Goal: Task Accomplishment & Management: Use online tool/utility

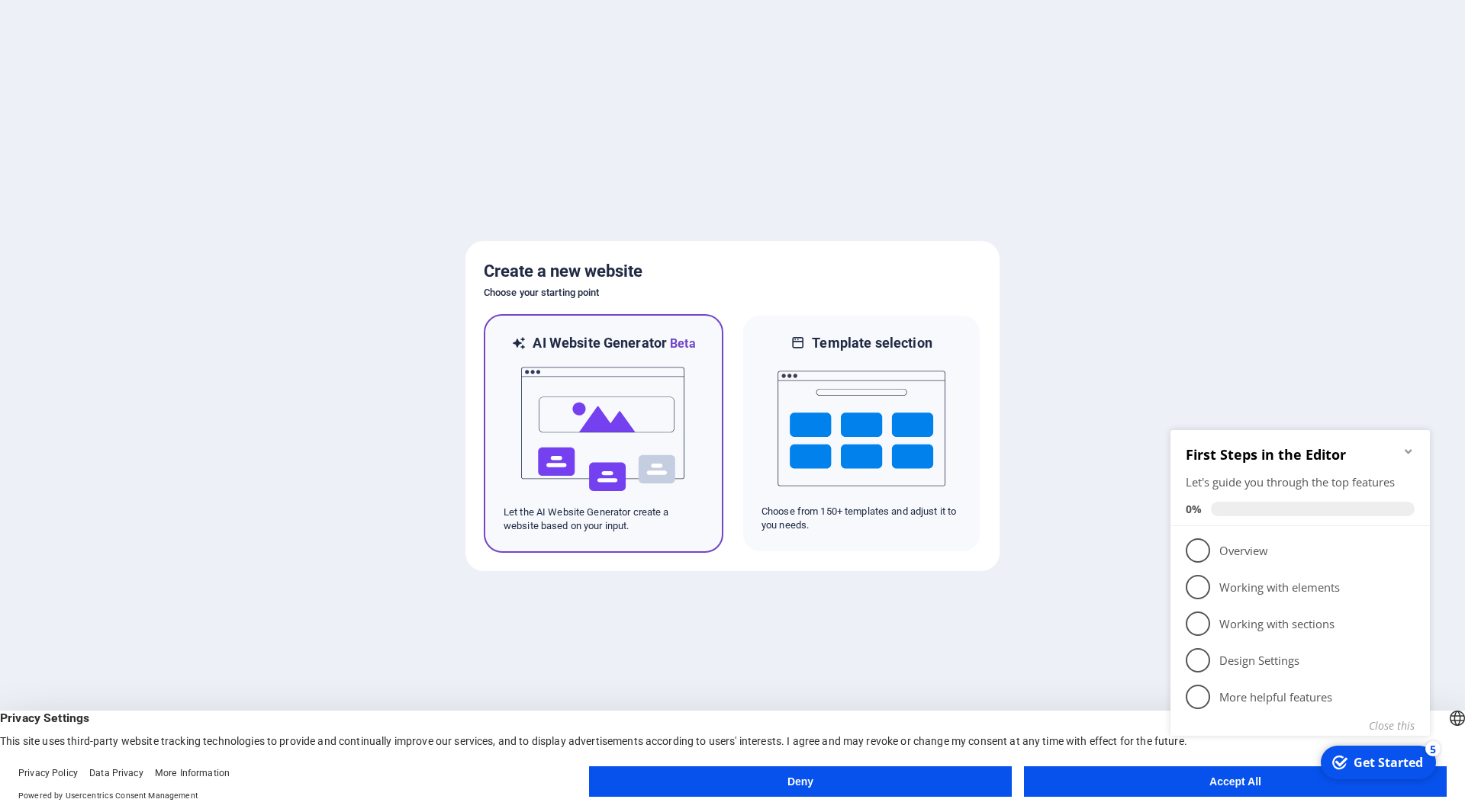
click at [617, 387] on img at bounding box center [603, 429] width 168 height 153
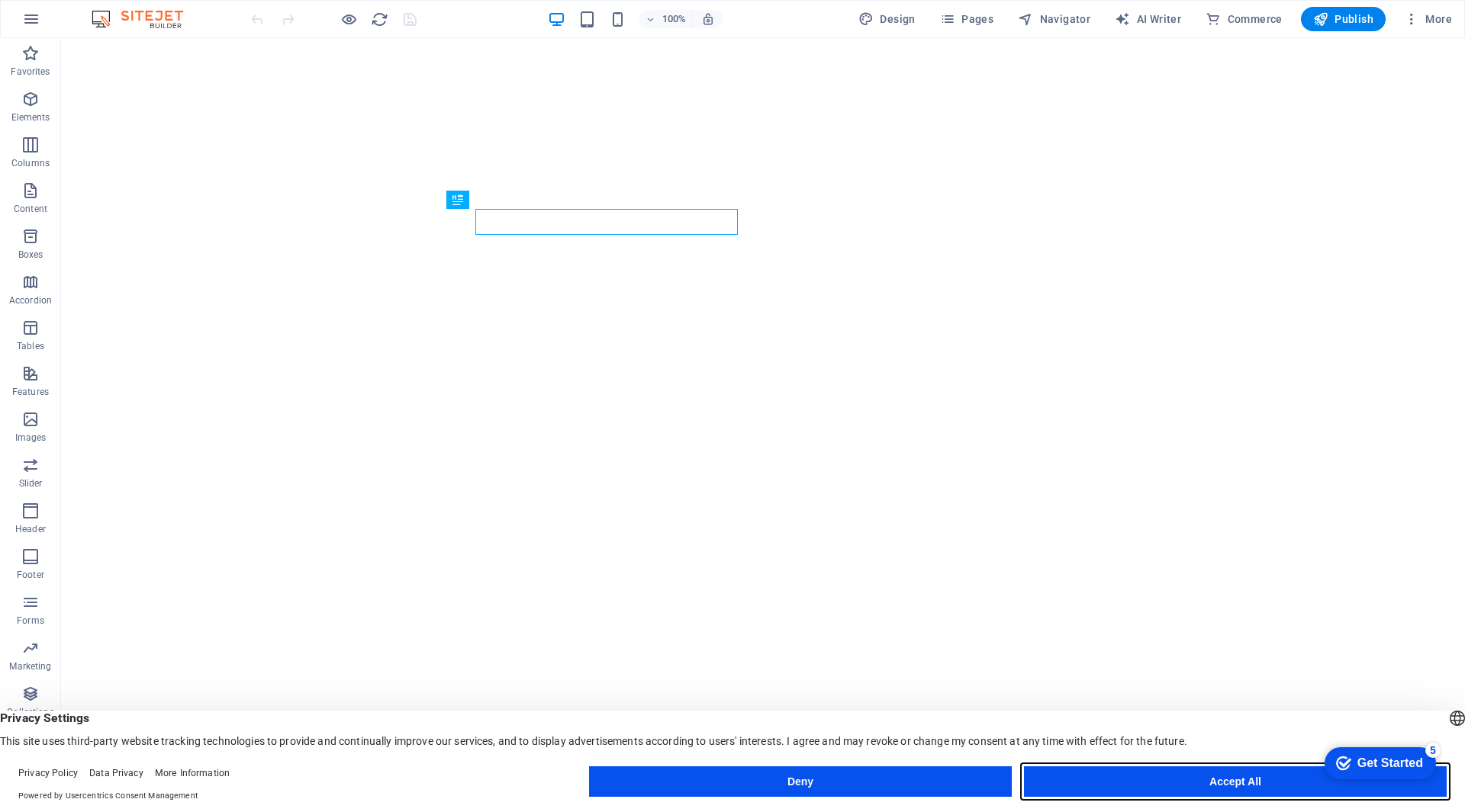
click at [1176, 771] on button "Accept All" at bounding box center [1234, 781] width 422 height 30
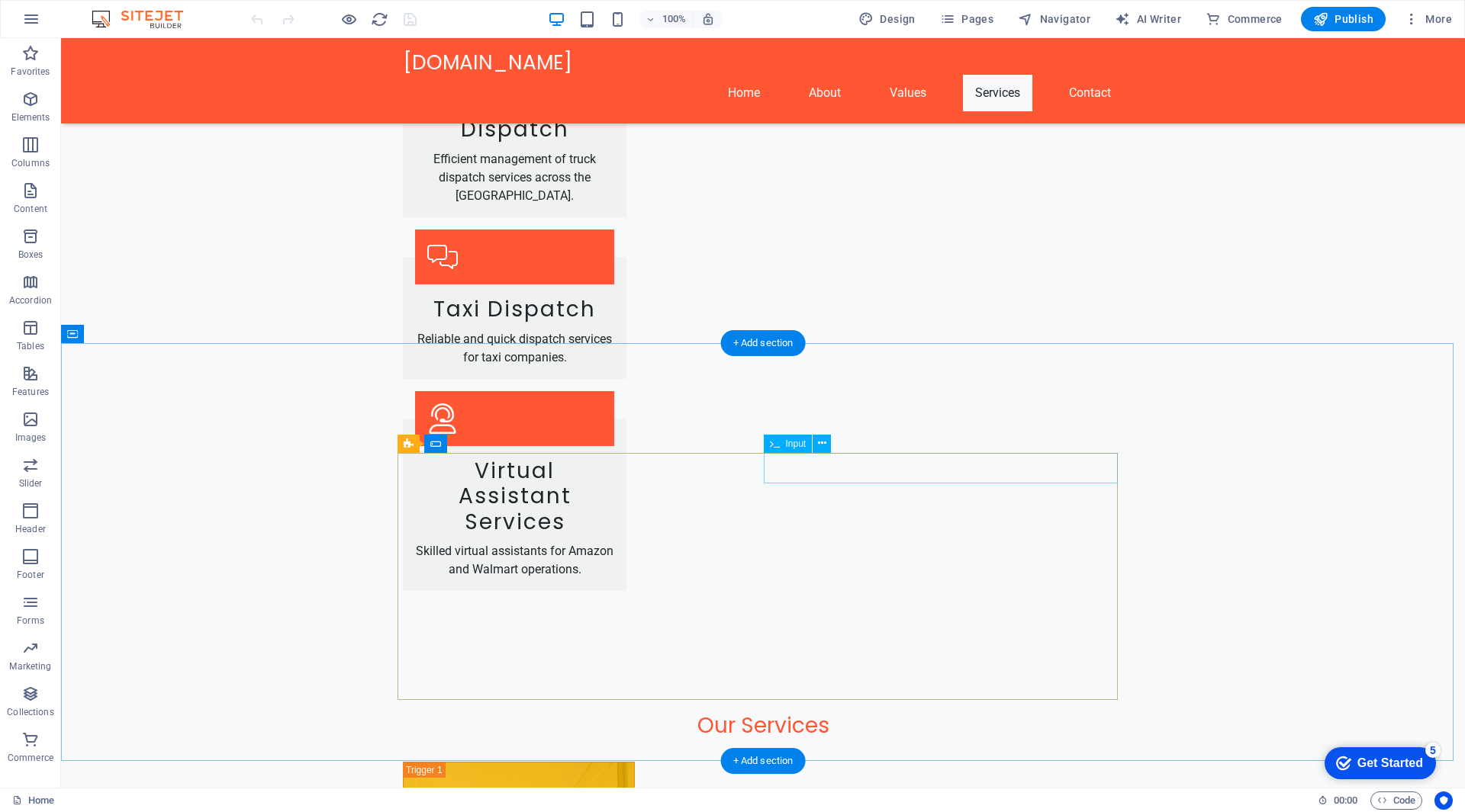
scroll to position [3236, 0]
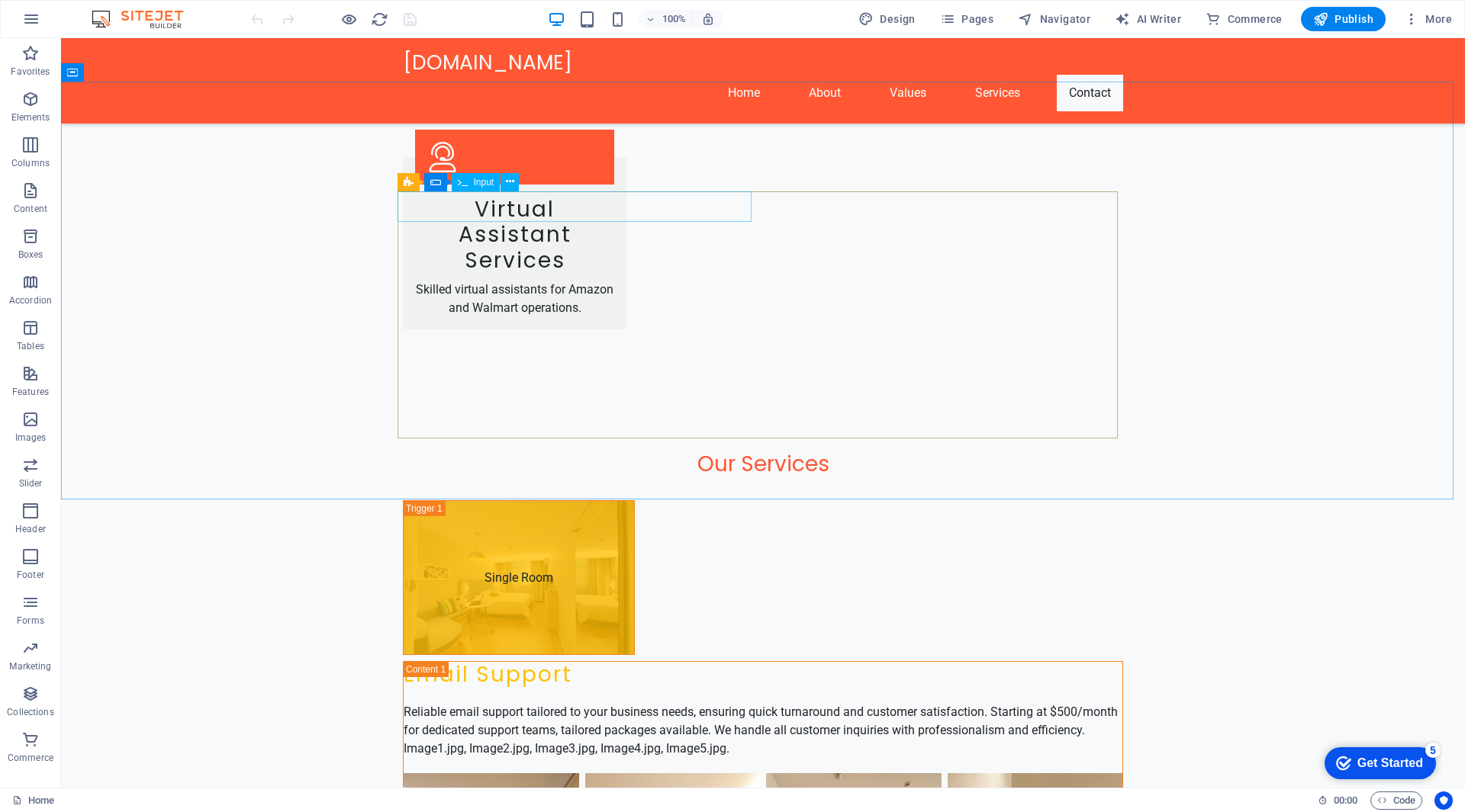
click at [482, 180] on span "Input" at bounding box center [483, 182] width 20 height 9
click at [410, 182] on icon at bounding box center [409, 182] width 10 height 18
drag, startPoint x: 1354, startPoint y: 756, endPoint x: 1501, endPoint y: 988, distance: 274.7
click at [1354, 758] on div "checkmark Get Started 5" at bounding box center [1379, 763] width 111 height 32
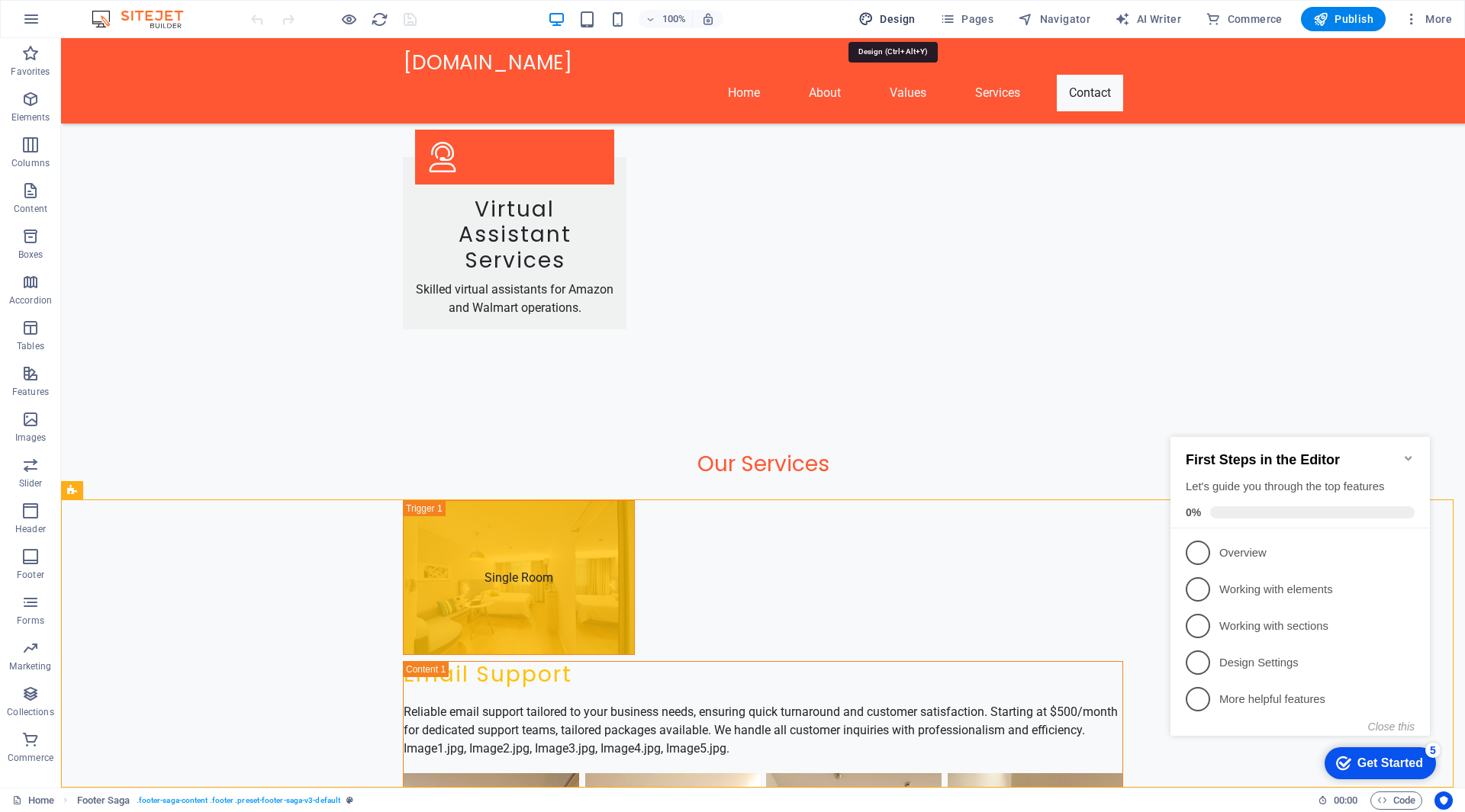
drag, startPoint x: 883, startPoint y: 16, endPoint x: 924, endPoint y: 2, distance: 43.3
click at [883, 16] on span "Design" at bounding box center [886, 19] width 57 height 16
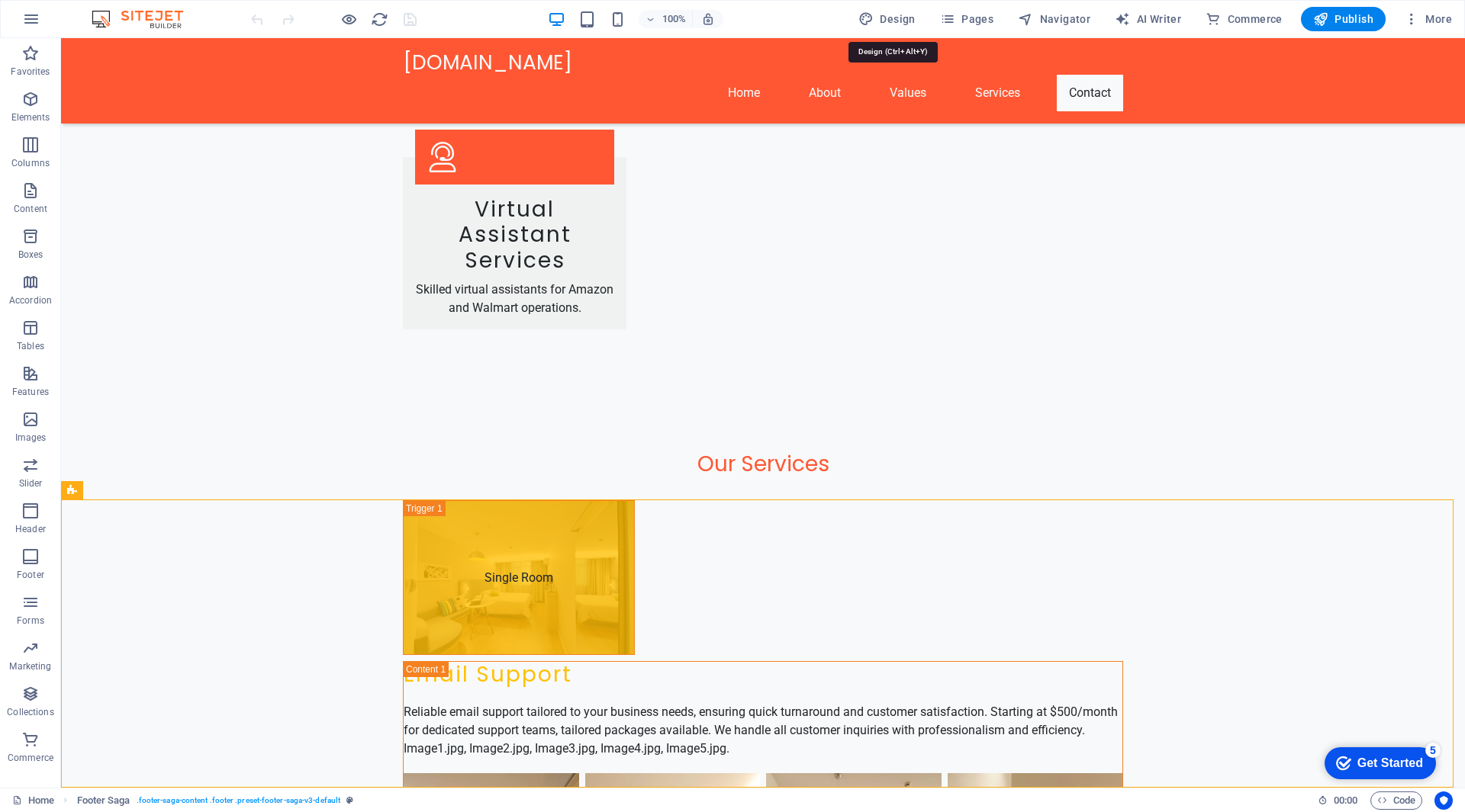
select select "px"
select select "200"
select select "px"
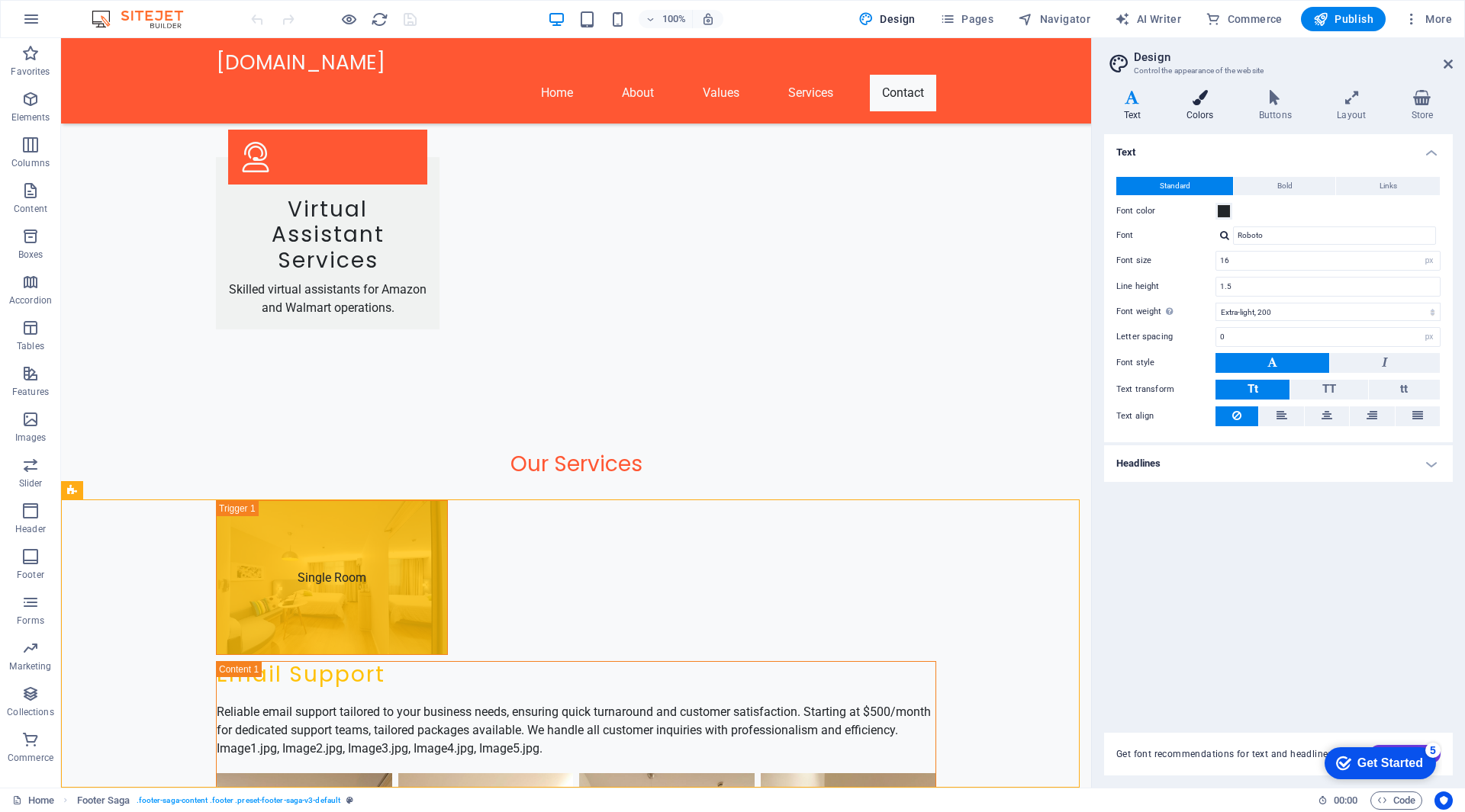
click at [1197, 106] on h4 "Colors" at bounding box center [1202, 106] width 73 height 32
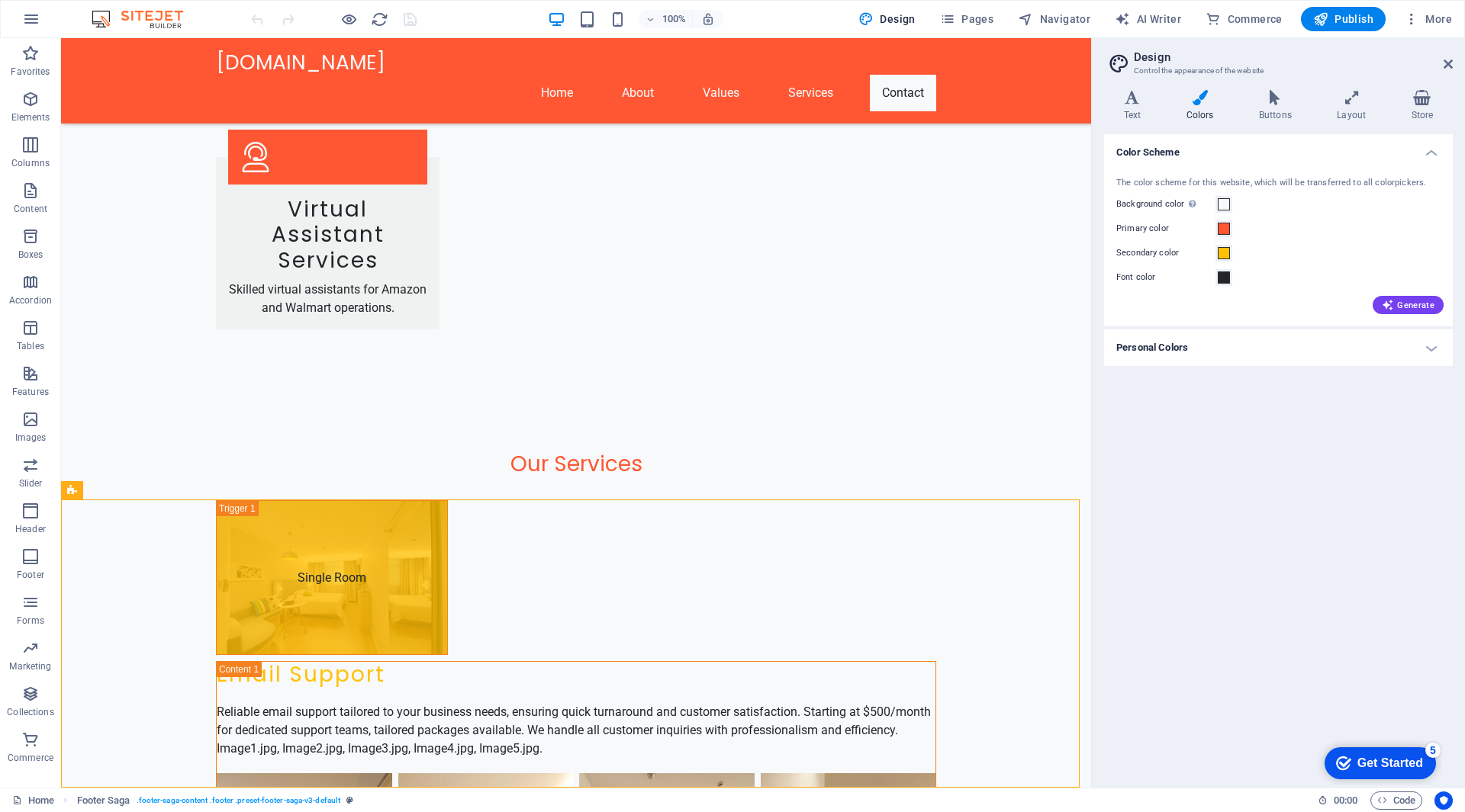
click at [1213, 227] on label "Primary color" at bounding box center [1165, 229] width 99 height 18
click at [1215, 227] on button "Primary color" at bounding box center [1223, 229] width 17 height 17
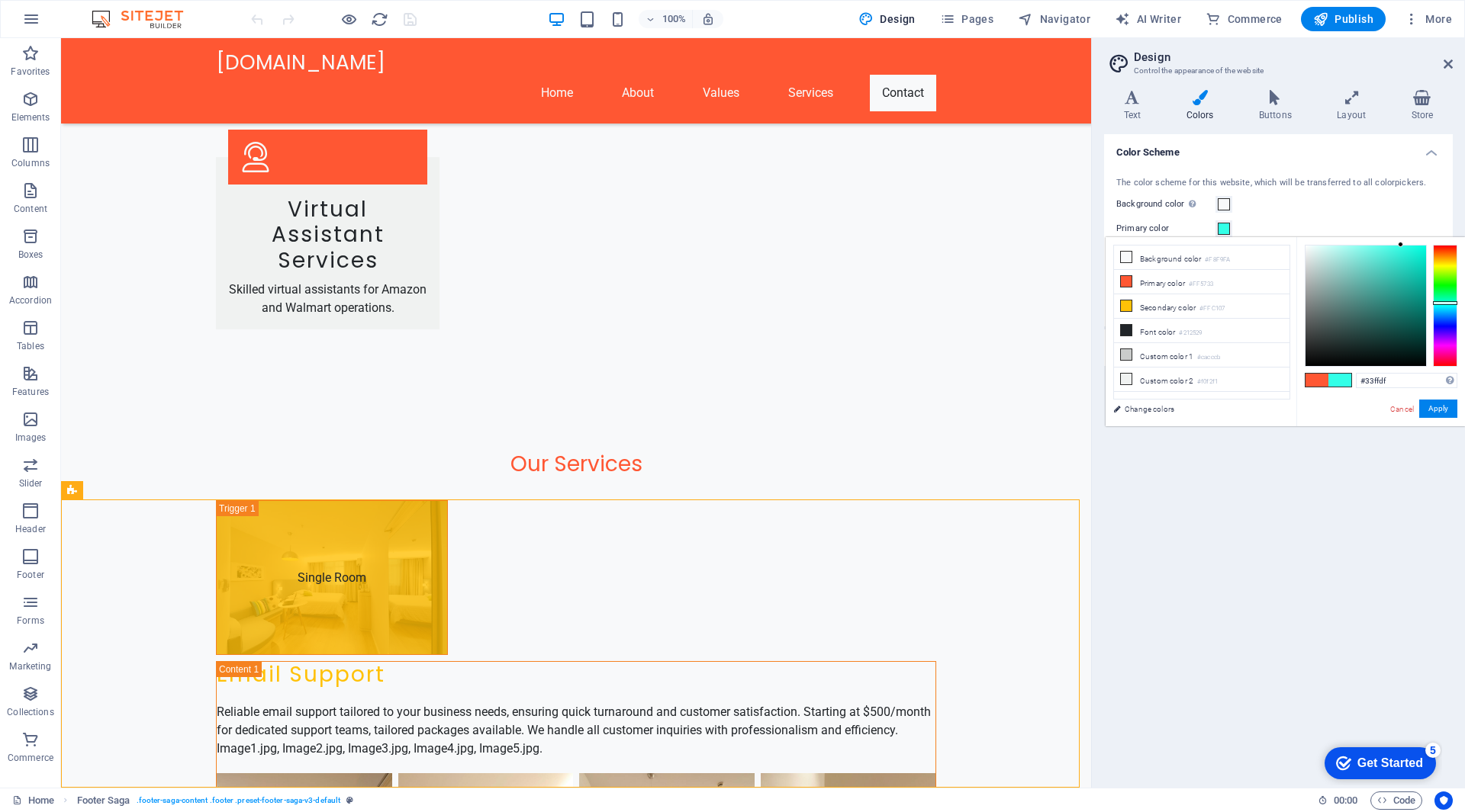
type input "#33ffe7"
drag, startPoint x: 1448, startPoint y: 281, endPoint x: 1451, endPoint y: 302, distance: 21.2
click at [1451, 302] on div at bounding box center [1445, 305] width 24 height 122
click at [1340, 380] on span at bounding box center [1340, 379] width 23 height 13
click at [1443, 416] on button "Apply" at bounding box center [1438, 408] width 38 height 18
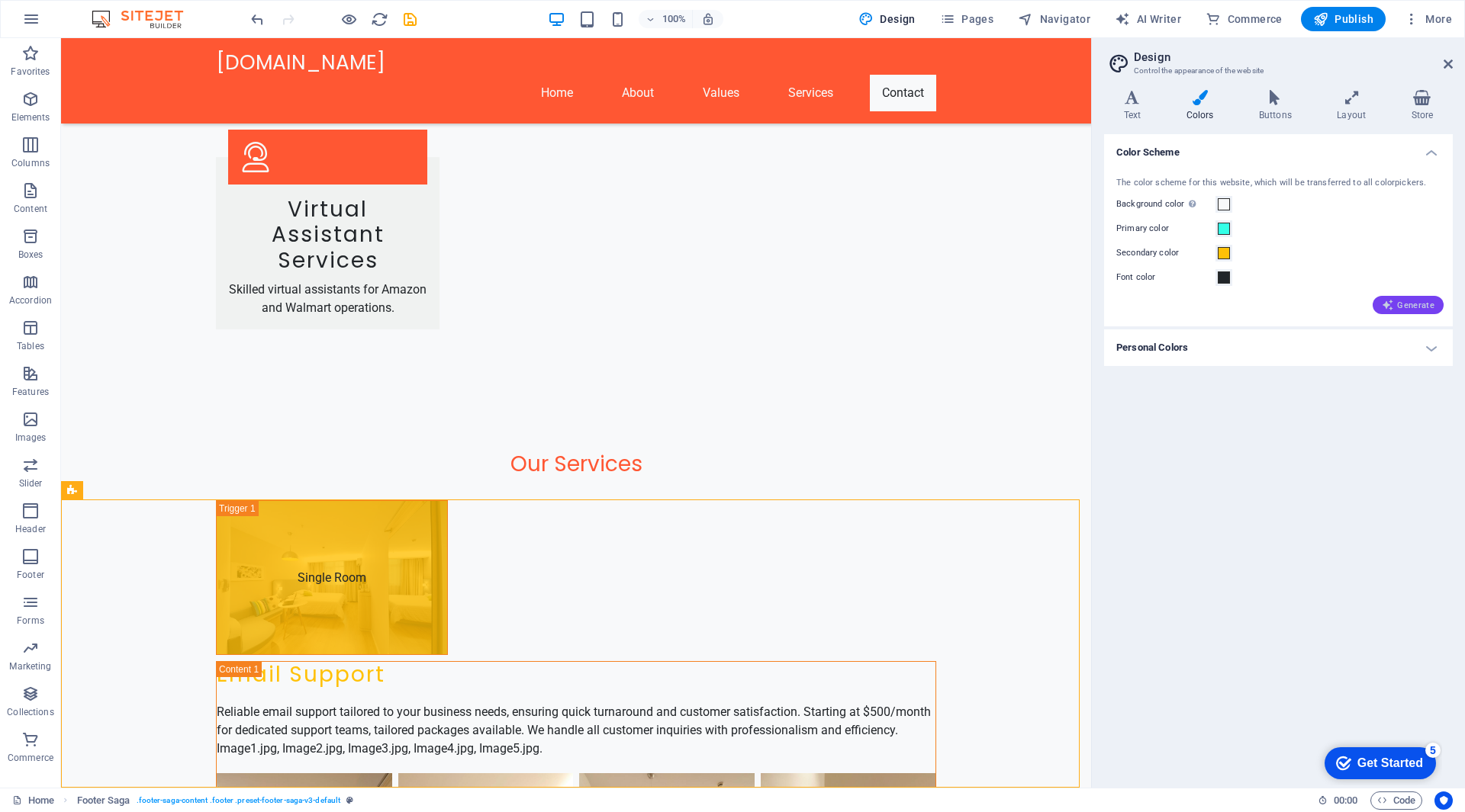
click at [1419, 304] on span "Generate" at bounding box center [1408, 304] width 53 height 13
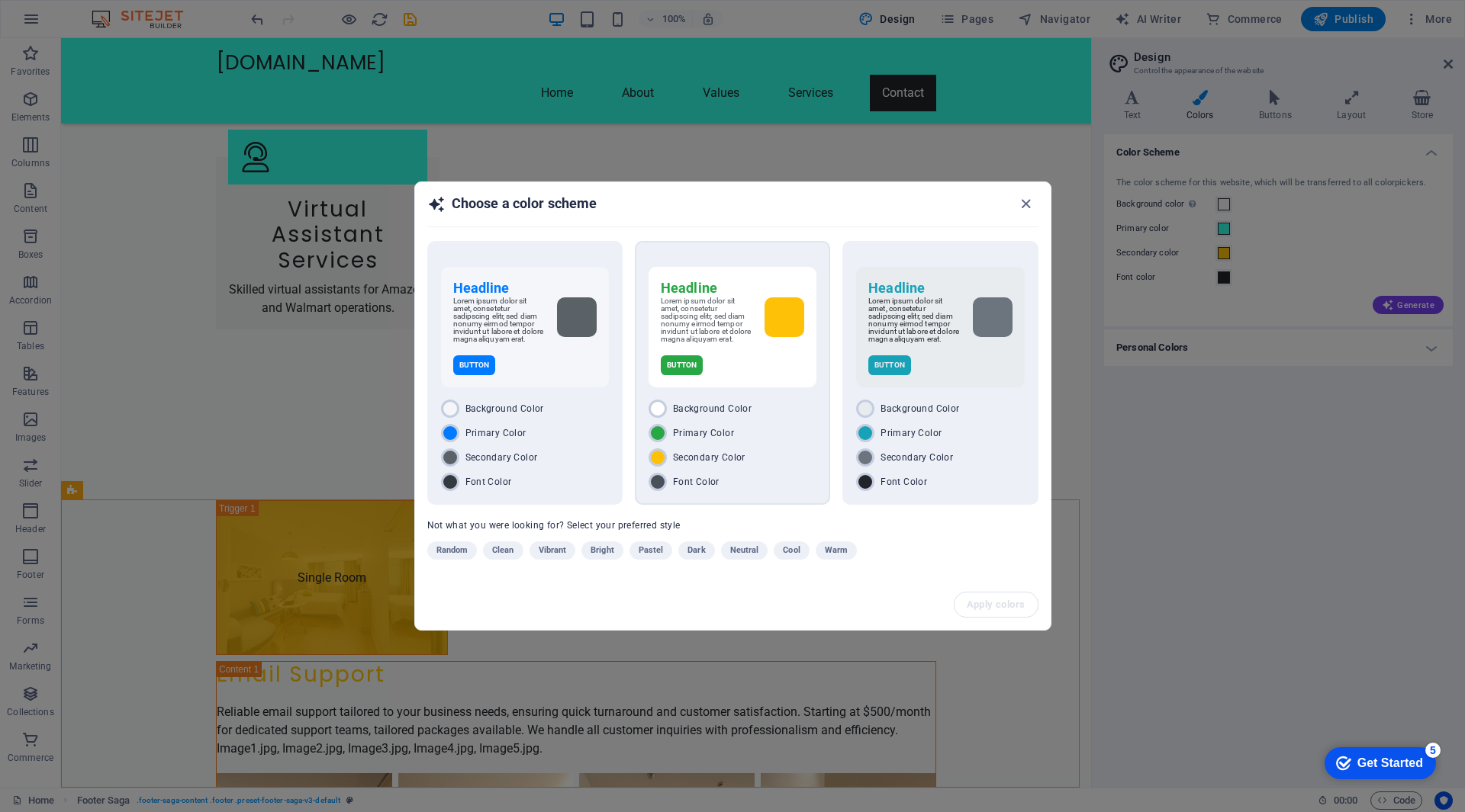
click at [745, 370] on div "Button" at bounding box center [732, 365] width 143 height 19
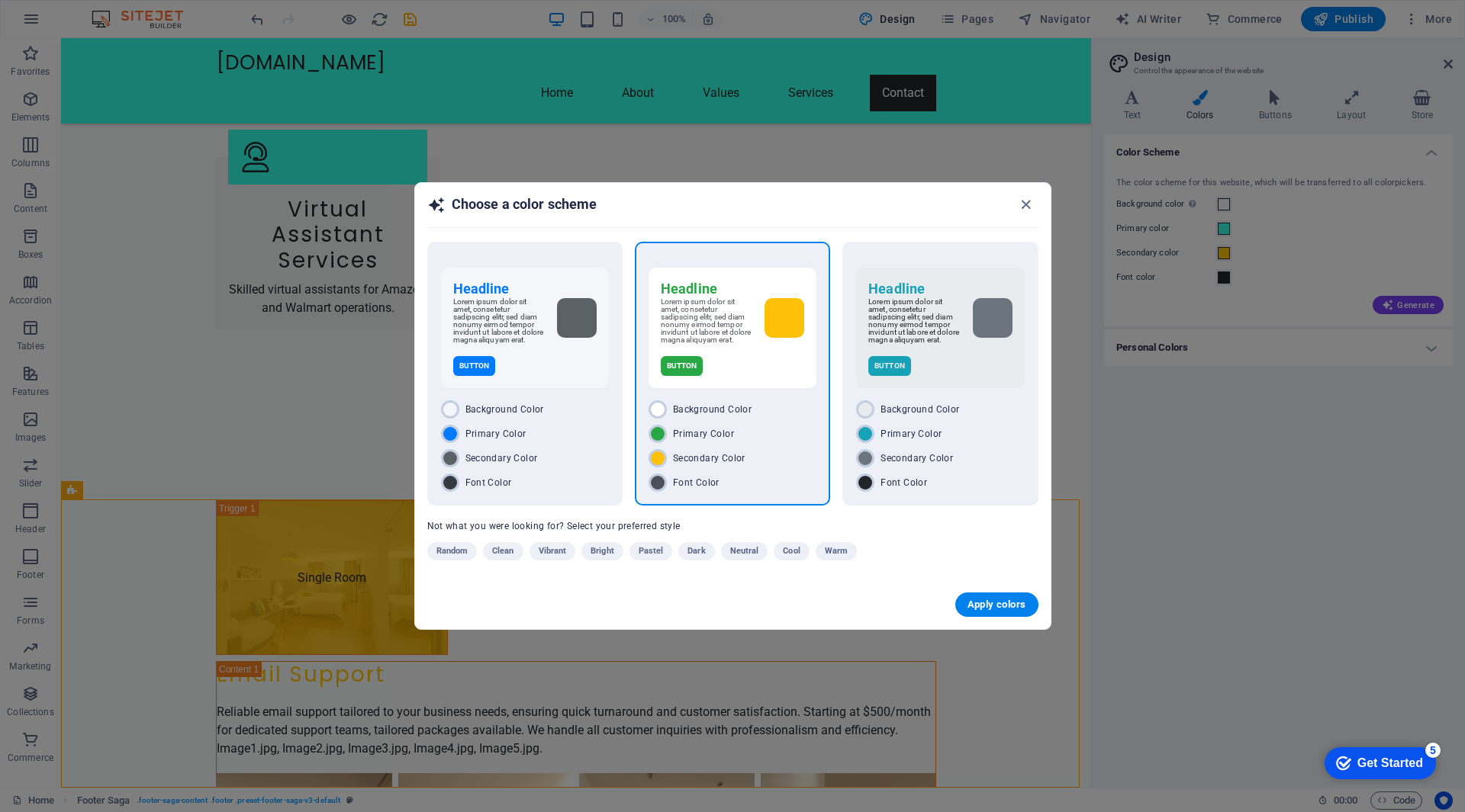
click at [945, 612] on div "Apply colors" at bounding box center [732, 605] width 635 height 49
click at [988, 611] on span "Apply colors" at bounding box center [996, 605] width 58 height 13
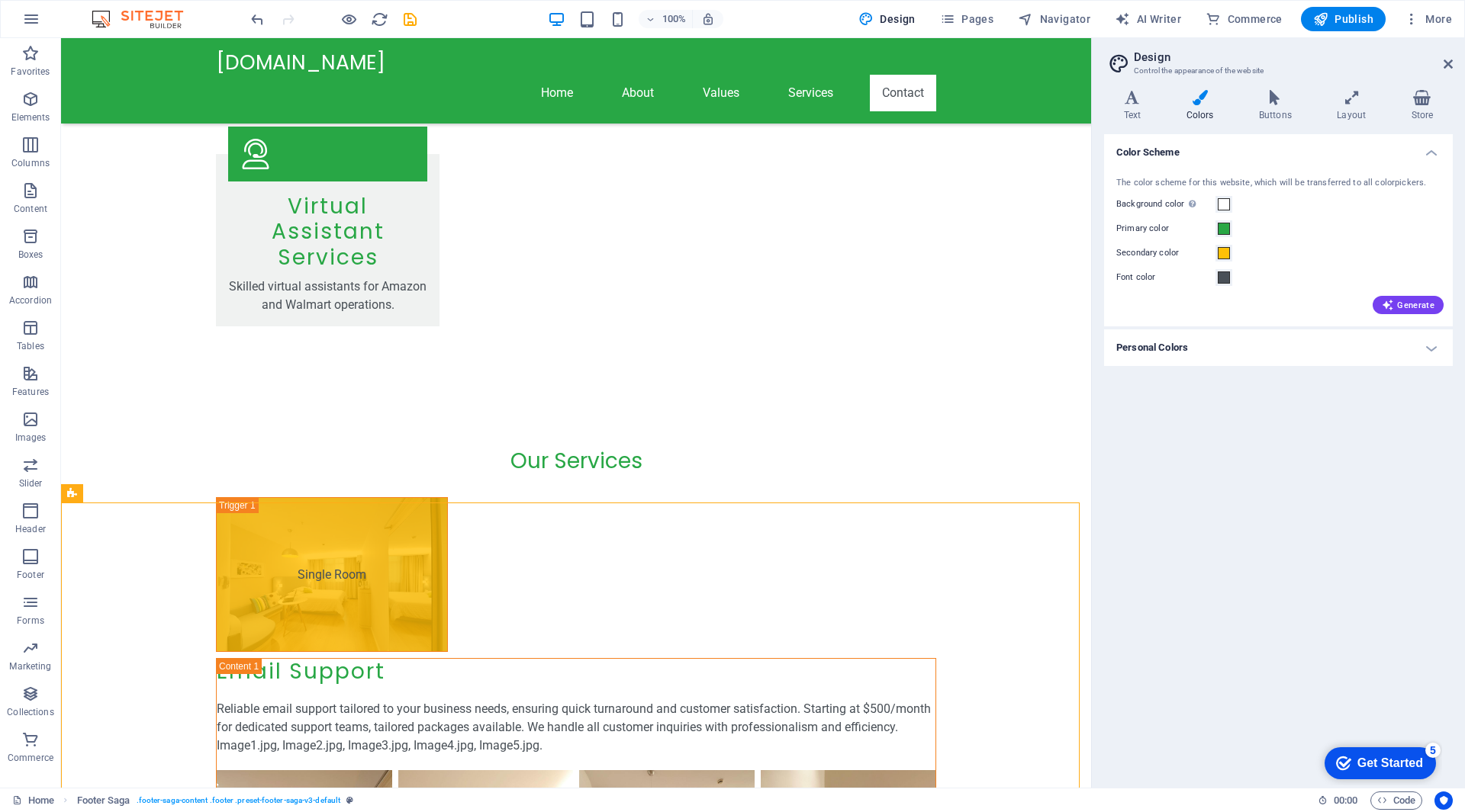
scroll to position [3232, 0]
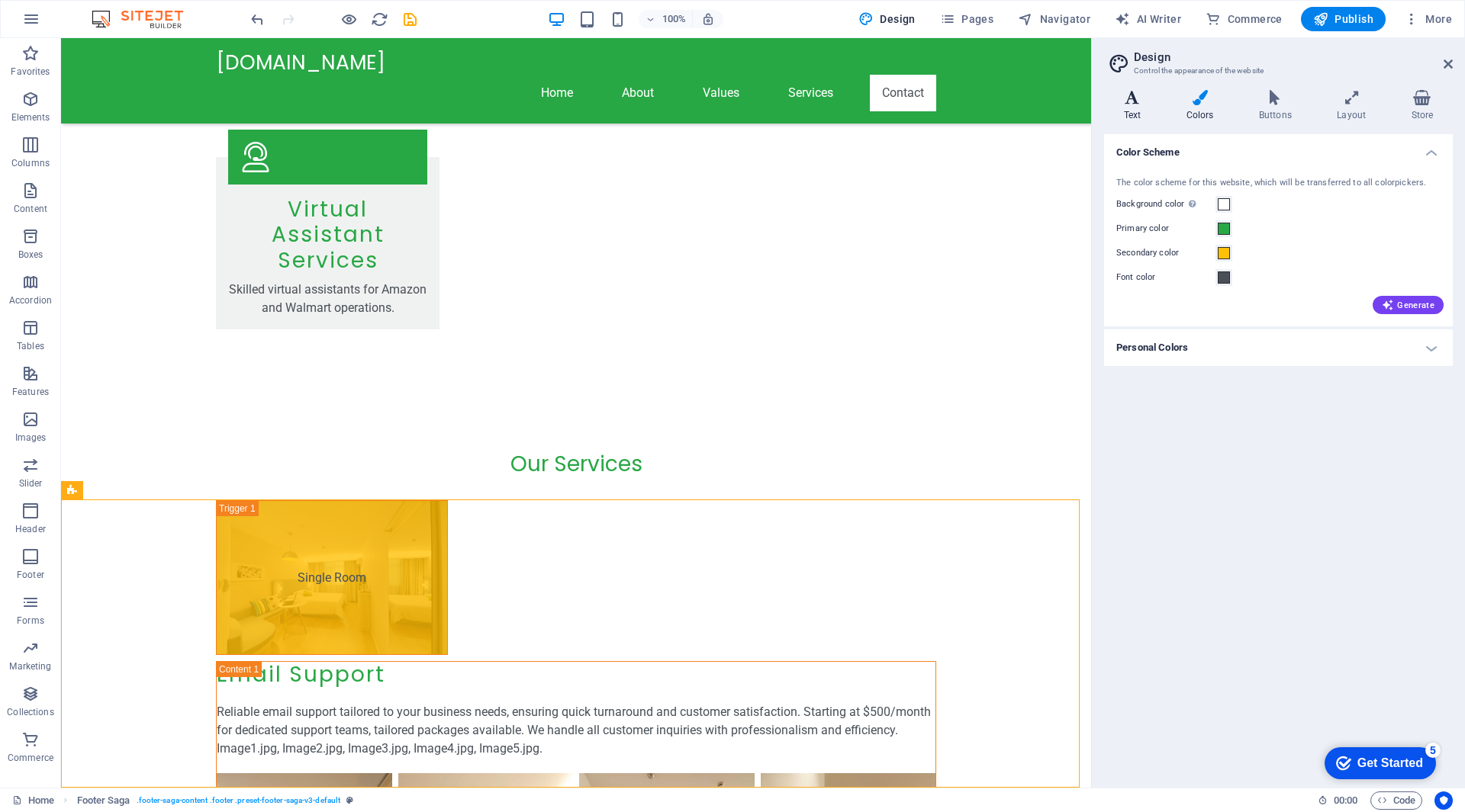
click at [1133, 108] on h4 "Text" at bounding box center [1135, 106] width 62 height 32
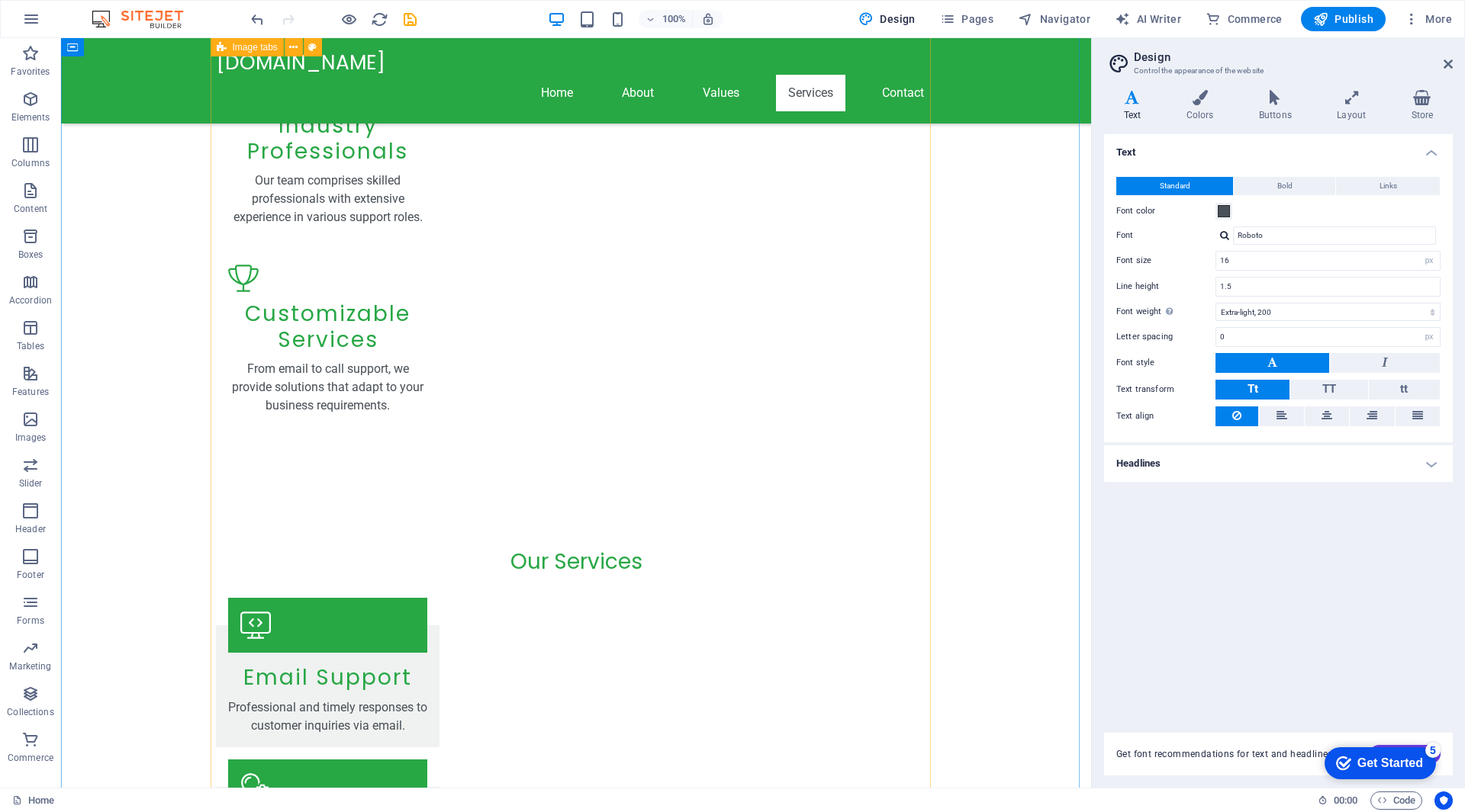
scroll to position [1860, 0]
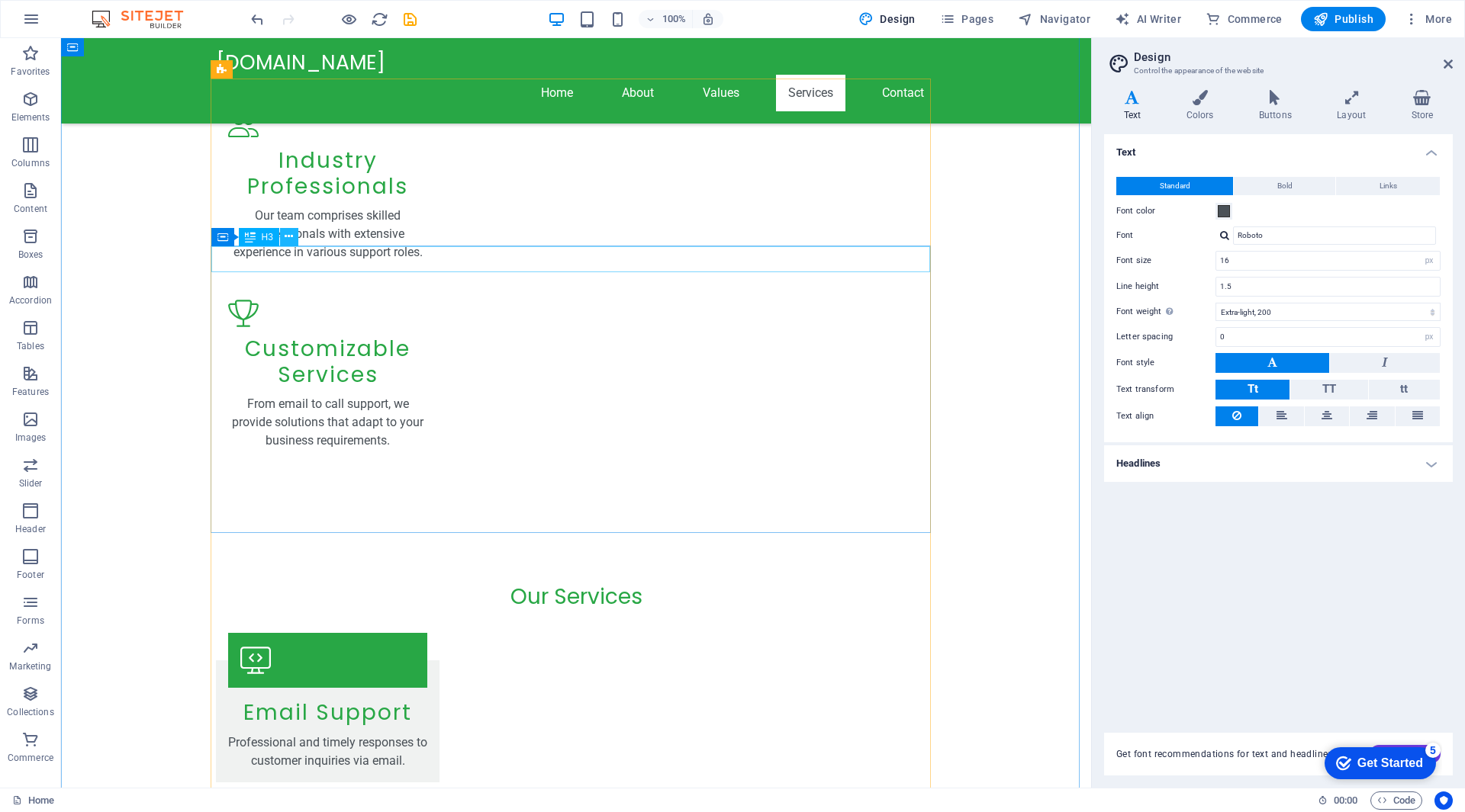
click at [292, 238] on icon at bounding box center [289, 236] width 9 height 16
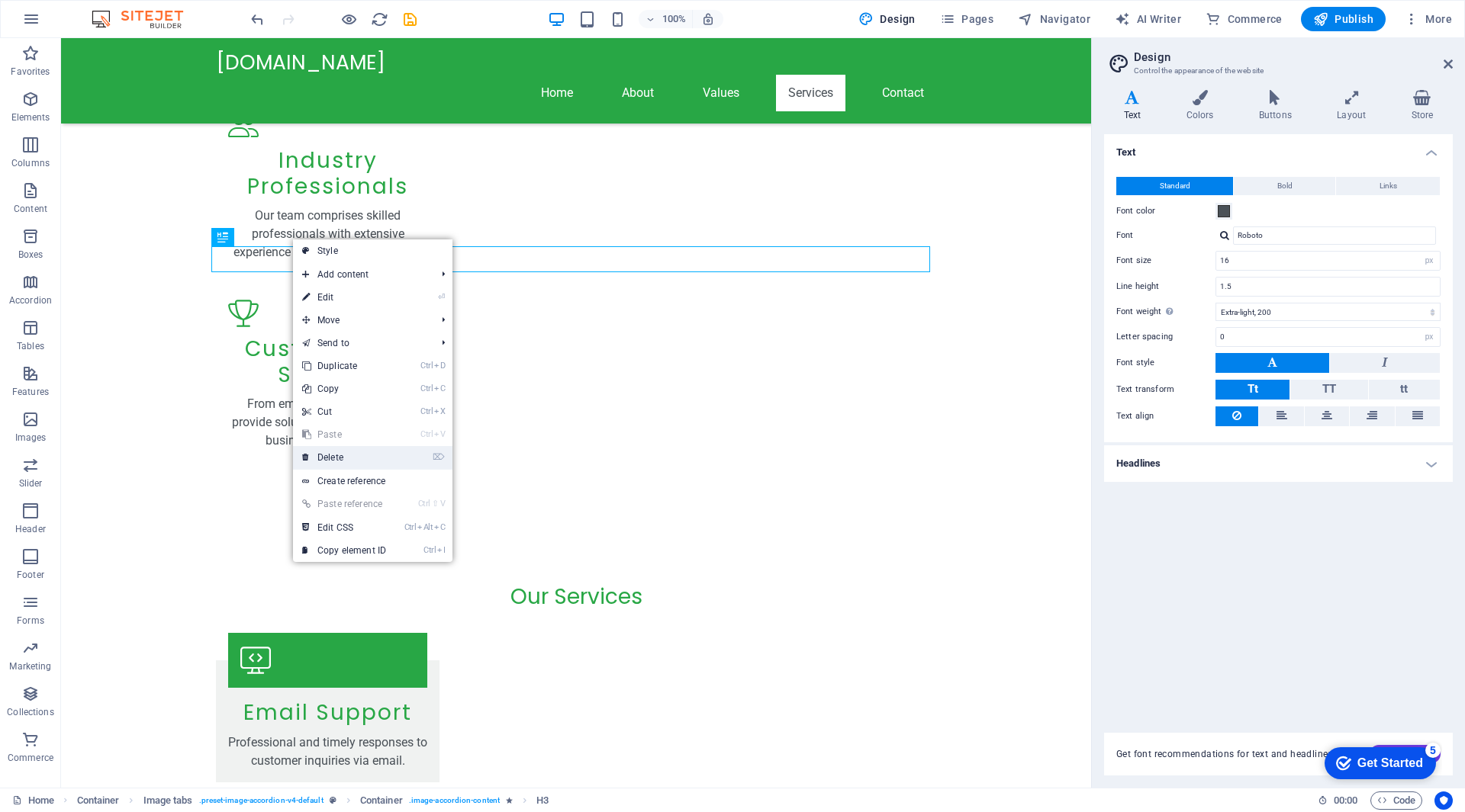
click at [362, 463] on link "⌦ Delete" at bounding box center [343, 458] width 102 height 23
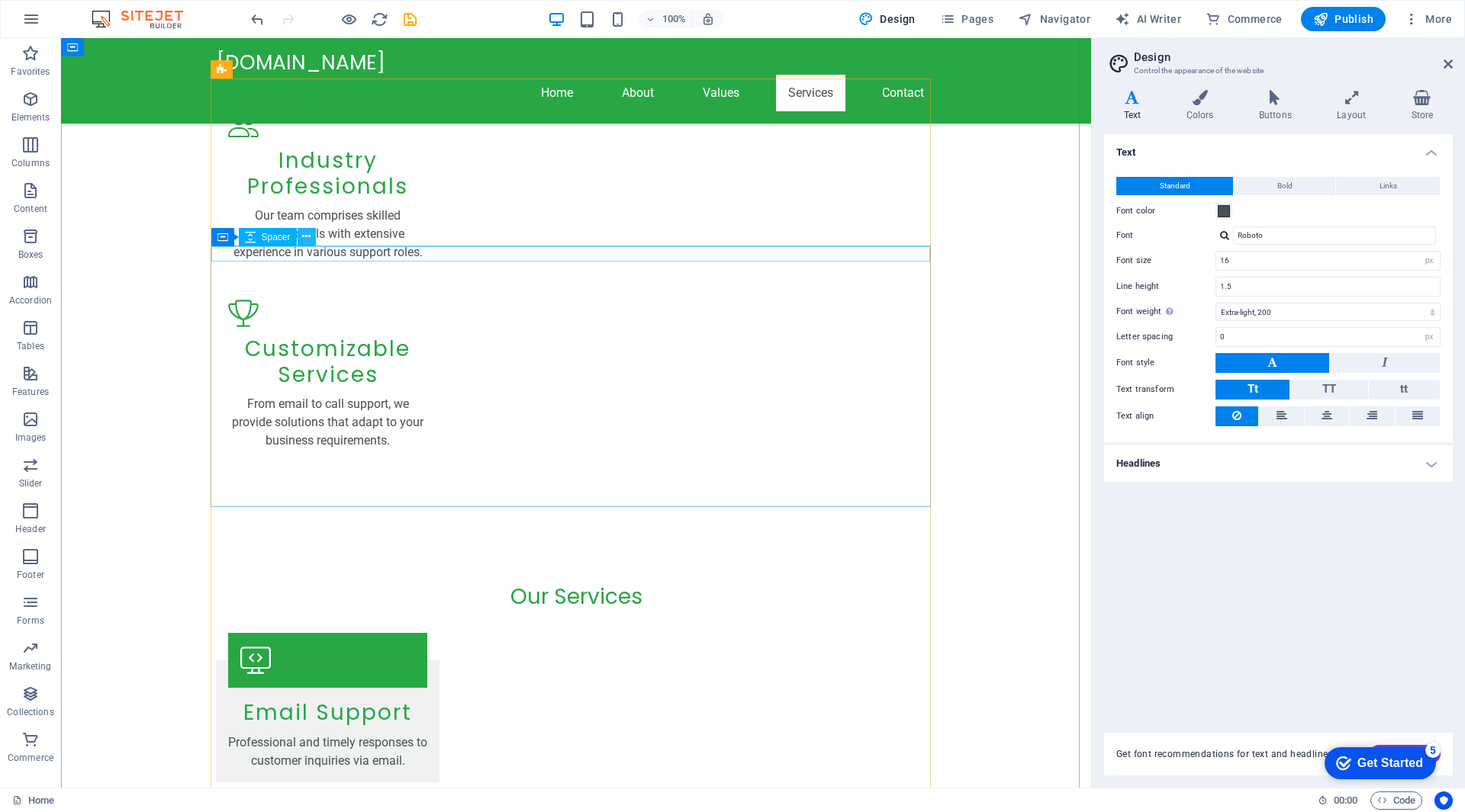
click at [305, 236] on icon at bounding box center [306, 236] width 9 height 16
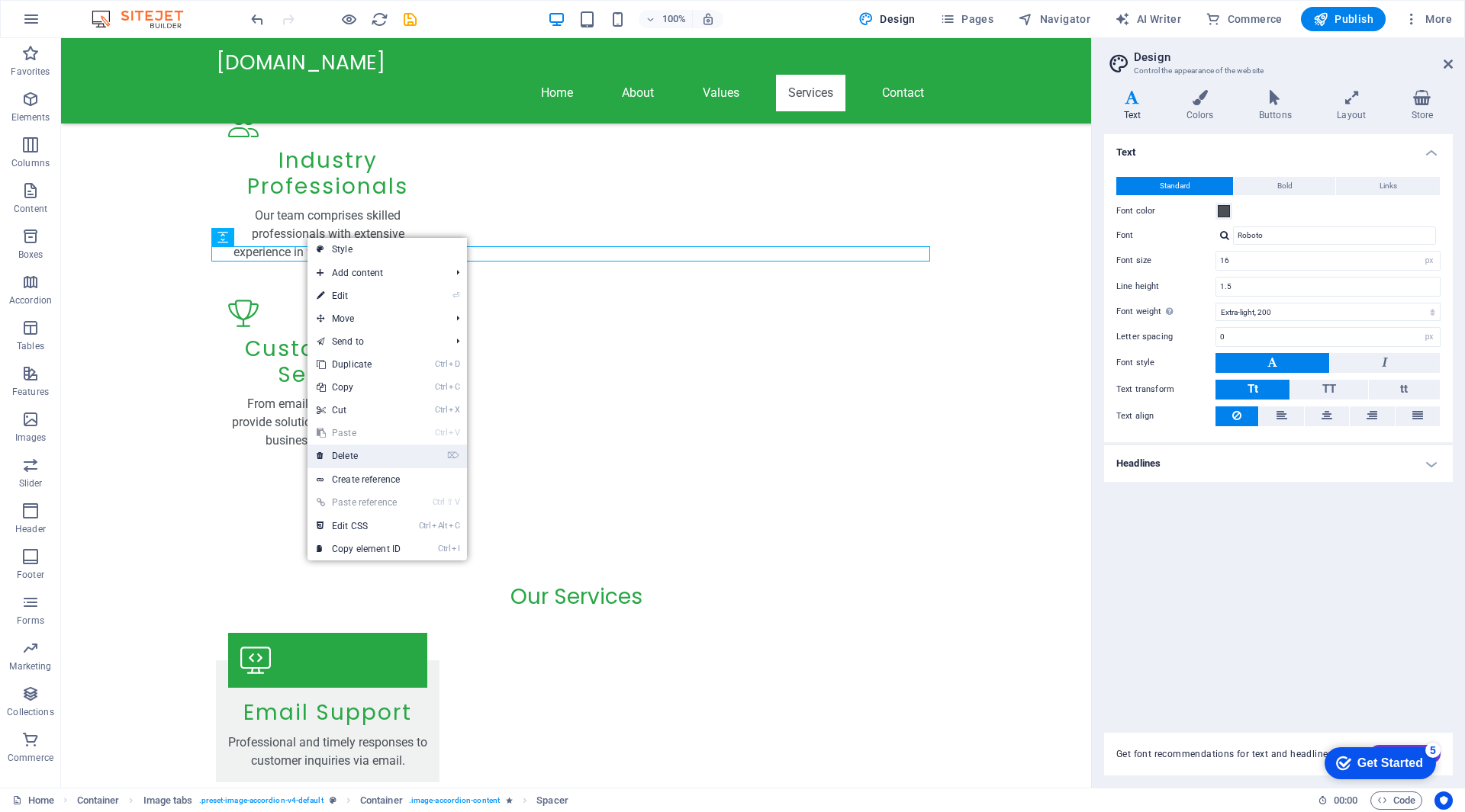
click at [355, 453] on link "⌦ Delete" at bounding box center [358, 456] width 102 height 23
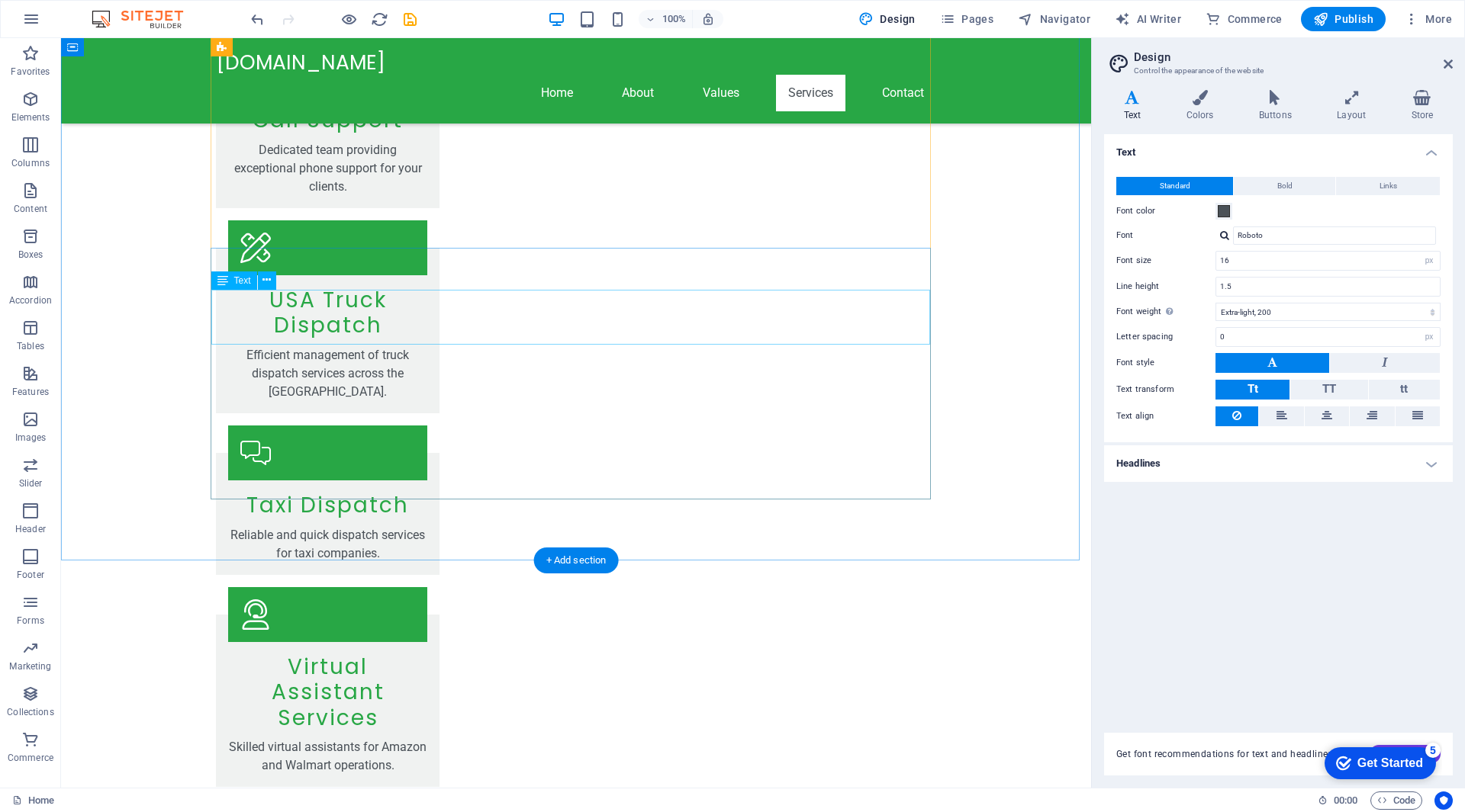
scroll to position [2317, 0]
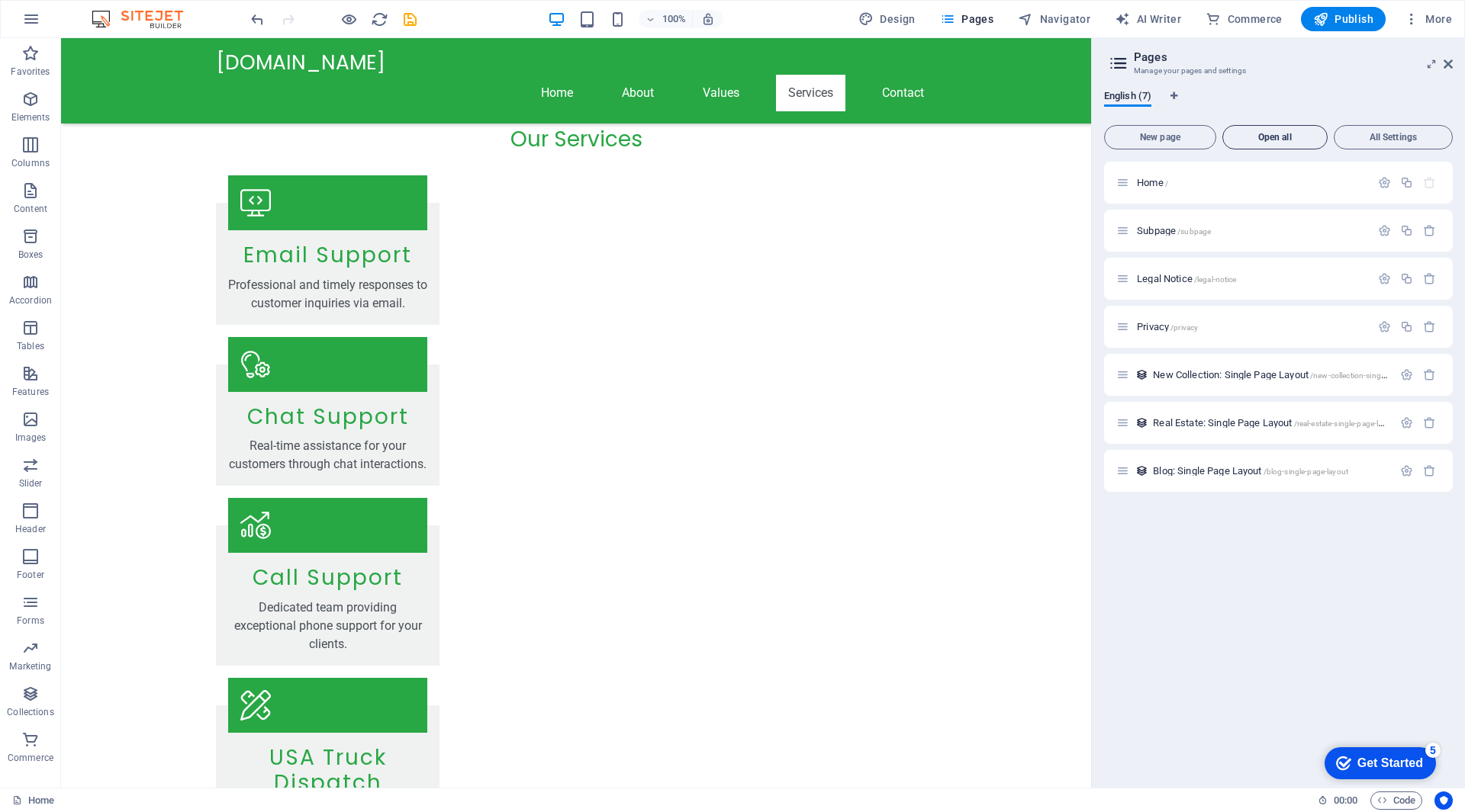
click at [1291, 134] on span "Open all" at bounding box center [1274, 136] width 91 height 9
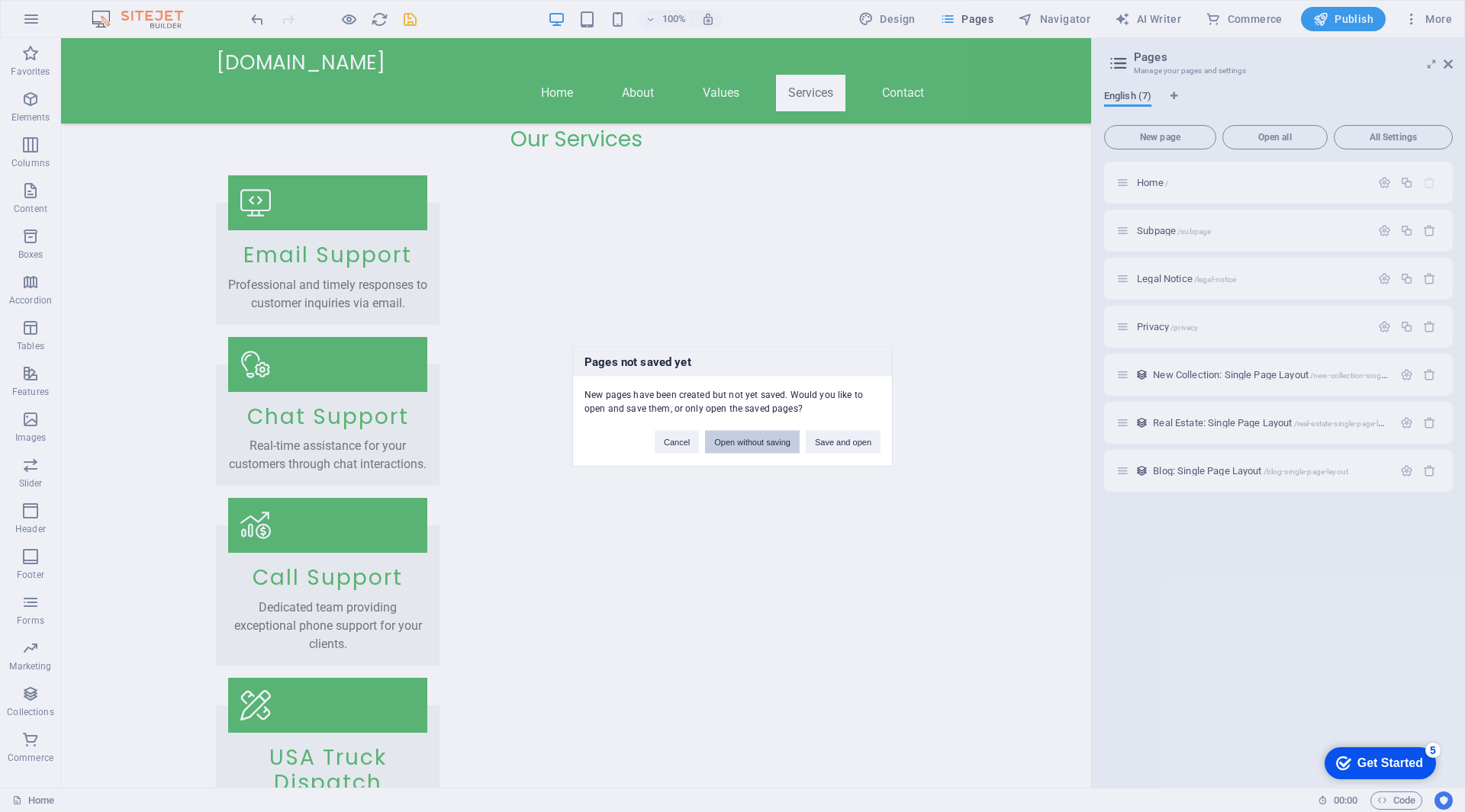
click at [748, 448] on button "Open without saving" at bounding box center [752, 441] width 94 height 23
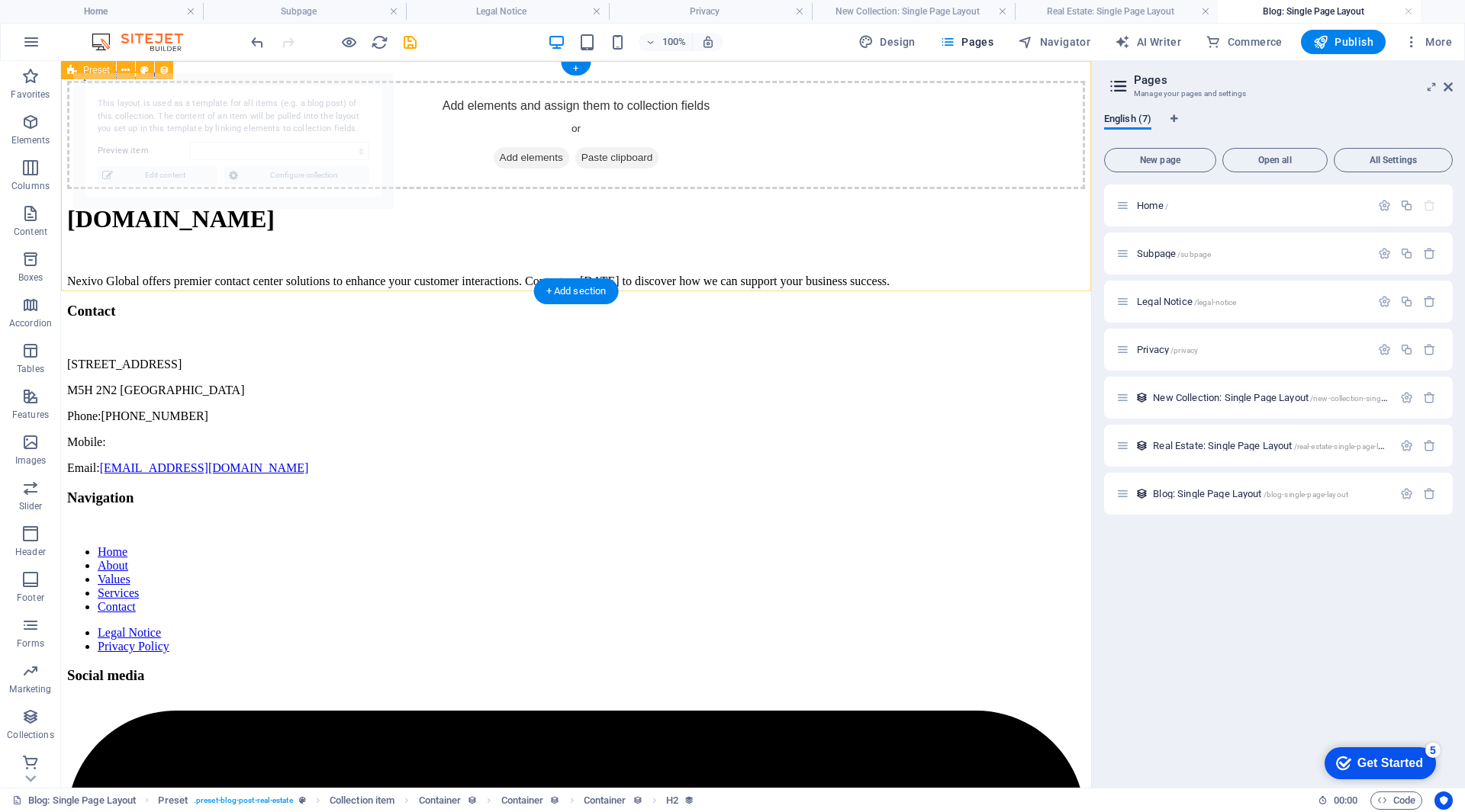
scroll to position [0, 0]
select select "68bbdd196eeae2509b0287da"
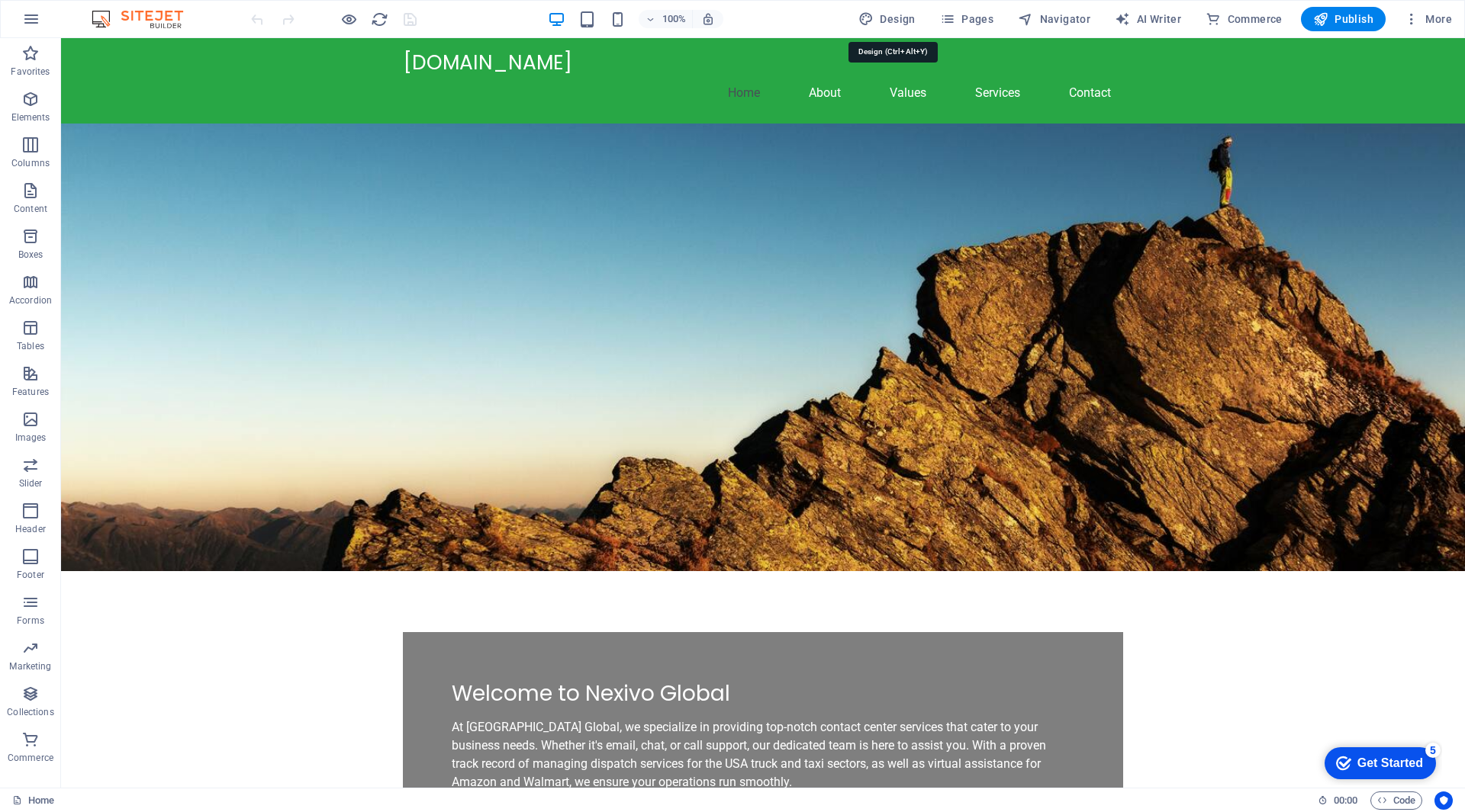
select select "px"
select select "200"
select select "px"
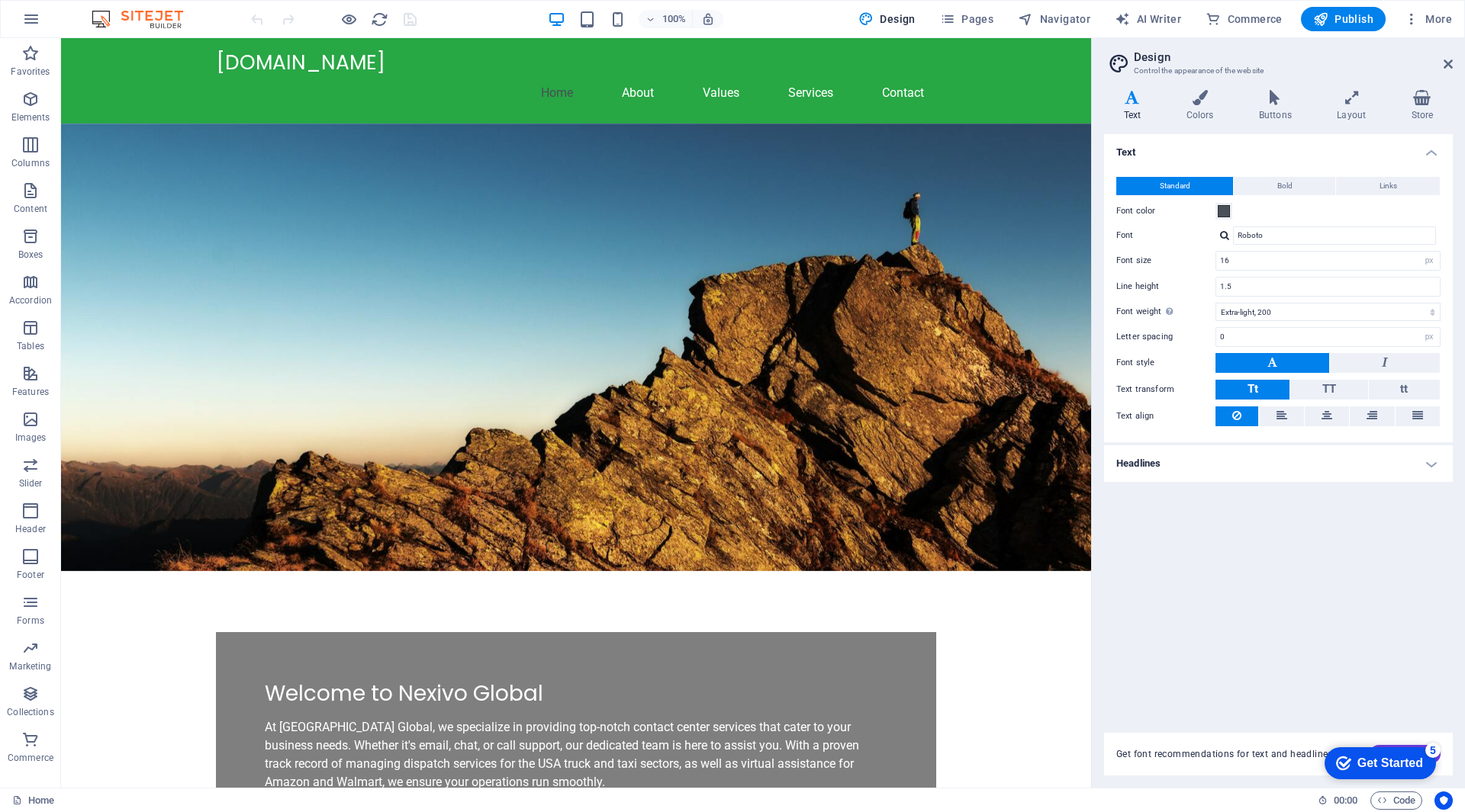
click at [1371, 759] on div "Get Started" at bounding box center [1389, 763] width 65 height 14
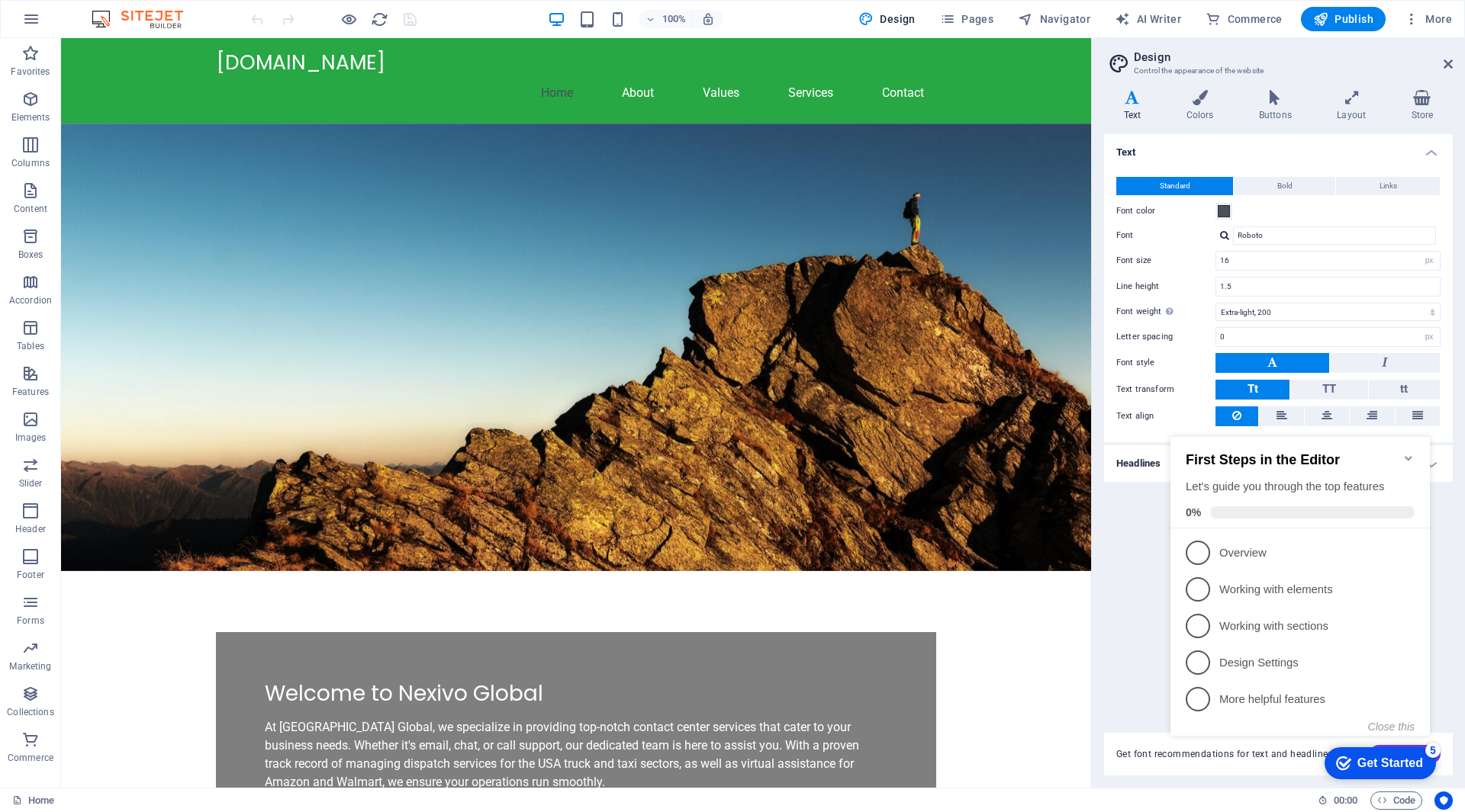
click at [1450, 511] on div "Text Standard Bold Links Font color Font Roboto Font size 16 rem px Line height…" at bounding box center [1278, 424] width 348 height 581
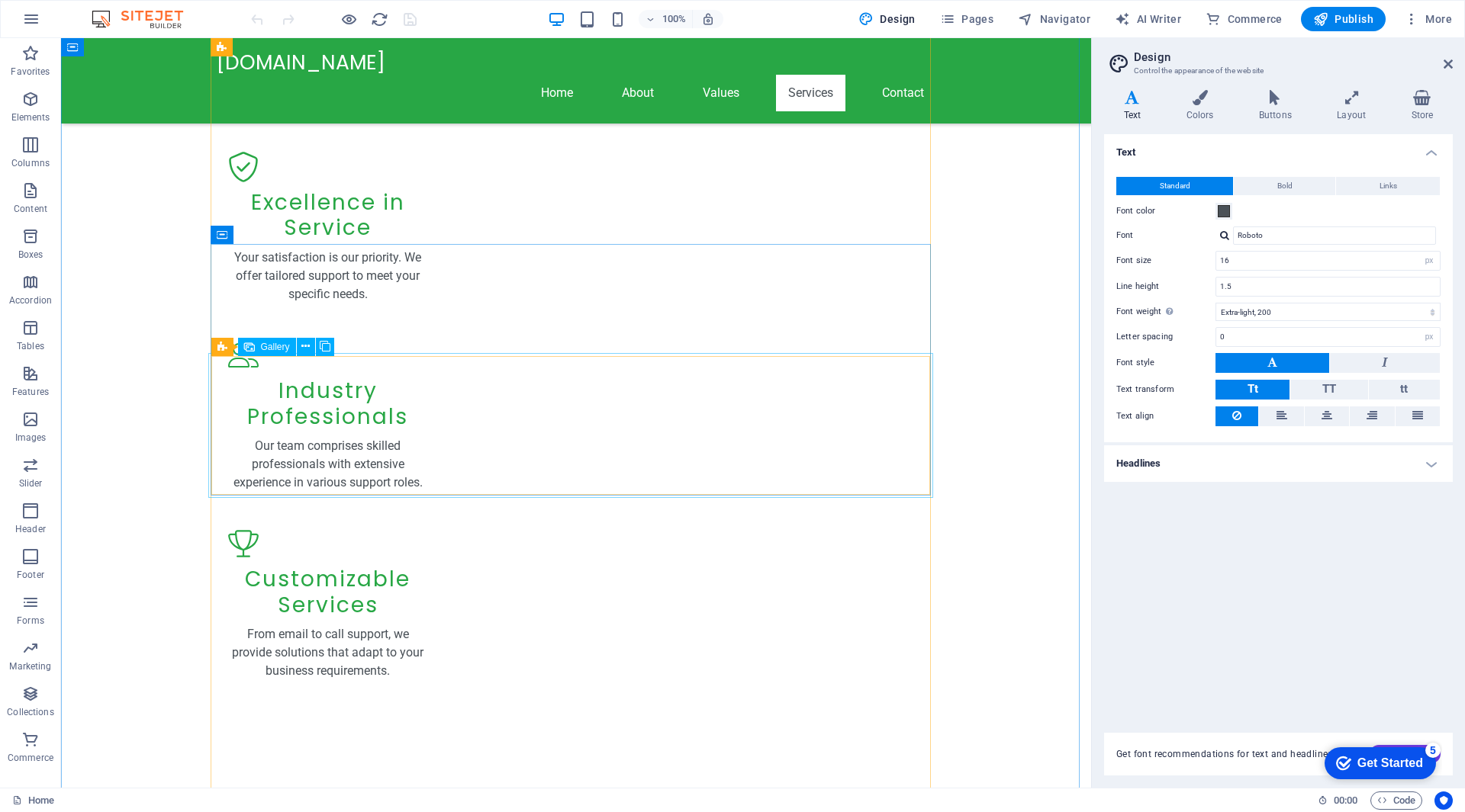
scroll to position [1602, 0]
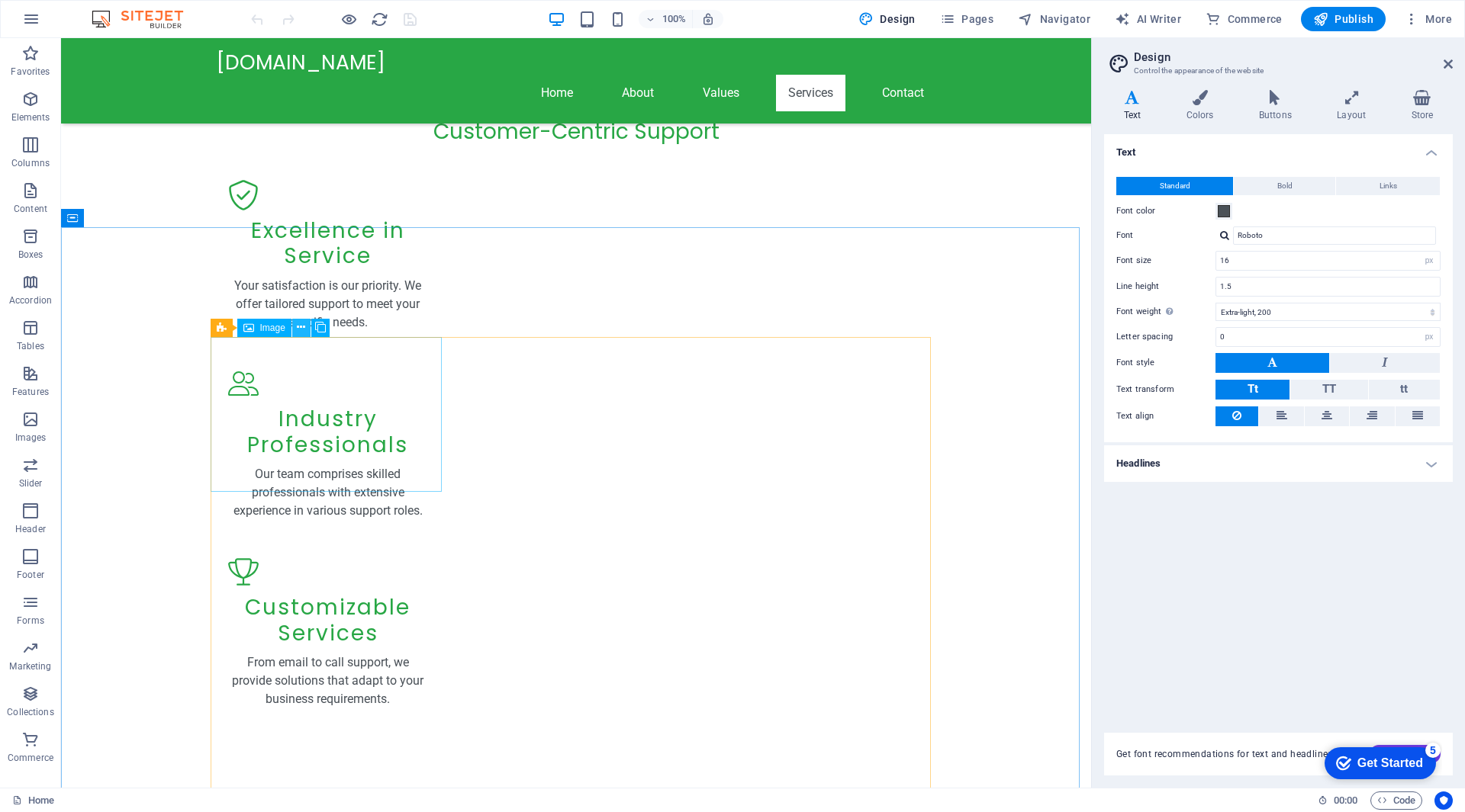
click at [297, 324] on icon at bounding box center [301, 328] width 9 height 16
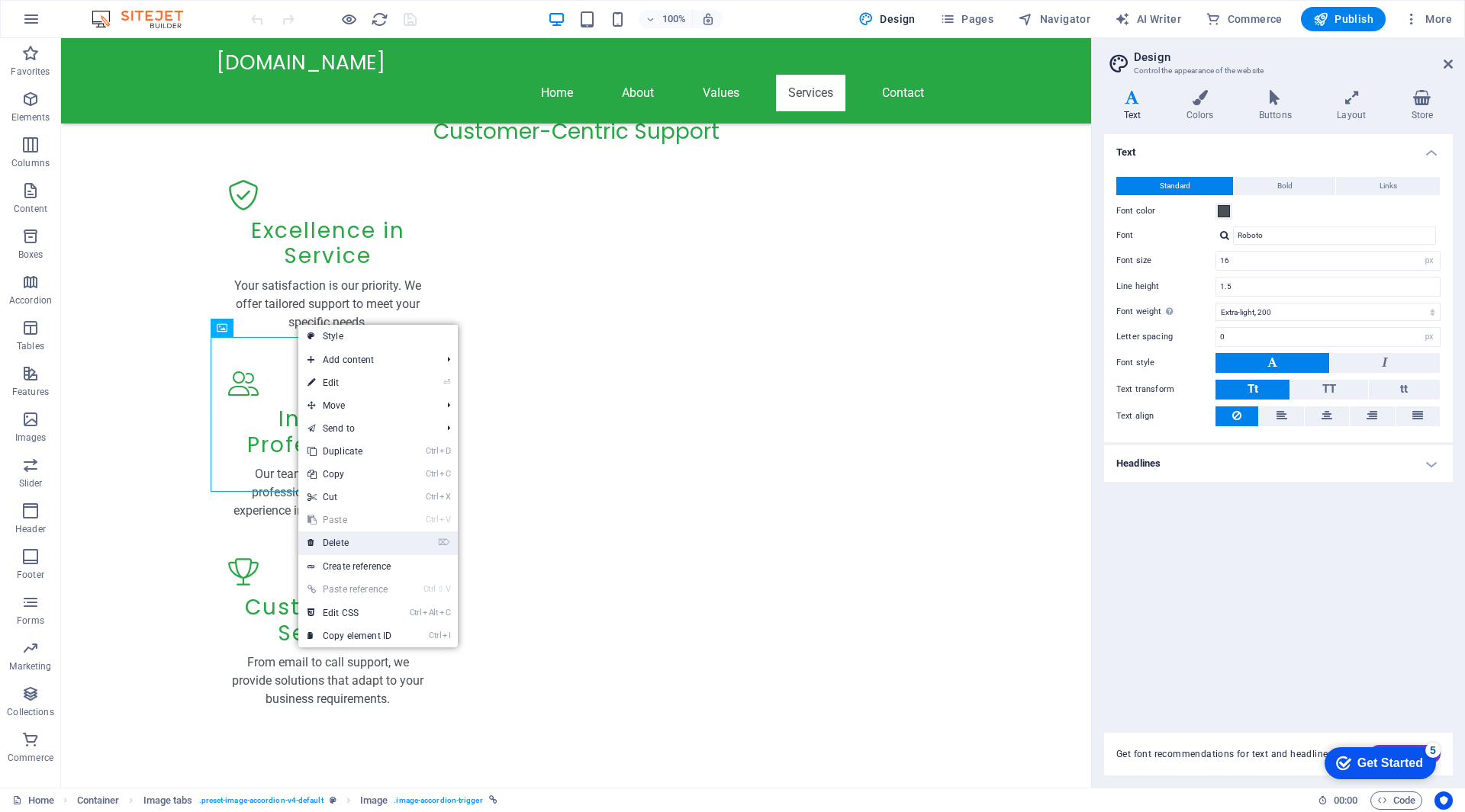
click at [344, 544] on link "⌦ Delete" at bounding box center [349, 544] width 102 height 23
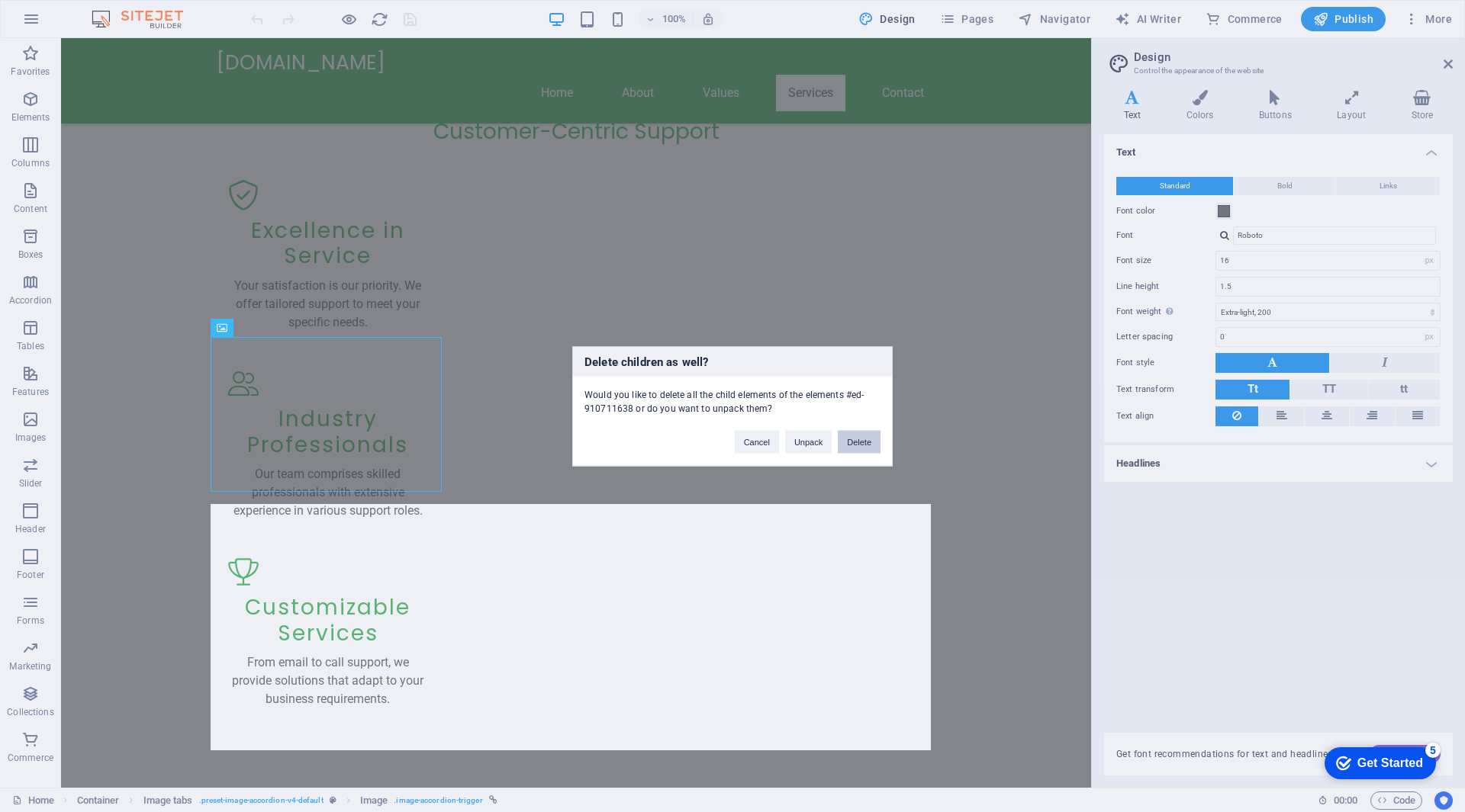
click at [850, 441] on button "Delete" at bounding box center [859, 441] width 43 height 23
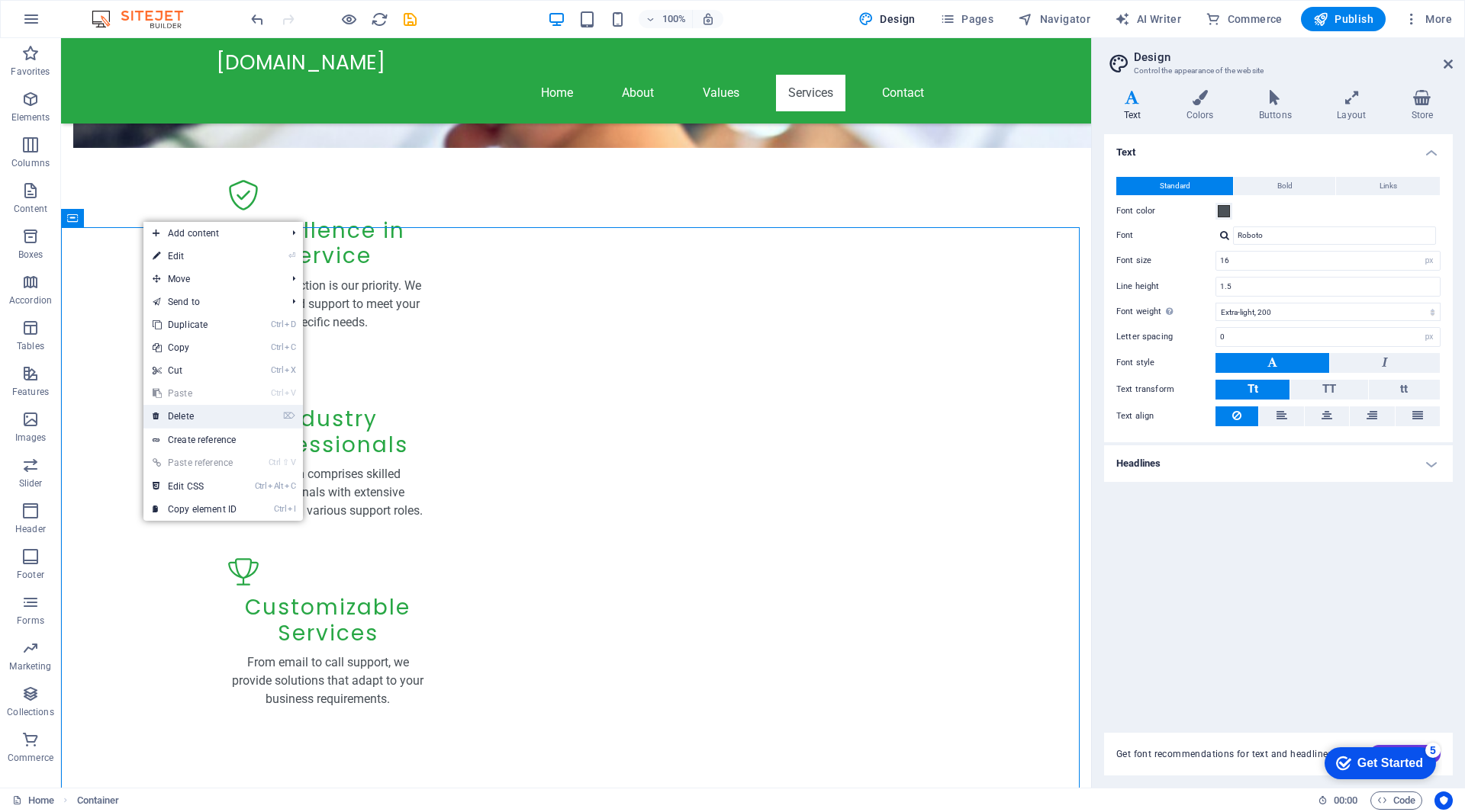
click at [234, 416] on link "⌦ Delete" at bounding box center [194, 416] width 102 height 23
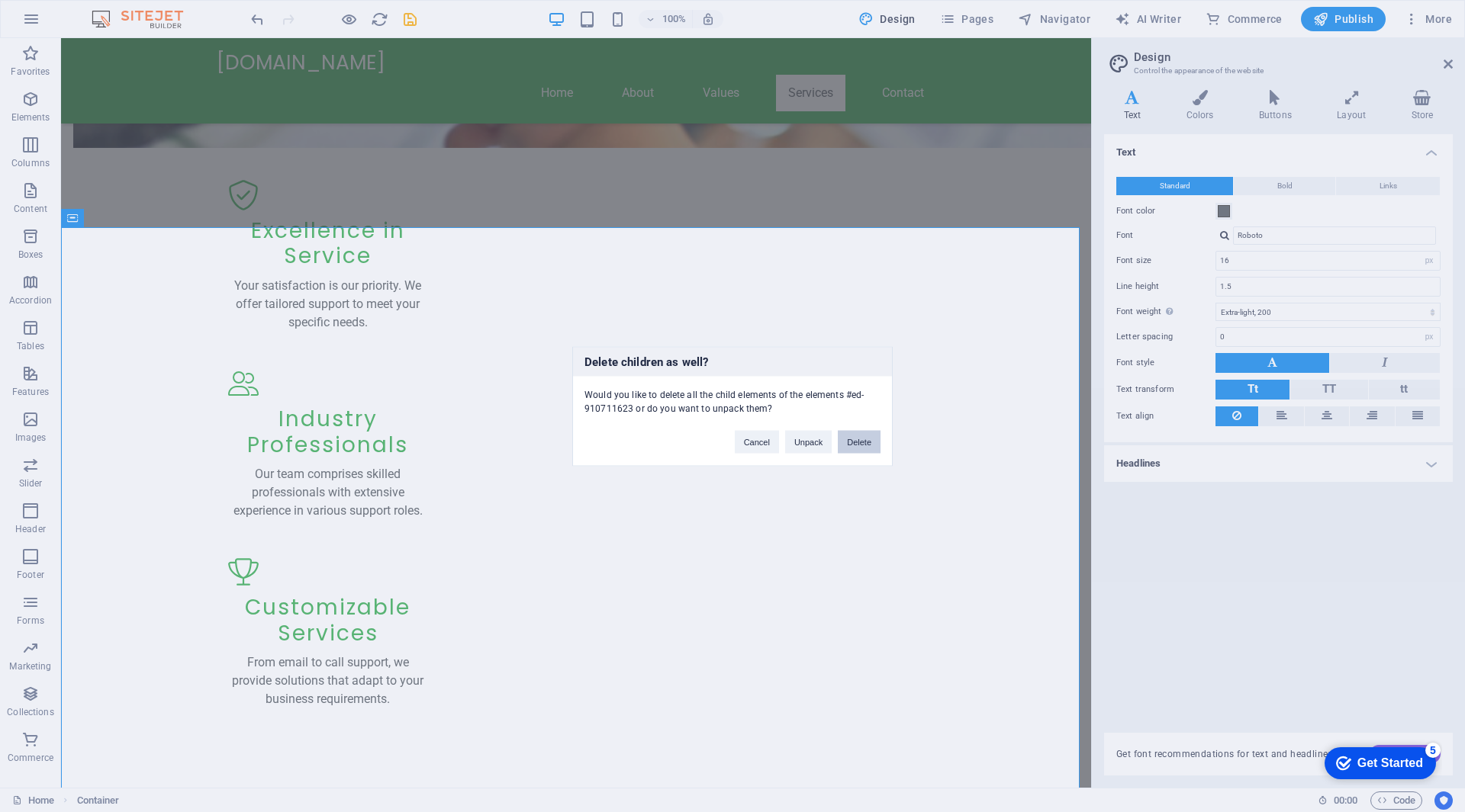
click at [866, 444] on button "Delete" at bounding box center [859, 441] width 43 height 23
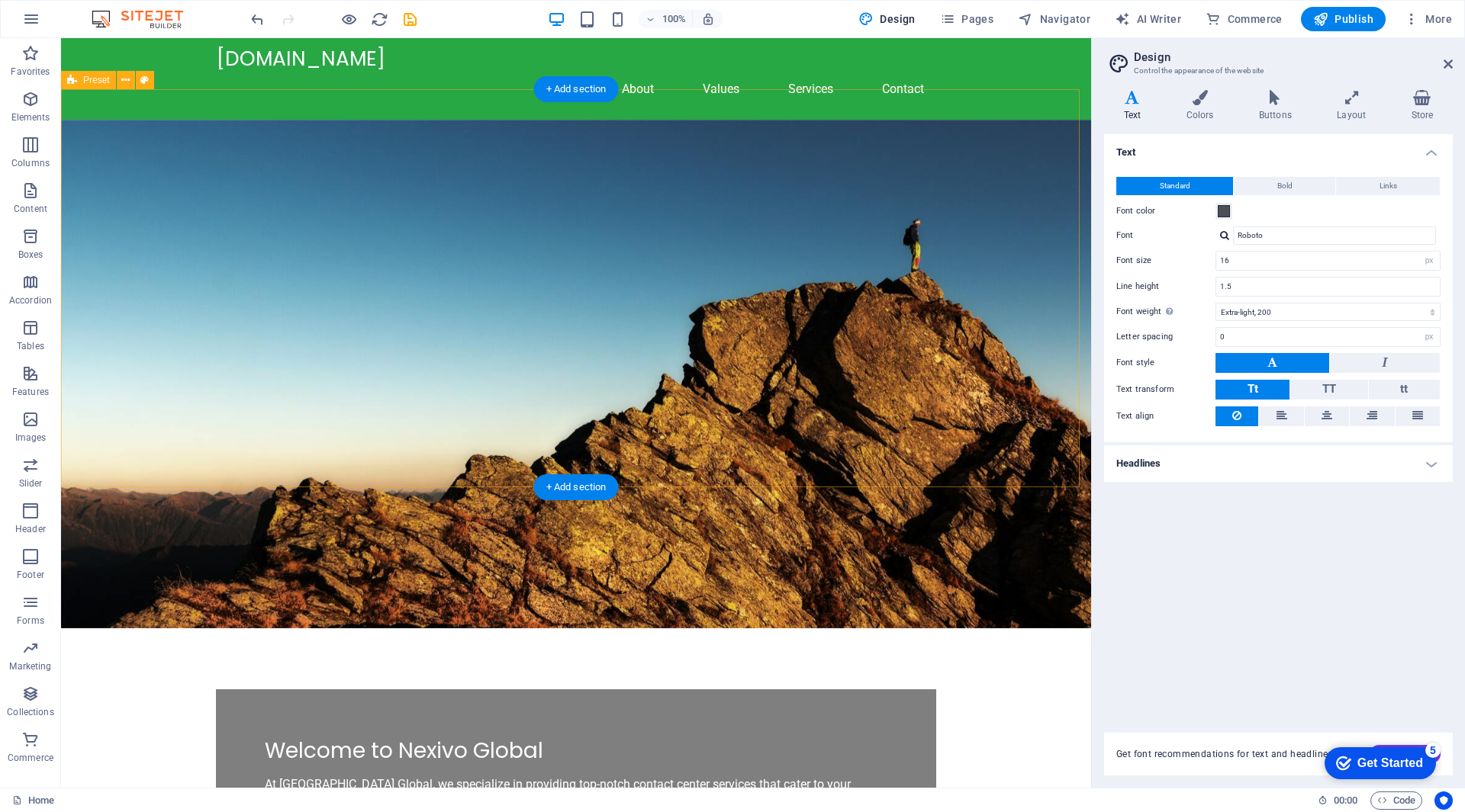
scroll to position [0, 0]
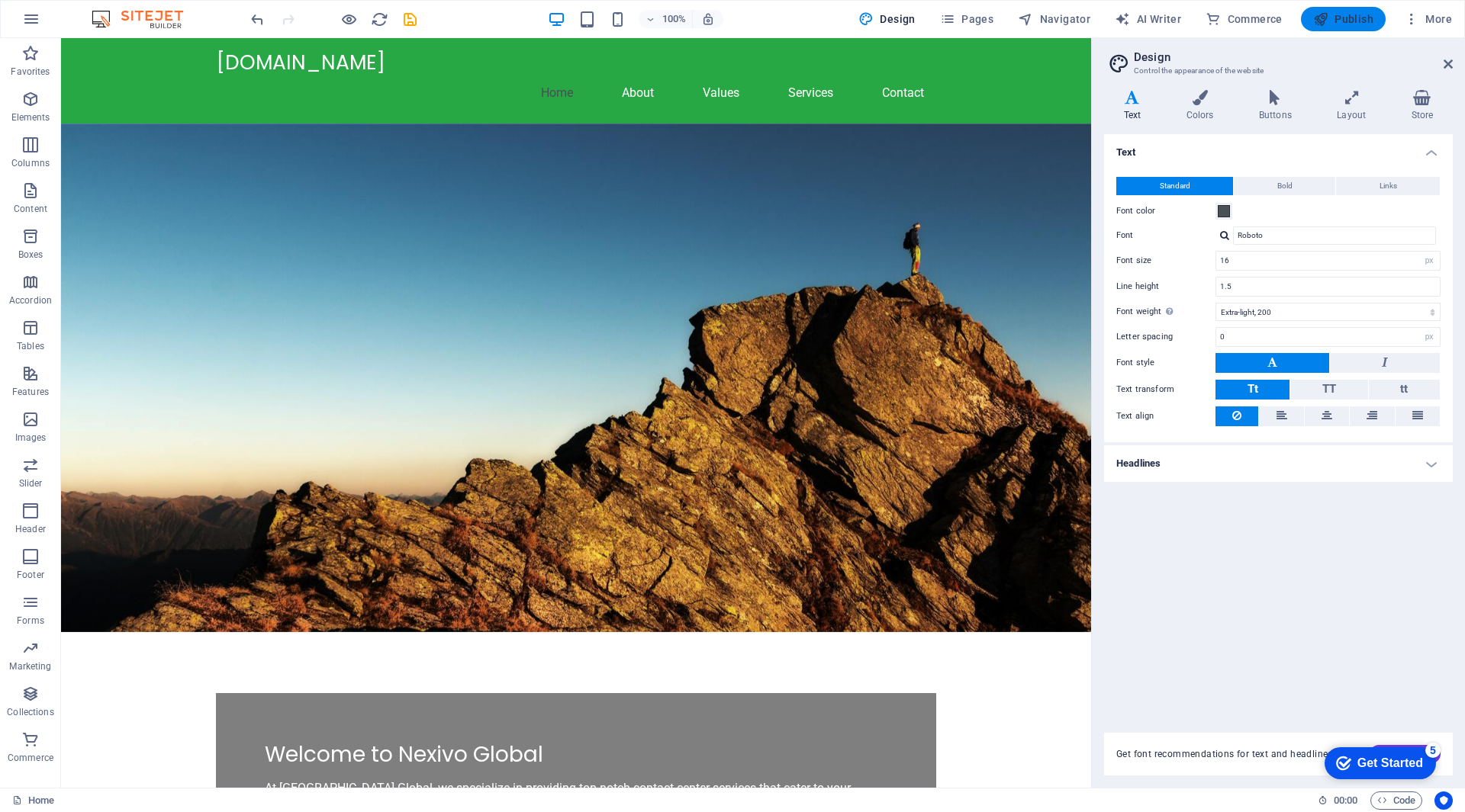
click at [1347, 12] on span "Publish" at bounding box center [1343, 19] width 60 height 16
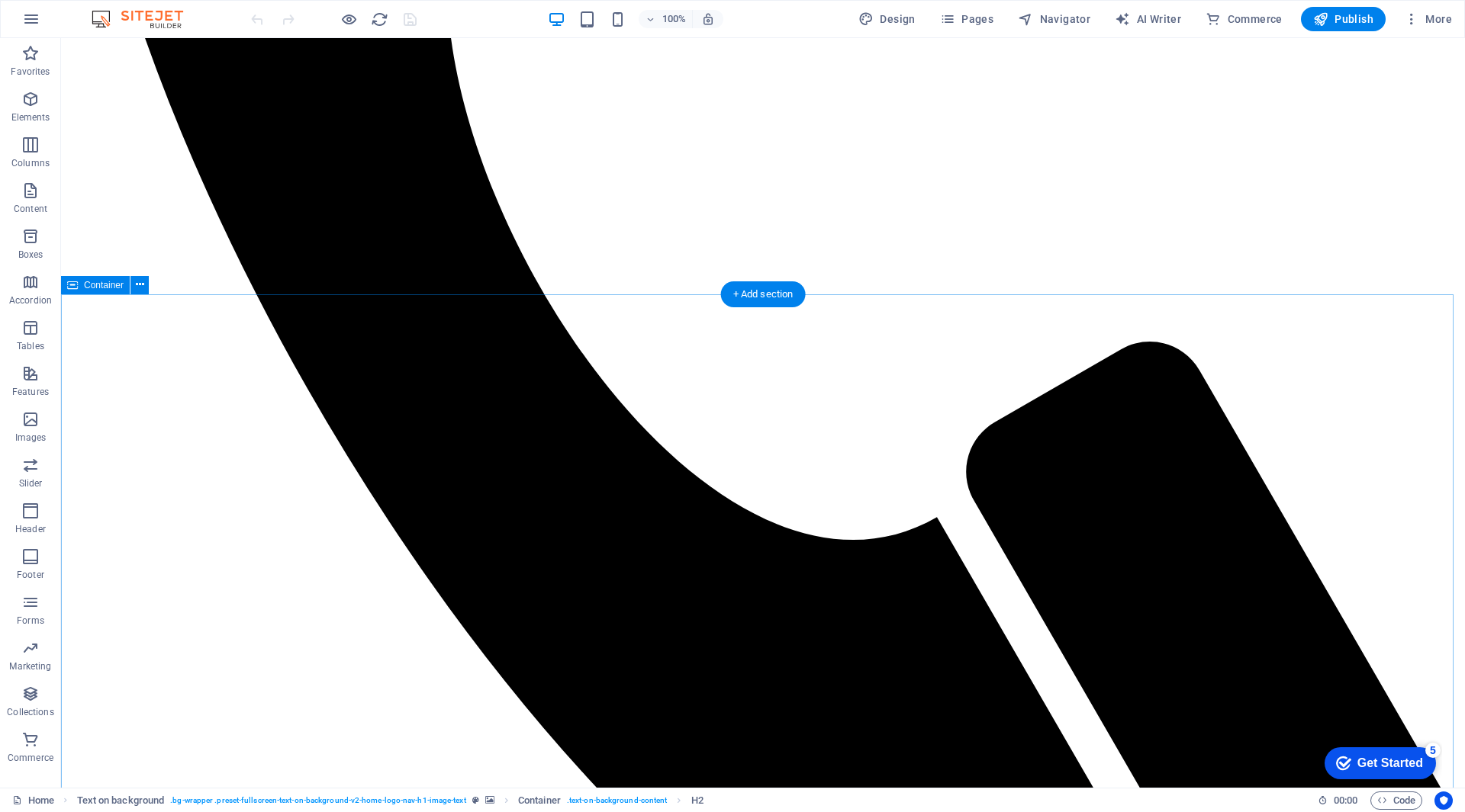
scroll to position [1745, 0]
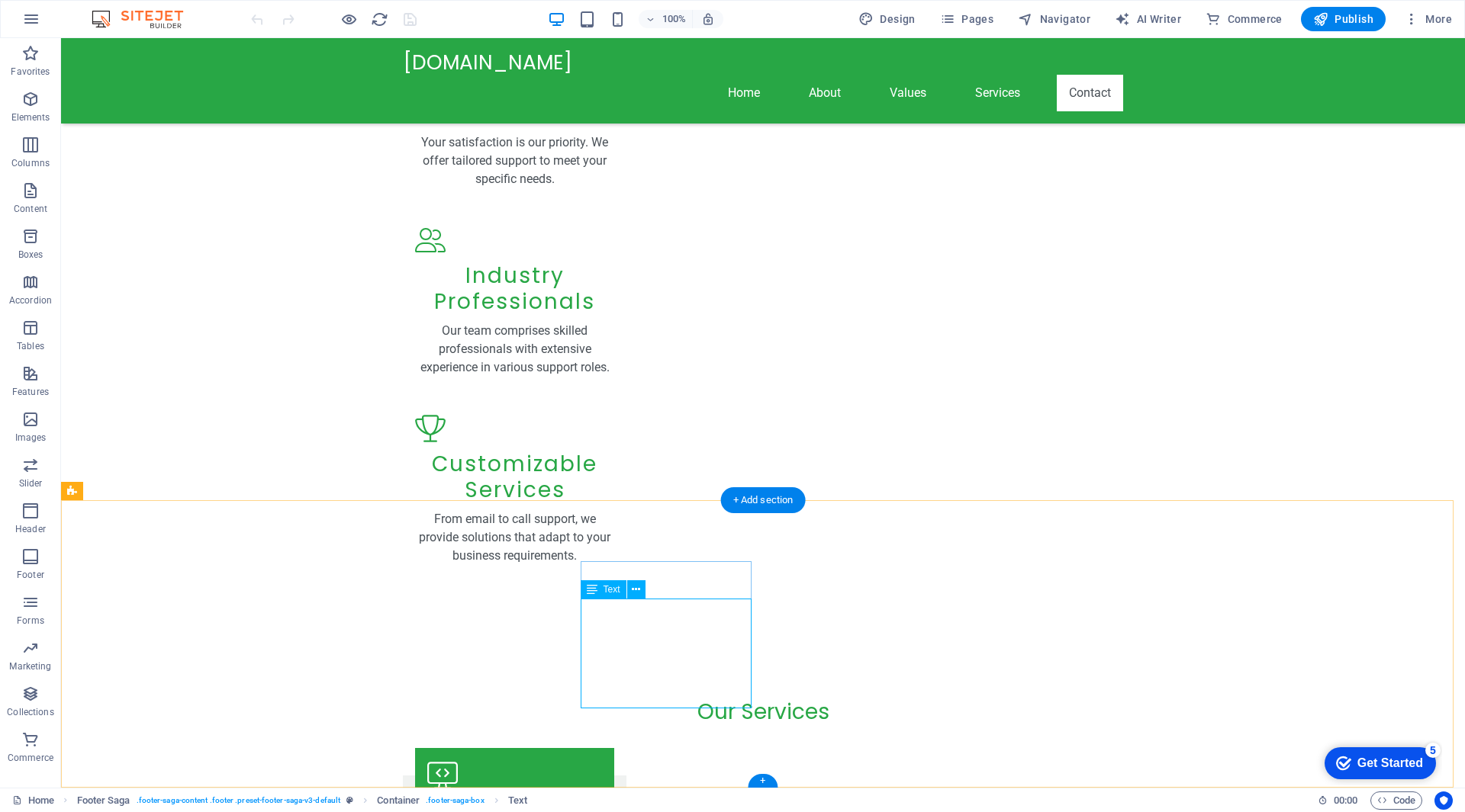
drag, startPoint x: 678, startPoint y: 609, endPoint x: 574, endPoint y: 618, distance: 104.4
click at [604, 586] on span "Text" at bounding box center [611, 589] width 17 height 9
click at [634, 589] on icon at bounding box center [635, 589] width 9 height 16
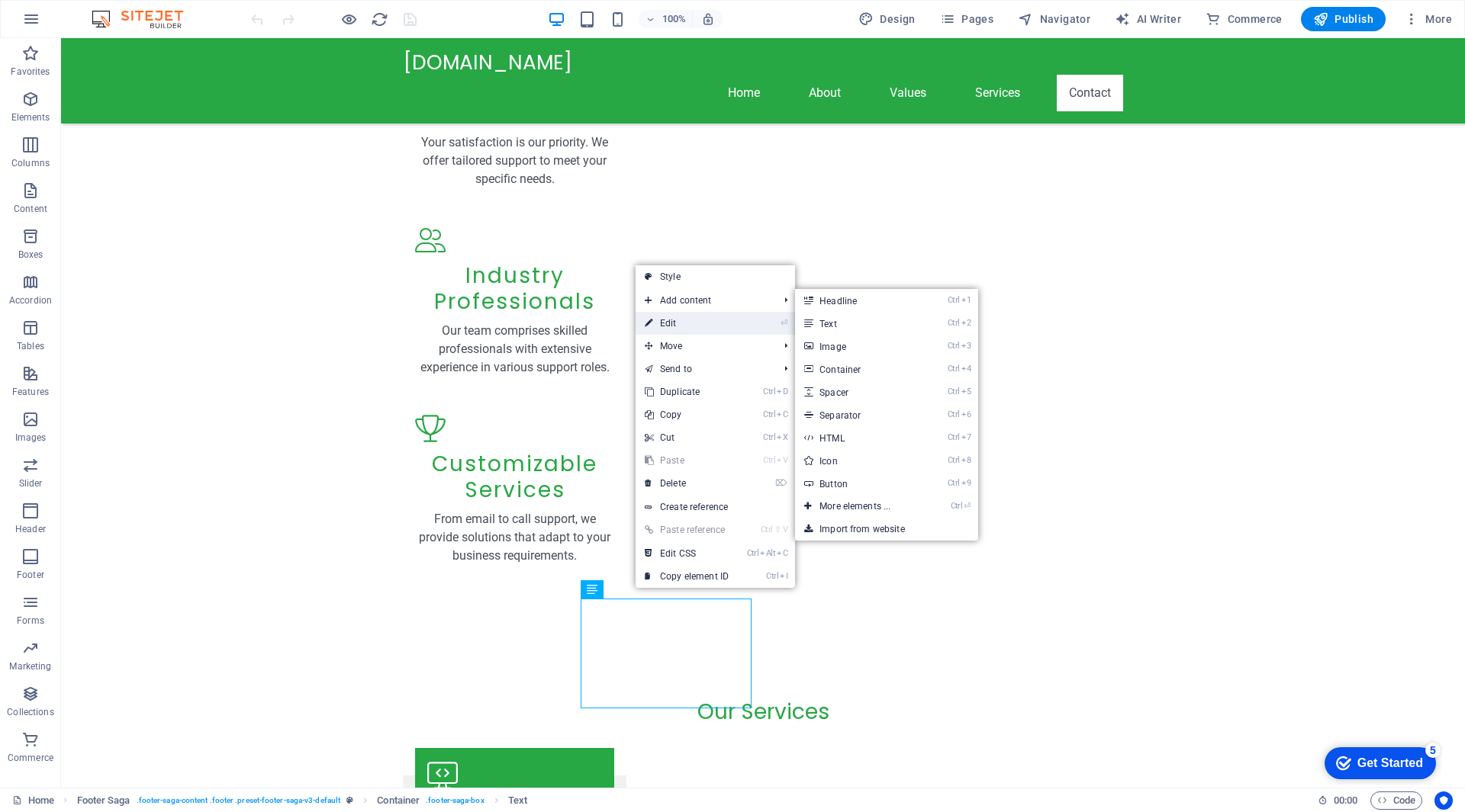
click at [704, 317] on link "⏎ Edit" at bounding box center [686, 324] width 102 height 23
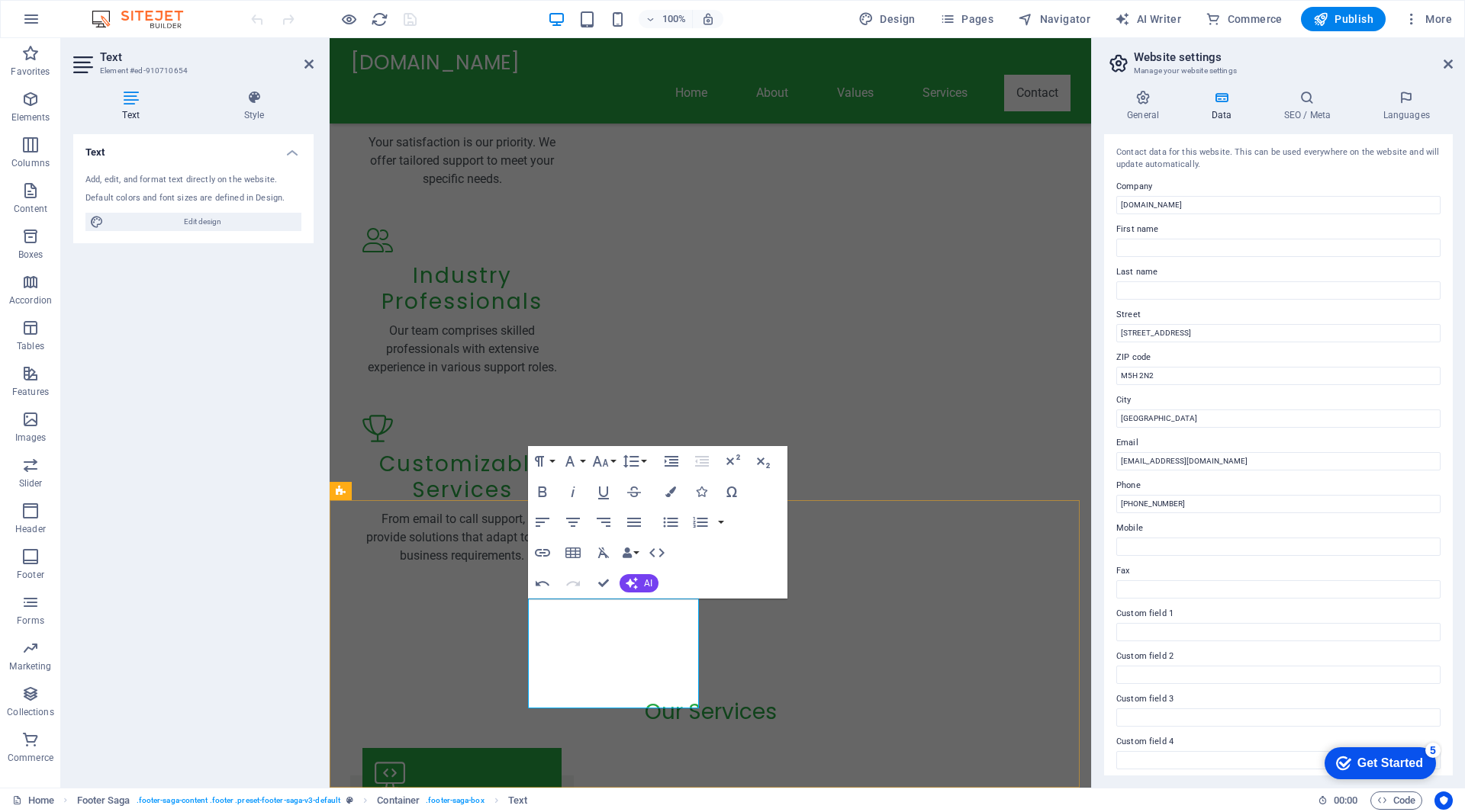
drag, startPoint x: 1190, startPoint y: 504, endPoint x: 1167, endPoint y: 498, distance: 23.8
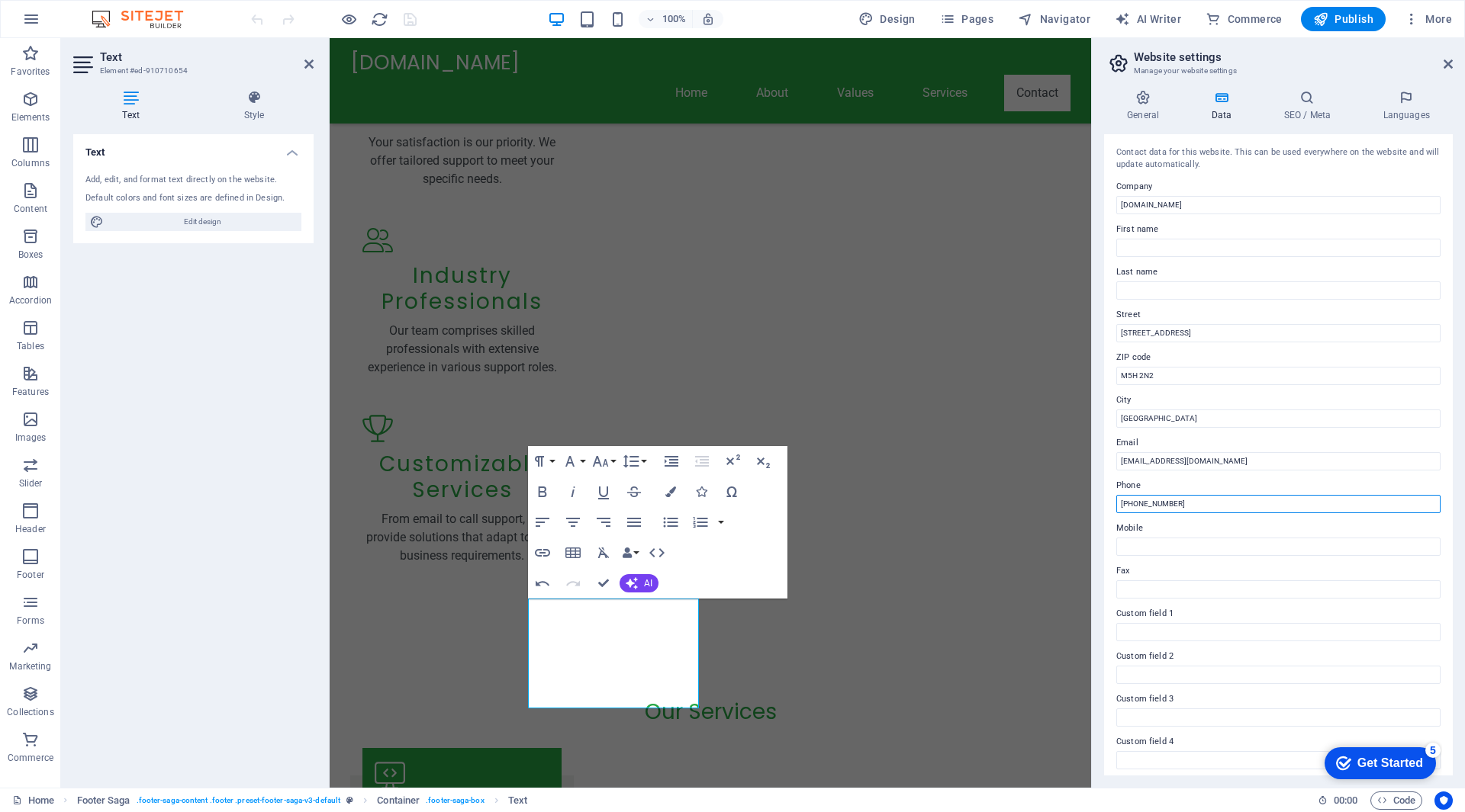
click at [1167, 498] on input "+1 (416) 555-1234" at bounding box center [1277, 504] width 324 height 18
click at [1144, 500] on input "+1 (416) 555-1234" at bounding box center [1277, 504] width 324 height 18
click at [1148, 502] on input "+1 (416) 555-1234" at bounding box center [1277, 504] width 324 height 18
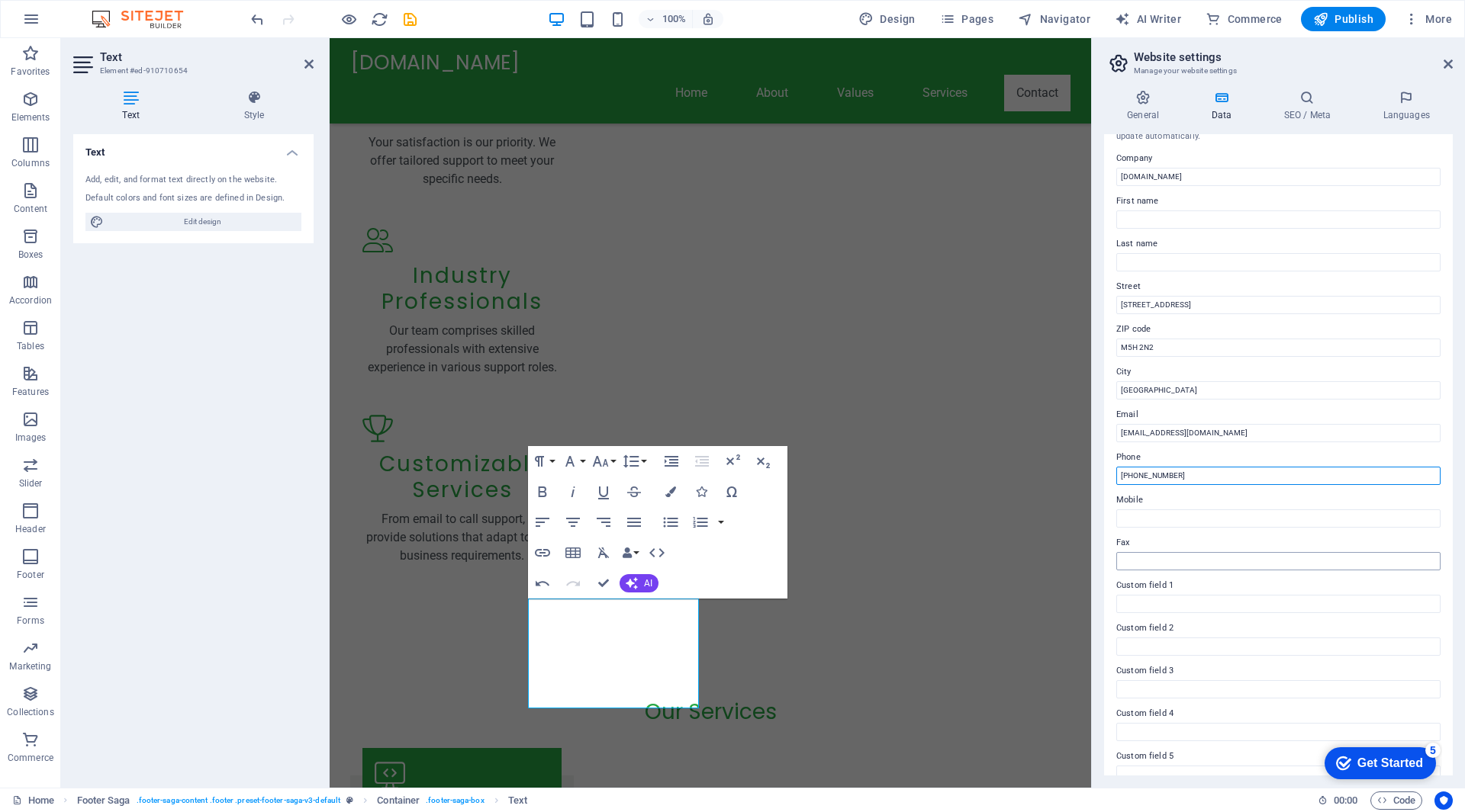
scroll to position [0, 0]
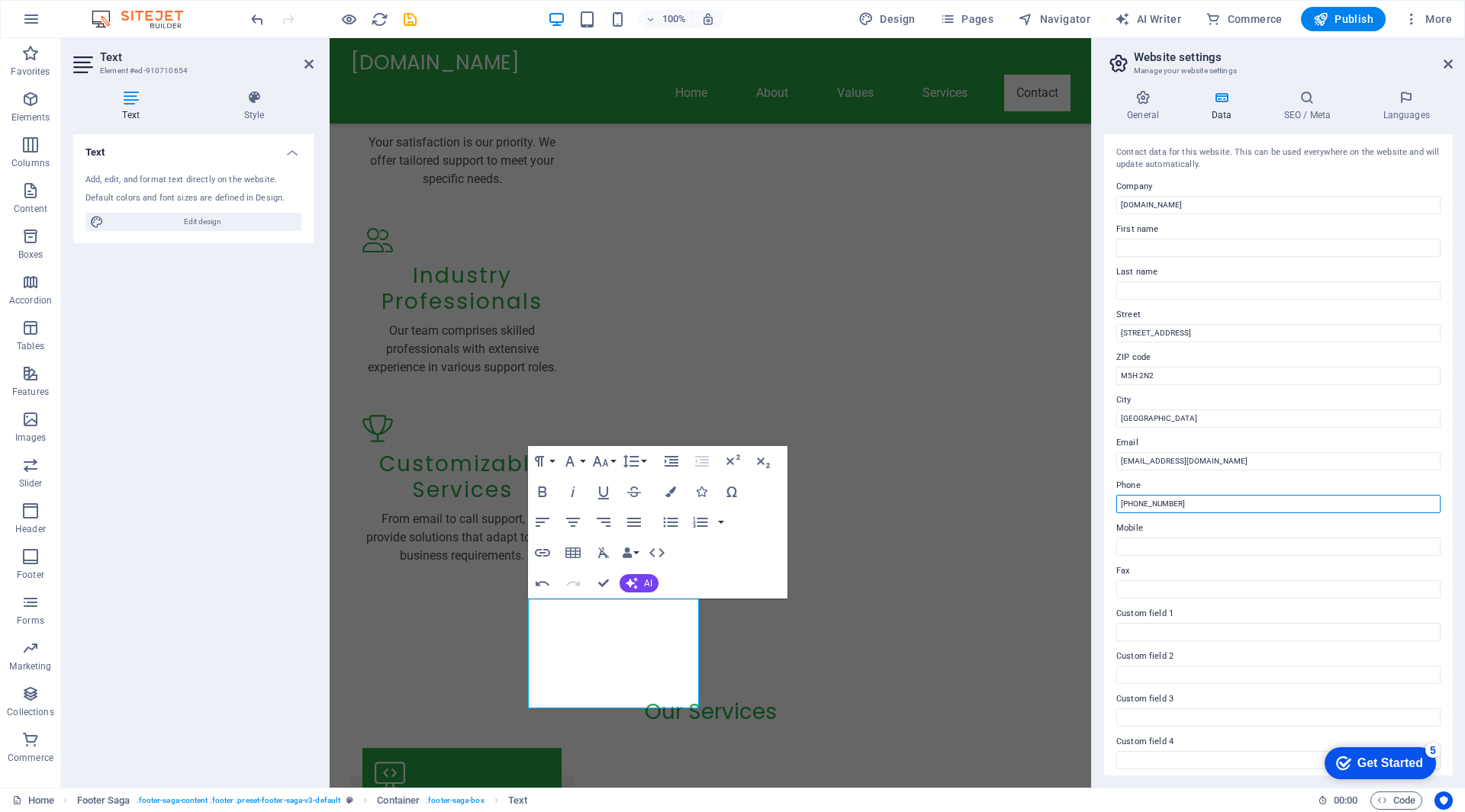
type input "[PHONE_NUMBER]"
drag, startPoint x: 1364, startPoint y: 759, endPoint x: 1518, endPoint y: 1065, distance: 342.6
click at [1366, 759] on div "Get Started" at bounding box center [1389, 763] width 65 height 14
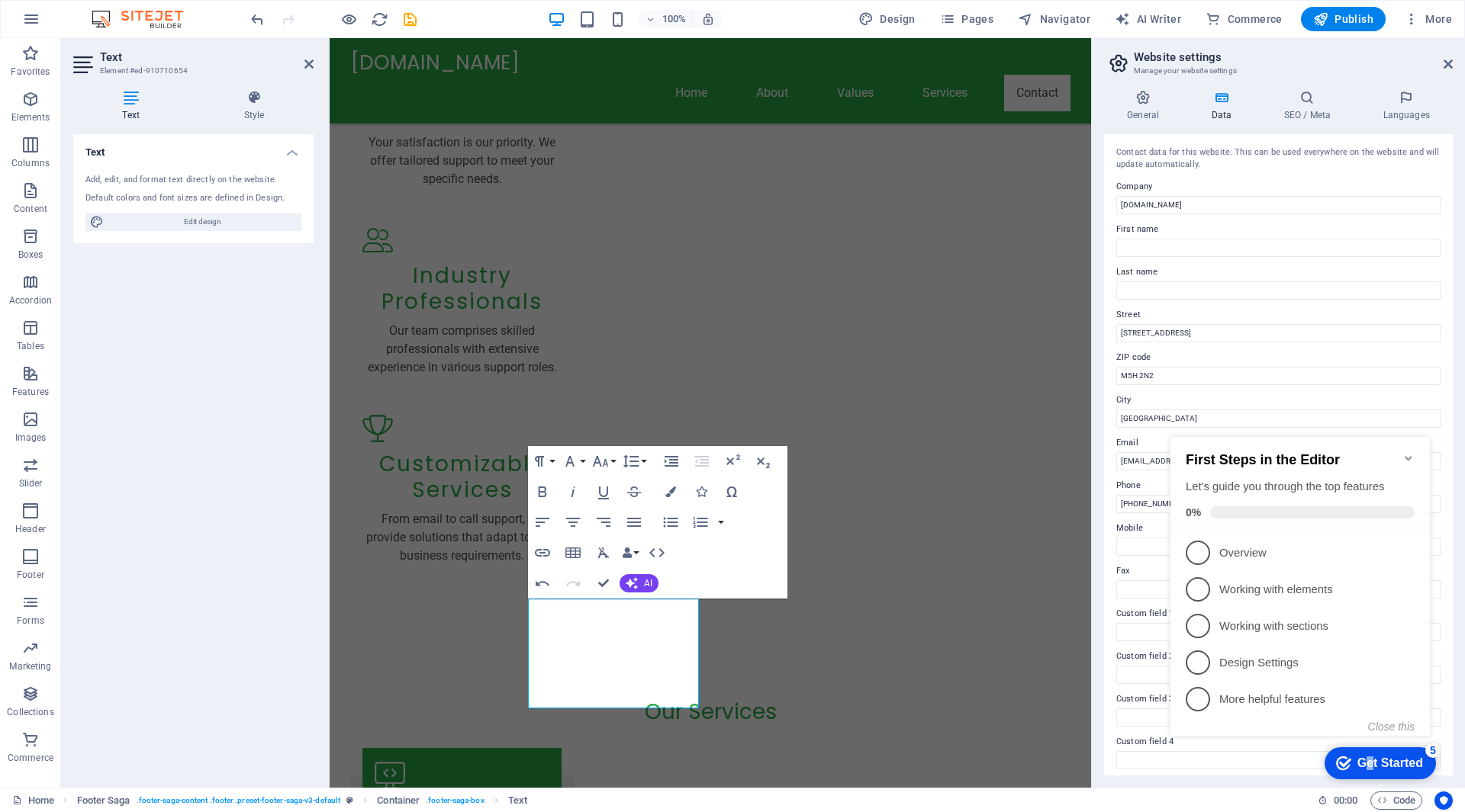
click at [1366, 757] on div "Get Started" at bounding box center [1389, 763] width 65 height 14
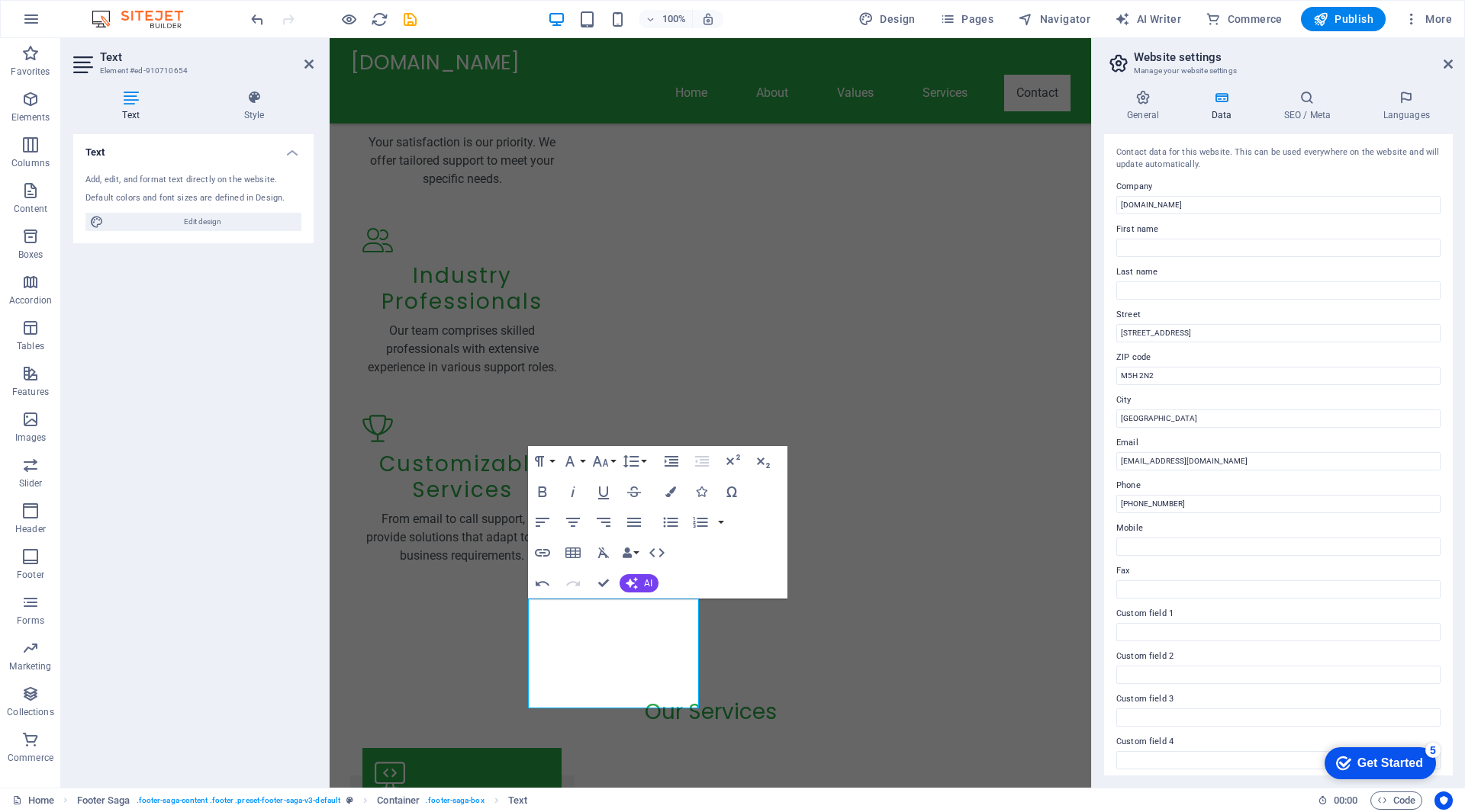
click at [0, 0] on icon "button" at bounding box center [0, 0] width 0 height 0
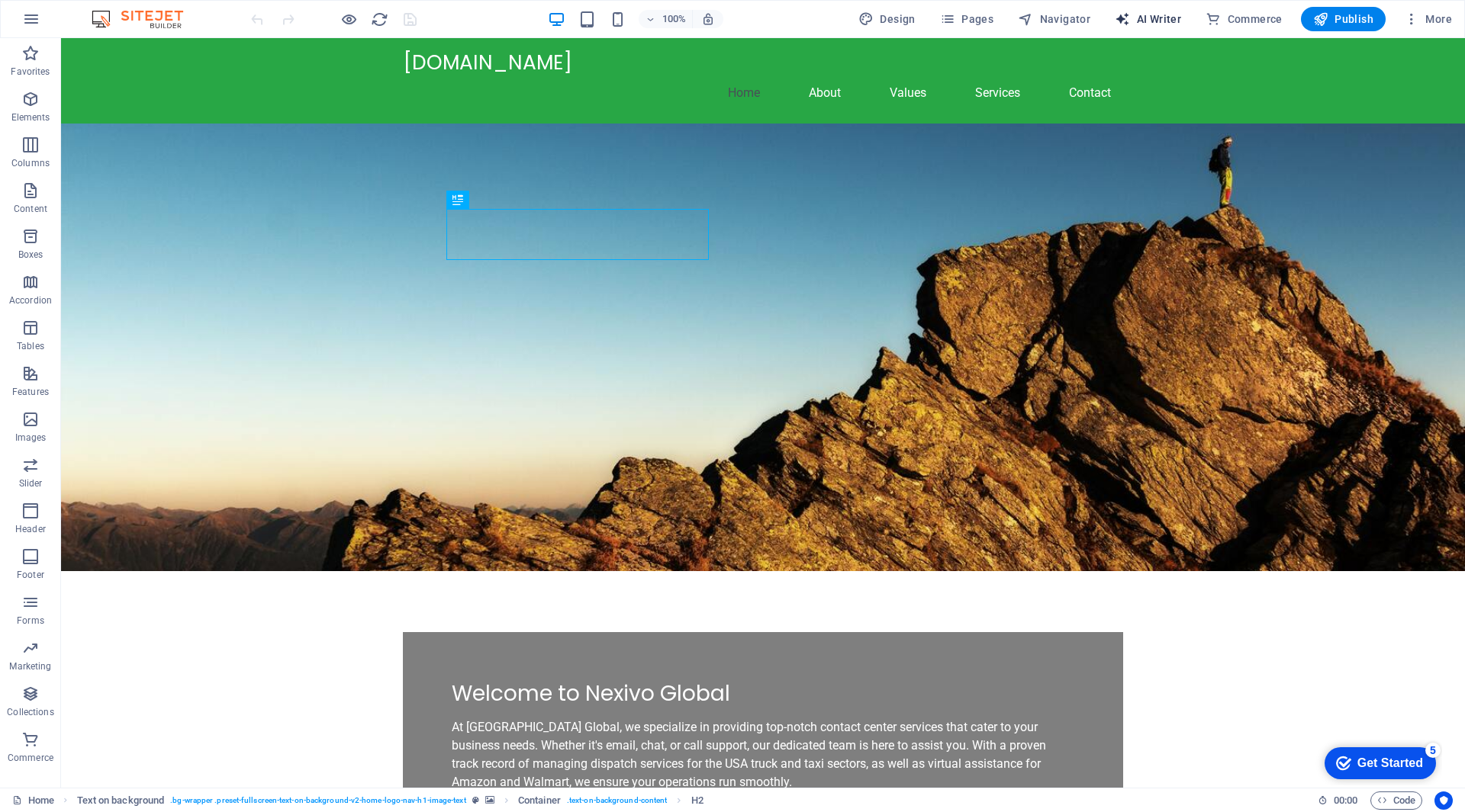
select select "English"
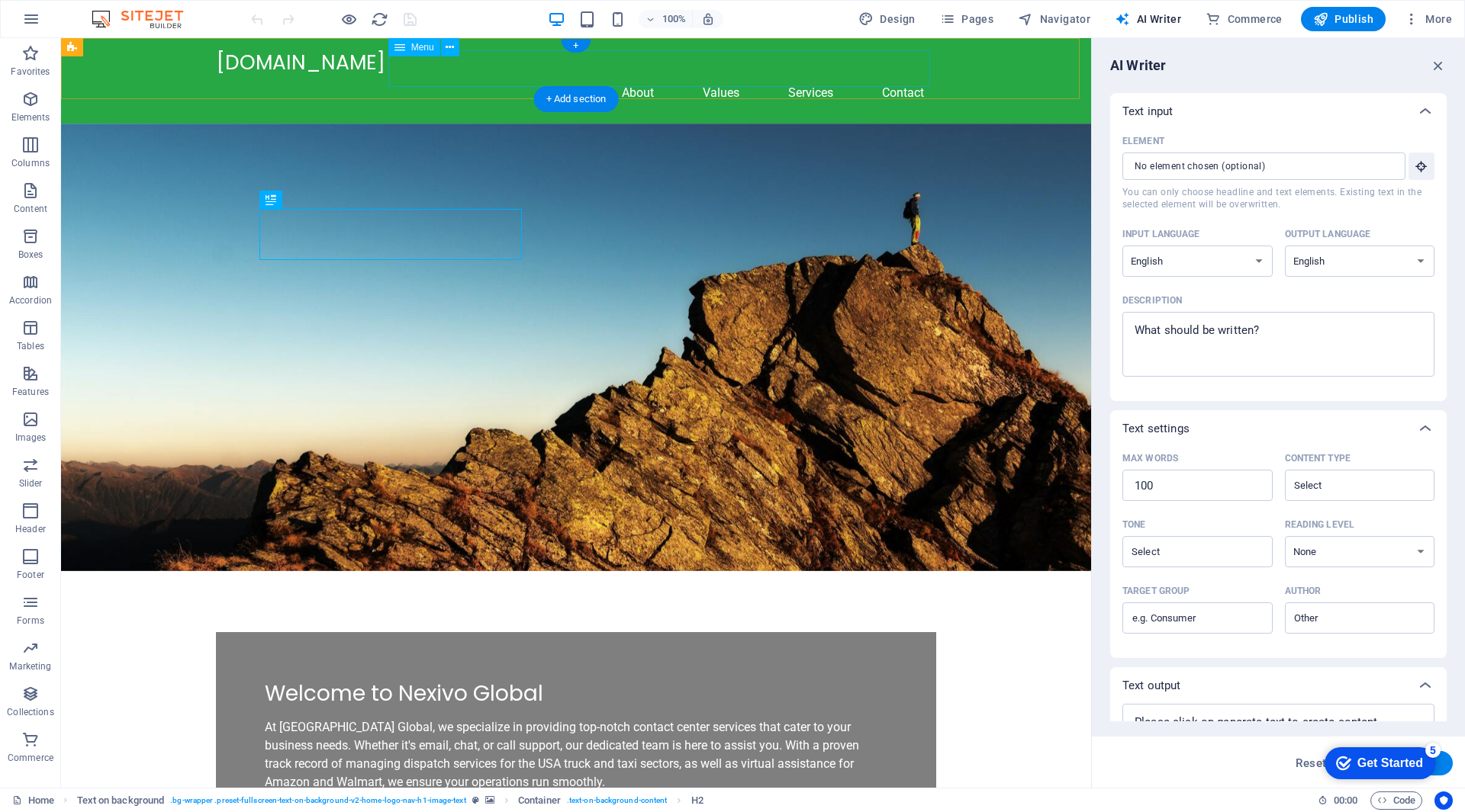
click at [721, 75] on nav "Home About Values Services Contact" at bounding box center [576, 93] width 720 height 37
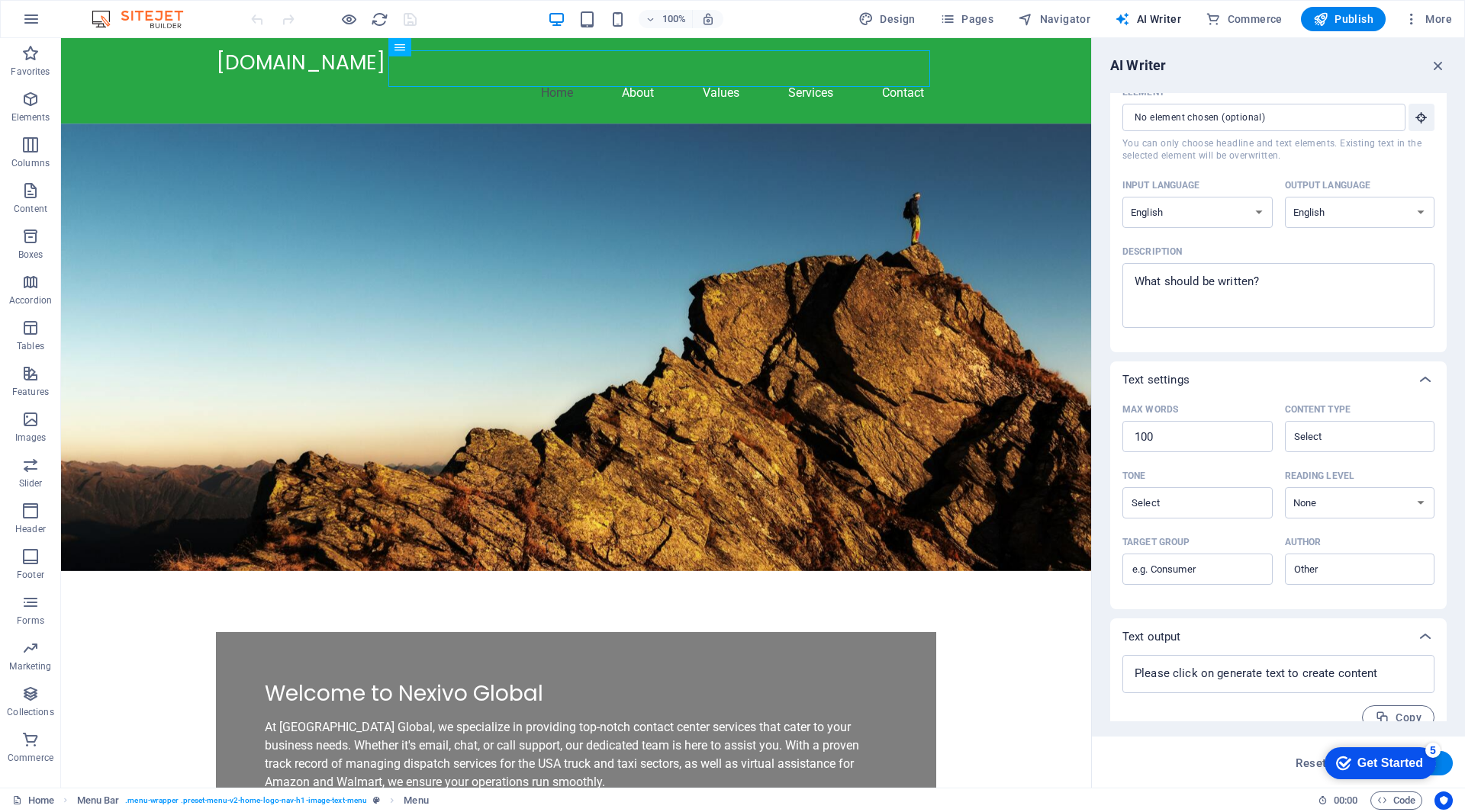
scroll to position [69, 0]
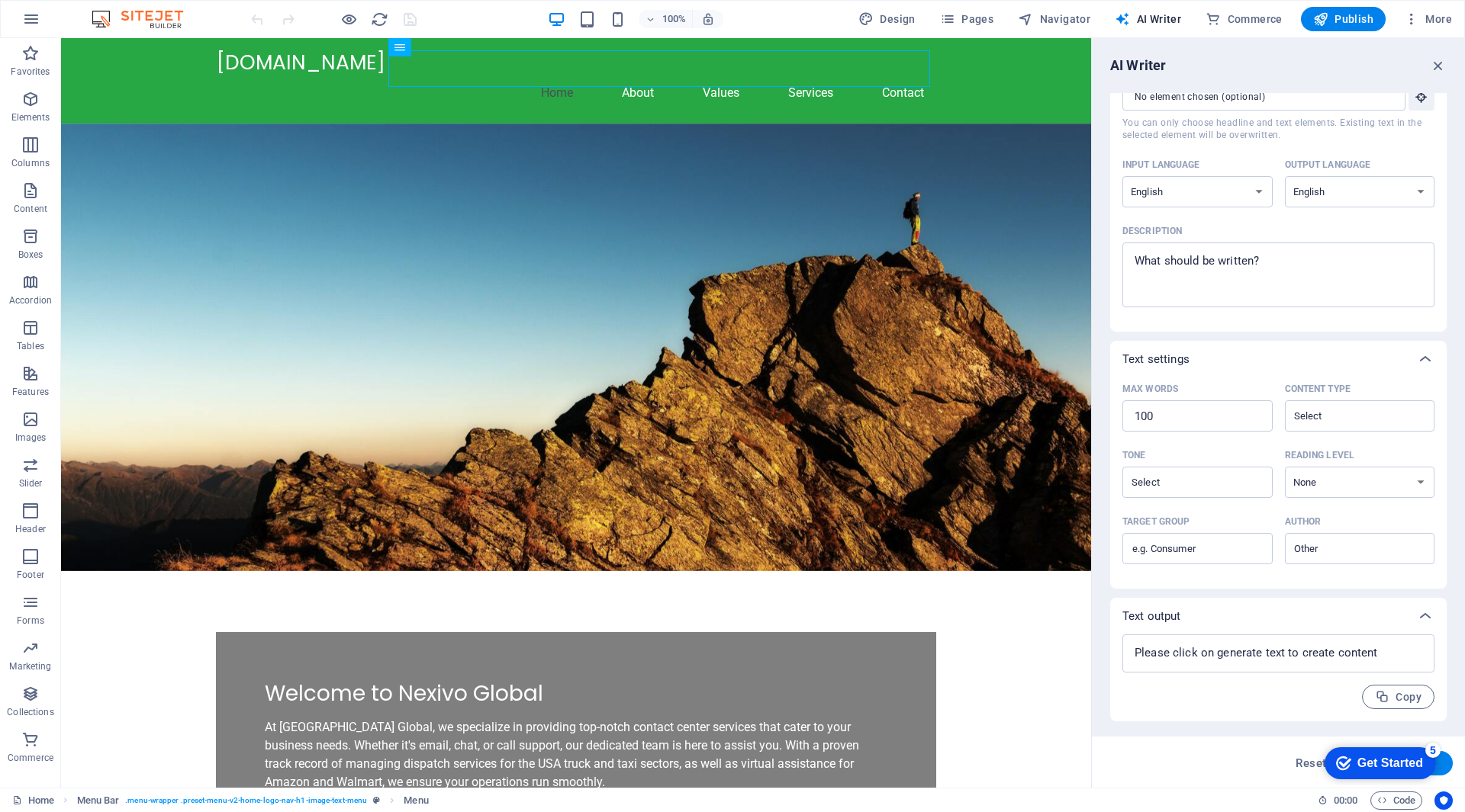
click at [1377, 779] on div "checkmark Get Started 5 First Steps in the Editor Let's guide you through the t…" at bounding box center [1376, 762] width 129 height 46
click at [1370, 761] on div "Get Started" at bounding box center [1389, 763] width 65 height 14
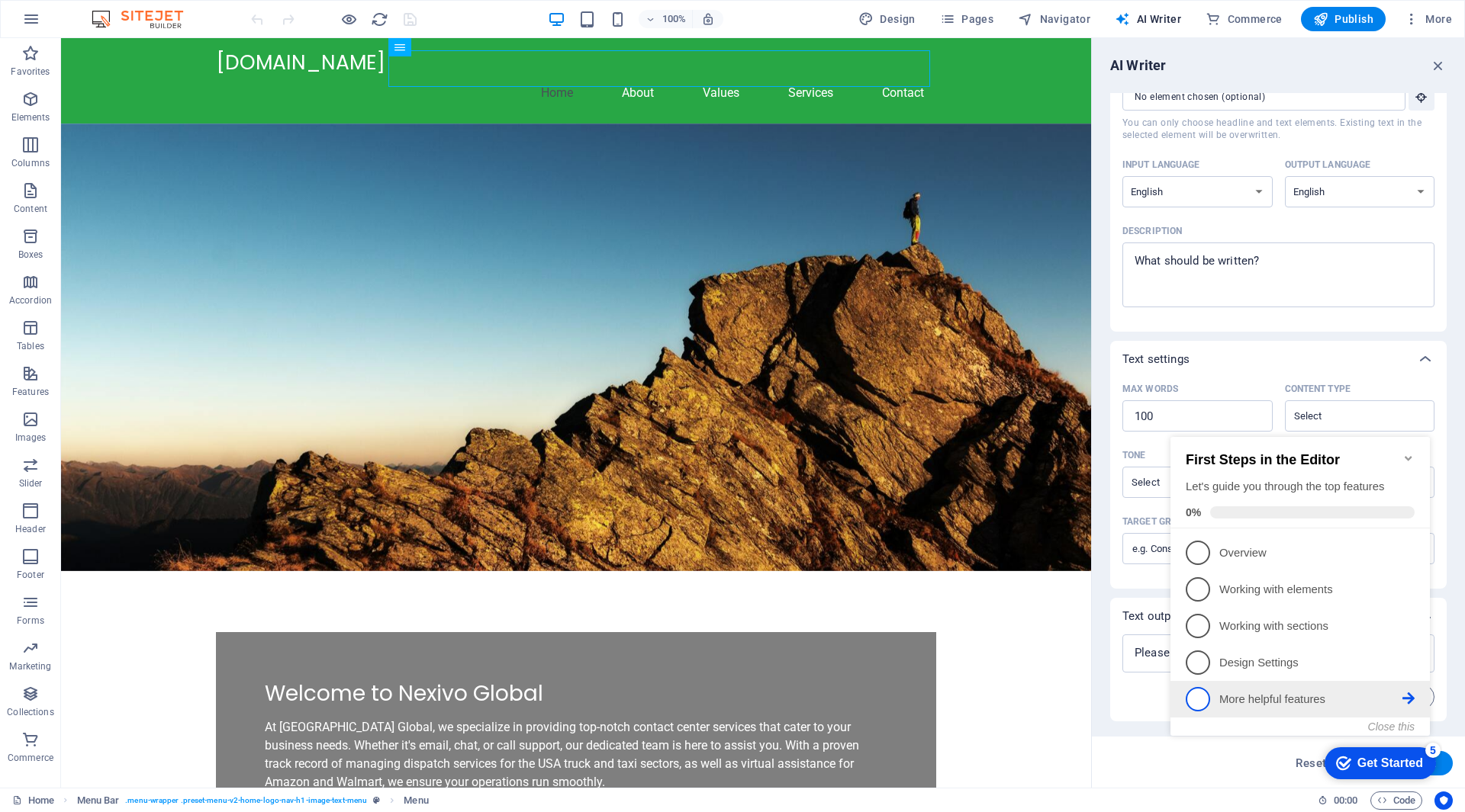
click at [1247, 692] on p "More helpful features - incomplete" at bounding box center [1310, 699] width 183 height 16
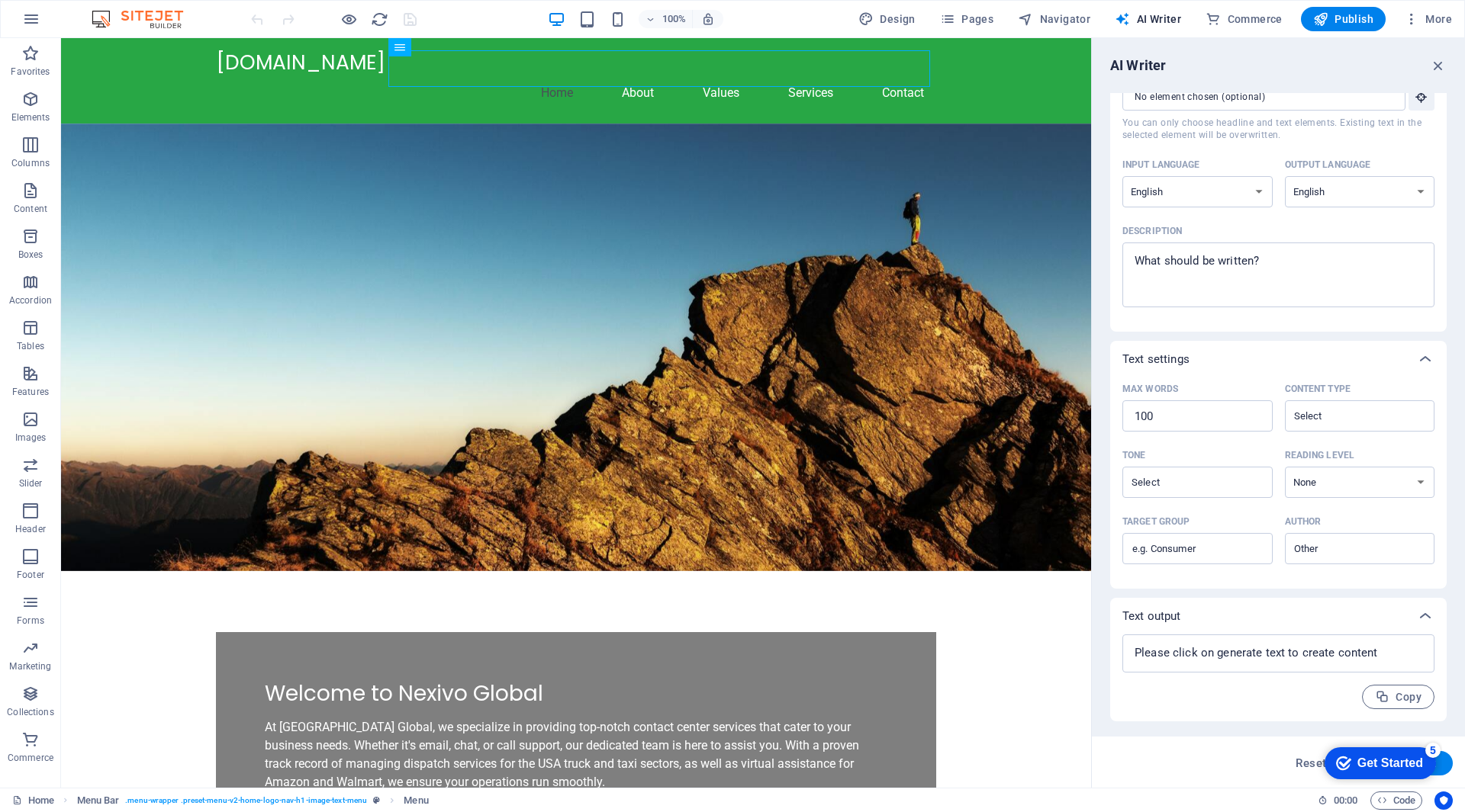
click at [1345, 752] on div "checkmark Get Started 5" at bounding box center [1379, 763] width 111 height 32
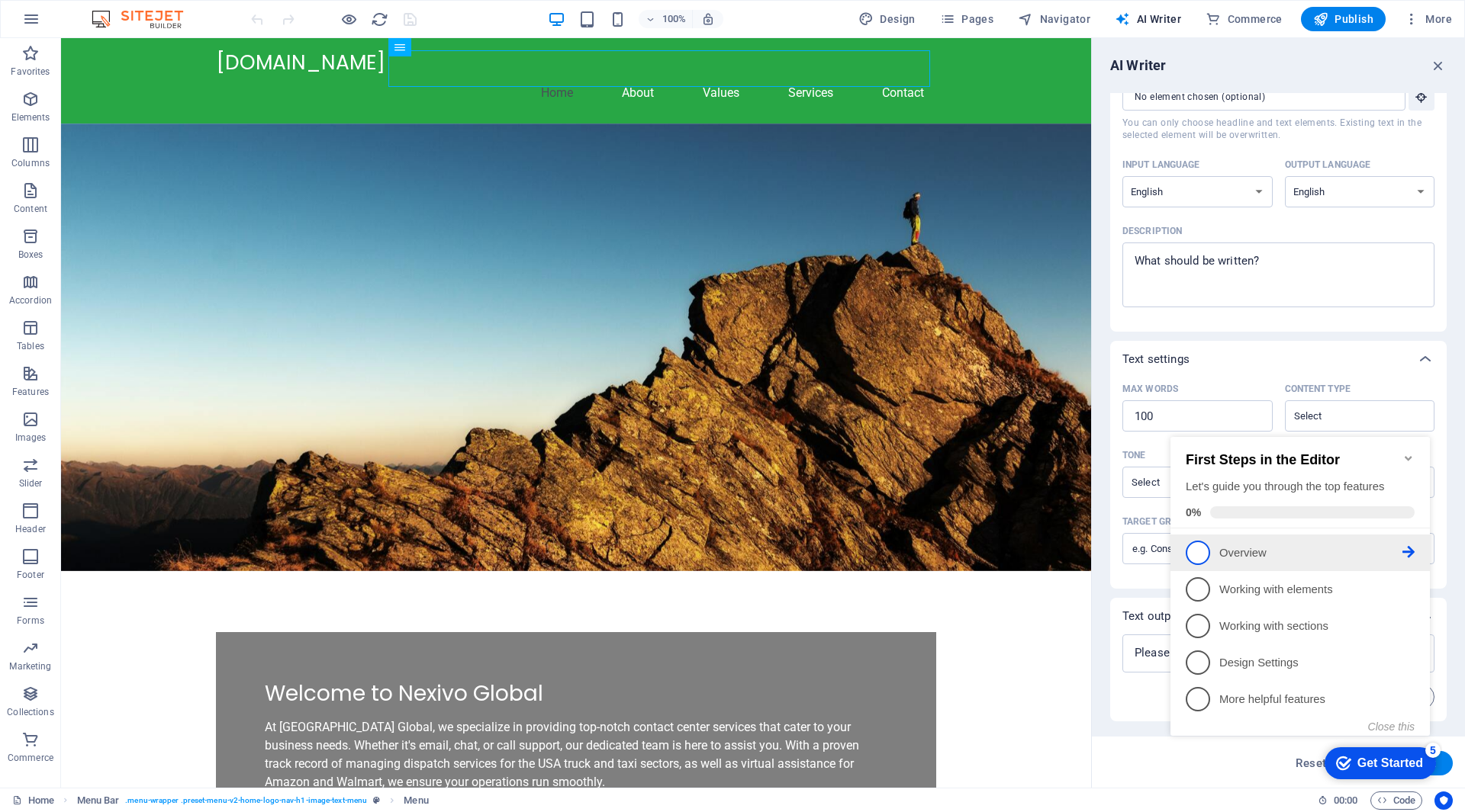
click at [1256, 560] on link "1 Overview - incomplete" at bounding box center [1300, 552] width 229 height 24
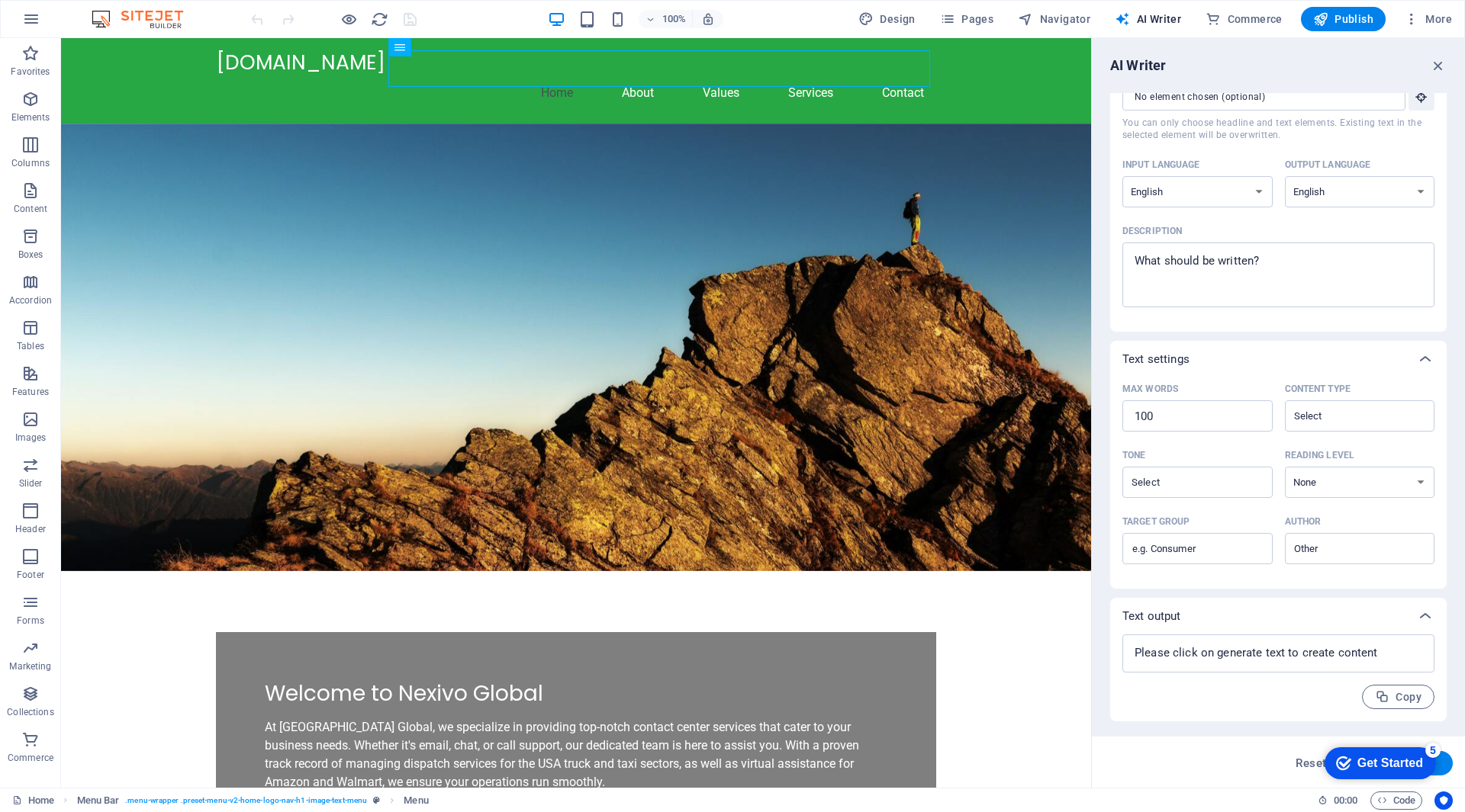
click at [1379, 757] on div "Get Started" at bounding box center [1389, 763] width 65 height 14
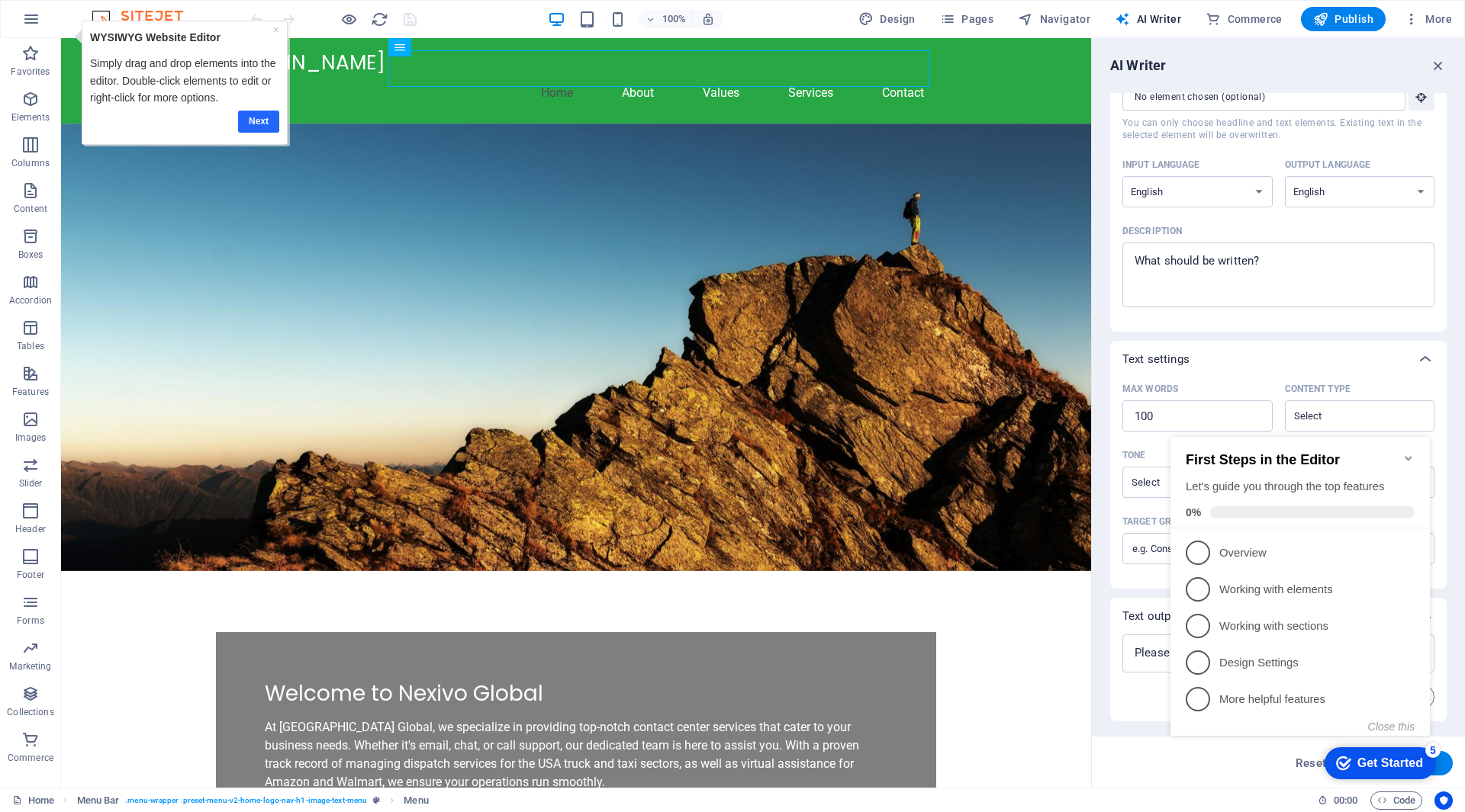
click at [253, 124] on link "Next" at bounding box center [259, 122] width 41 height 22
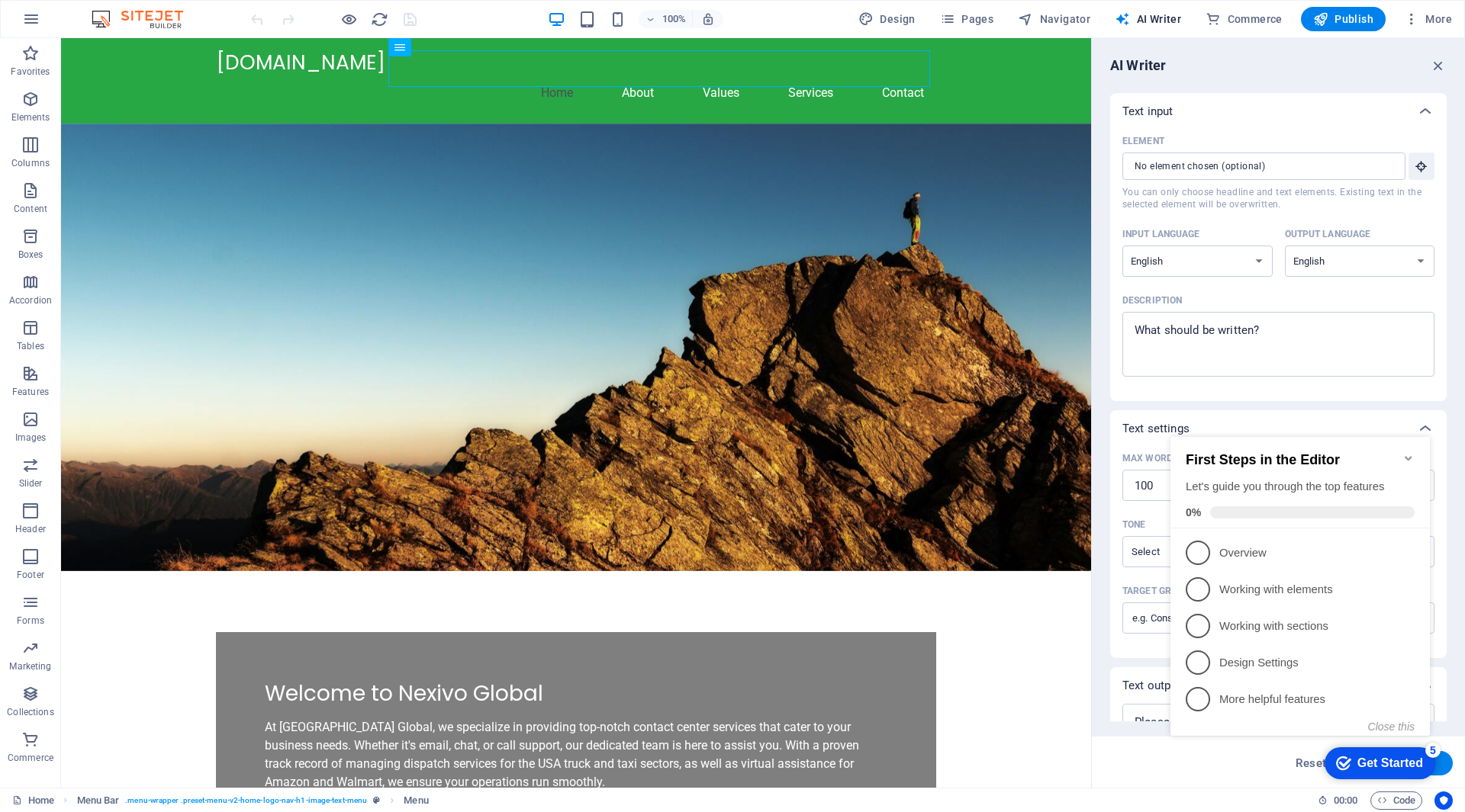
scroll to position [69, 0]
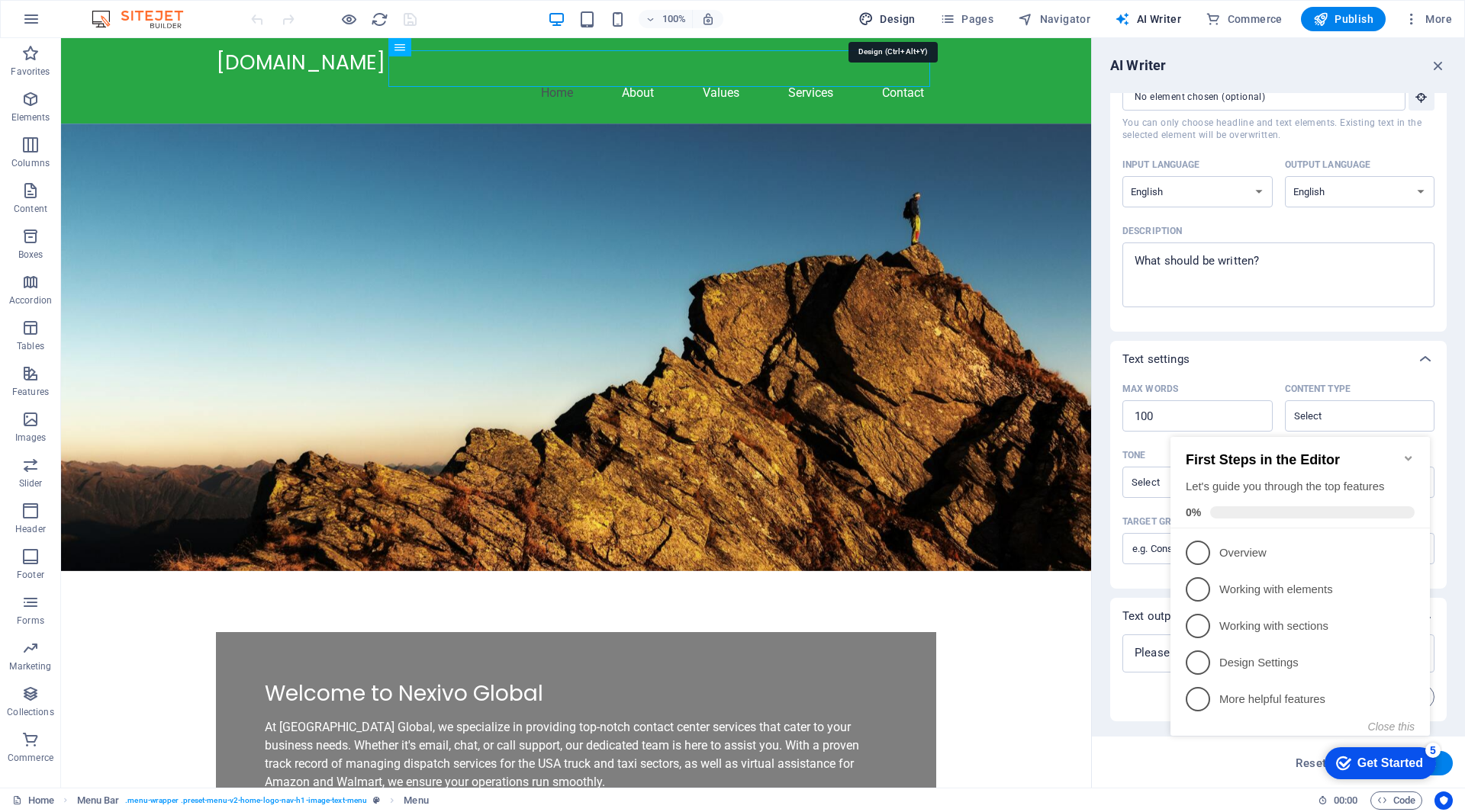
select select "px"
select select "200"
select select "px"
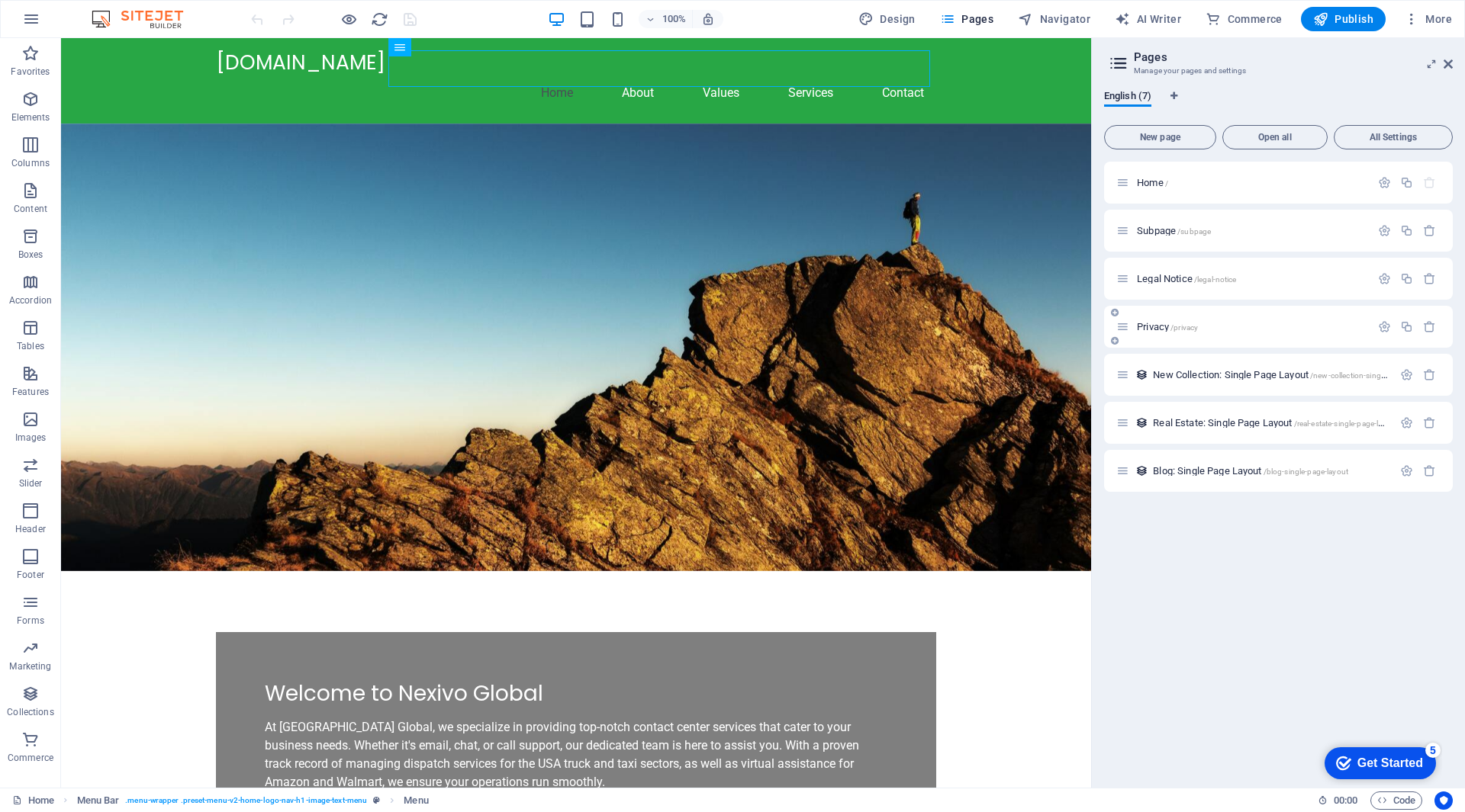
click at [1205, 327] on p "Privacy /privacy" at bounding box center [1251, 327] width 229 height 10
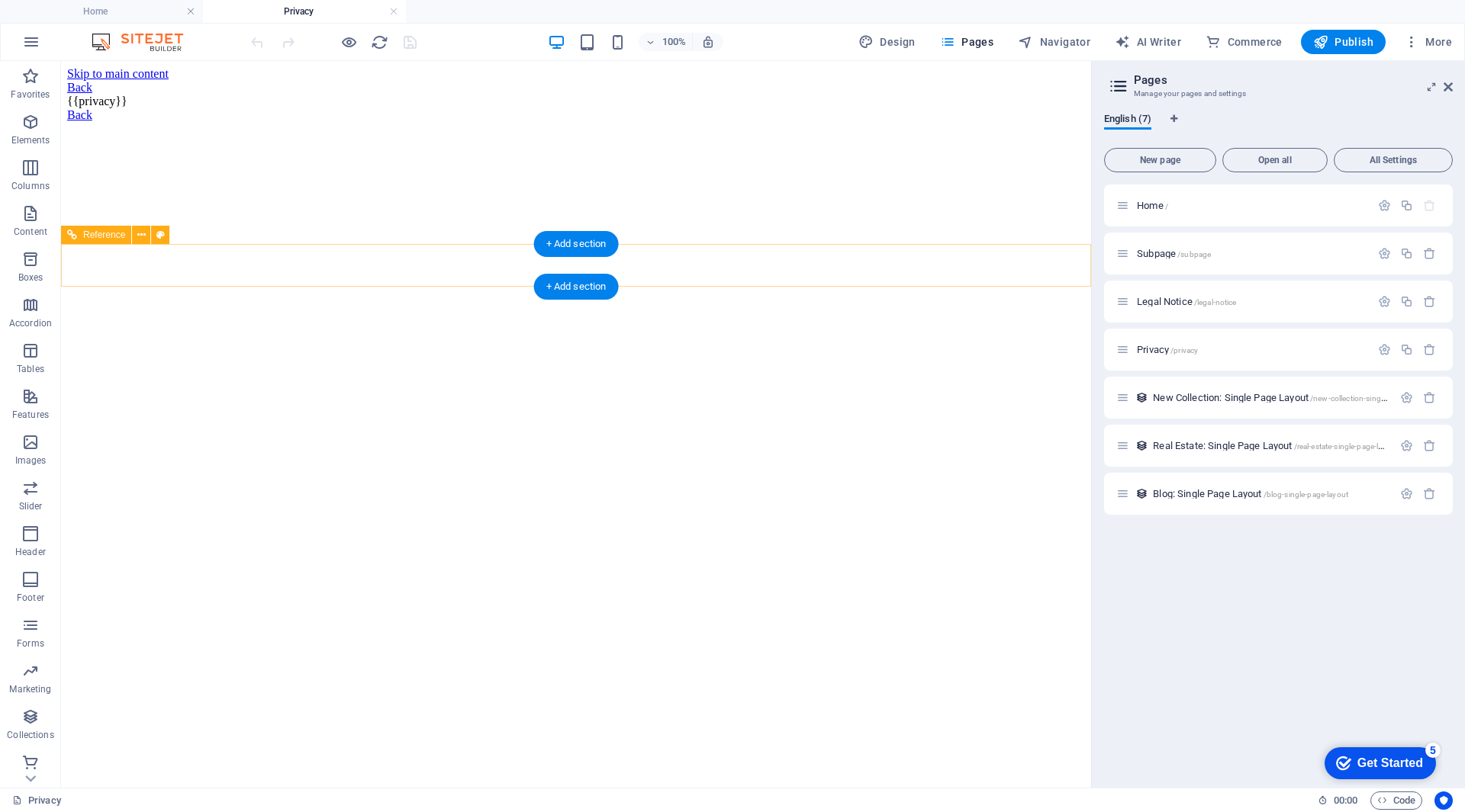
scroll to position [0, 0]
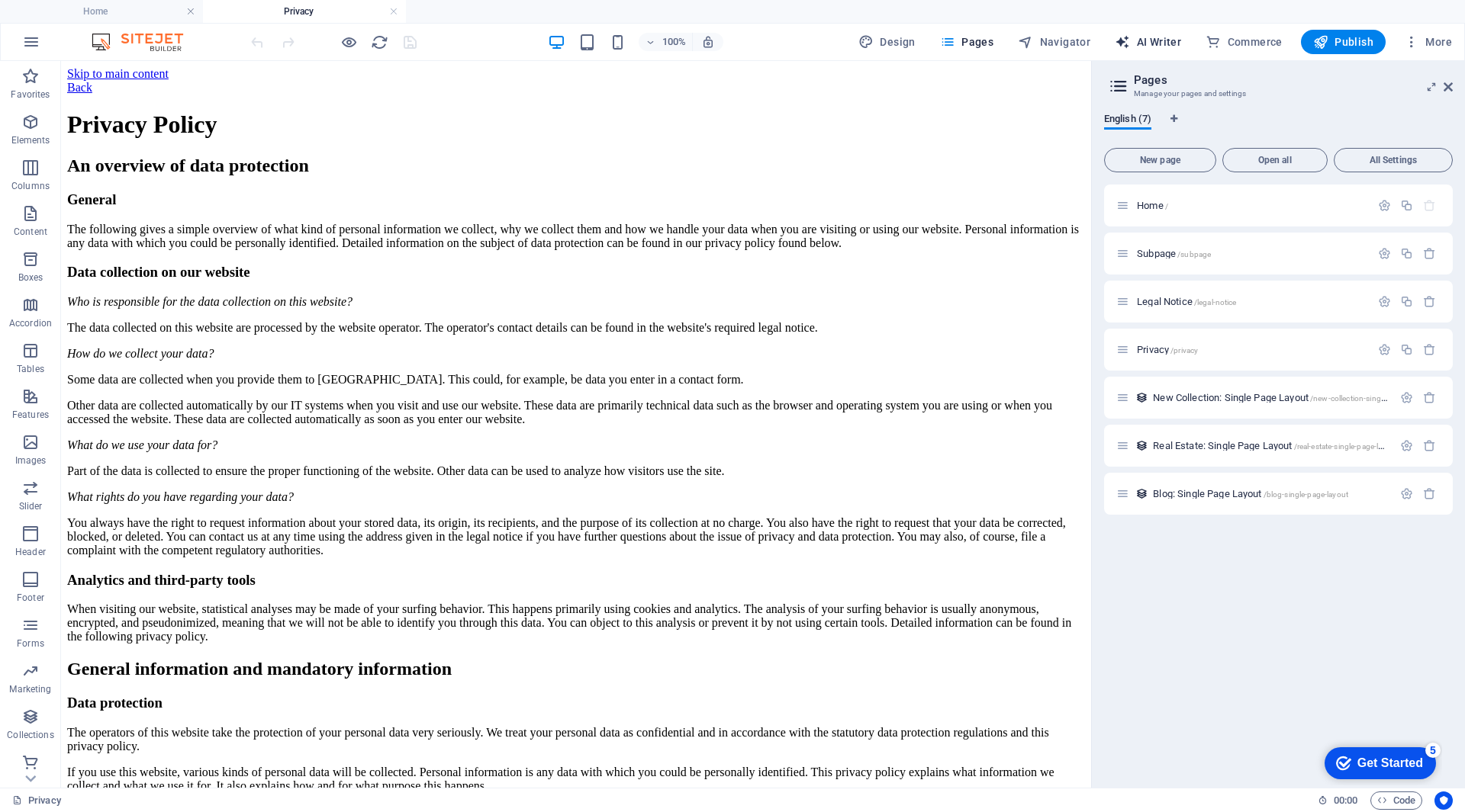
click at [1161, 36] on span "AI Writer" at bounding box center [1148, 42] width 66 height 16
select select "English"
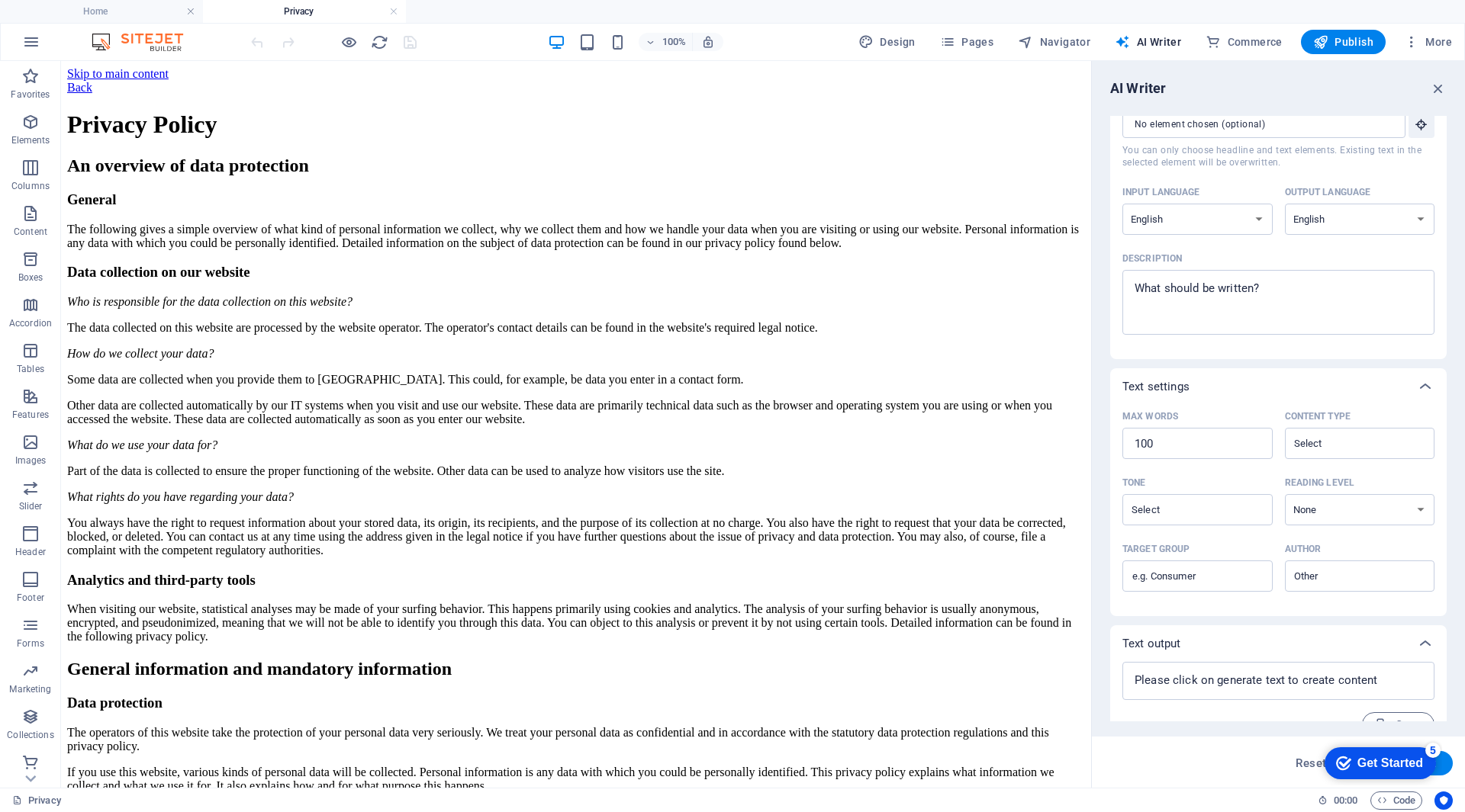
scroll to position [92, 0]
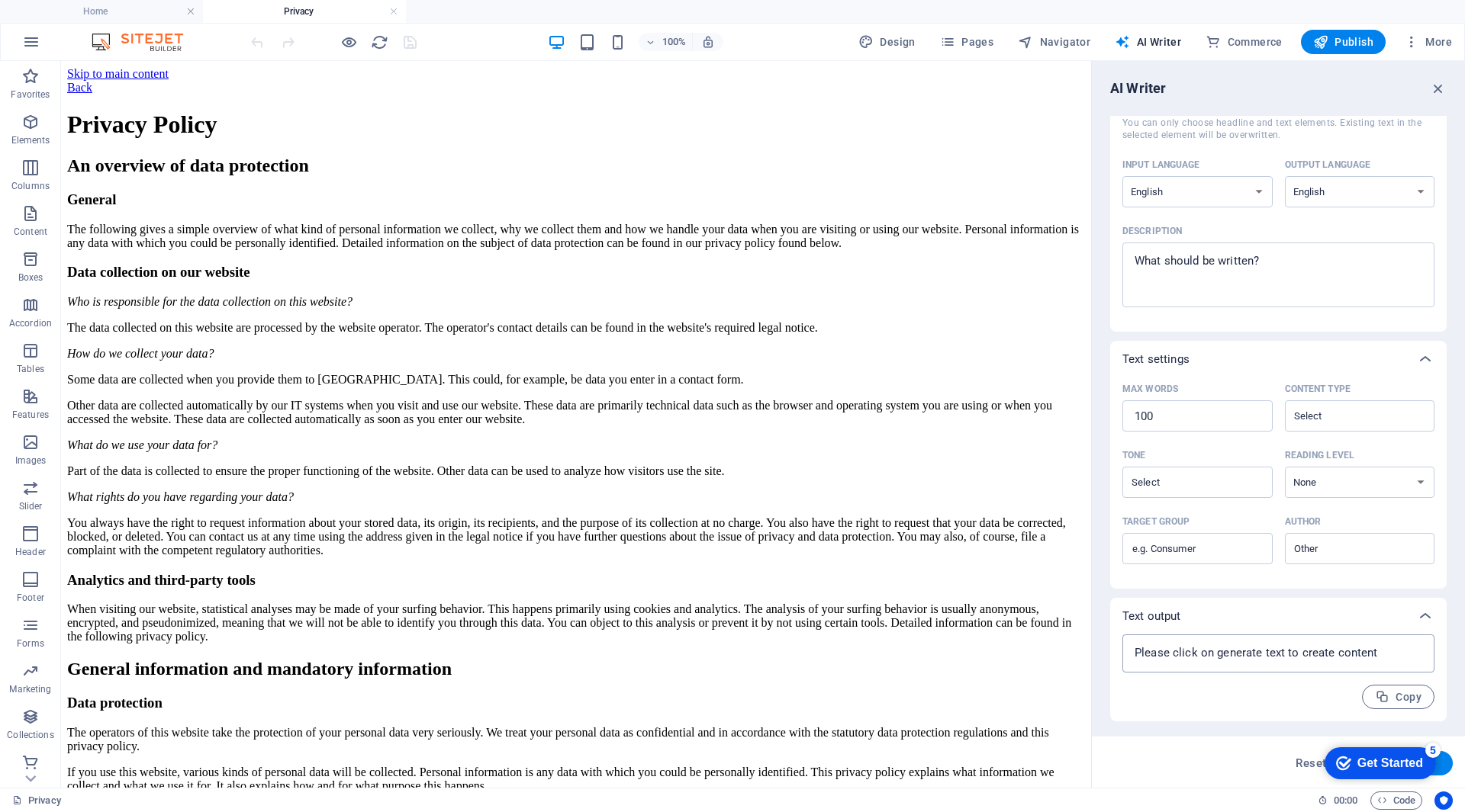
type textarea "x"
click at [1295, 657] on textarea at bounding box center [1277, 653] width 297 height 23
click at [1278, 639] on div "x ​" at bounding box center [1278, 653] width 312 height 38
type textarea "x"
click at [1278, 655] on textarea at bounding box center [1277, 653] width 297 height 23
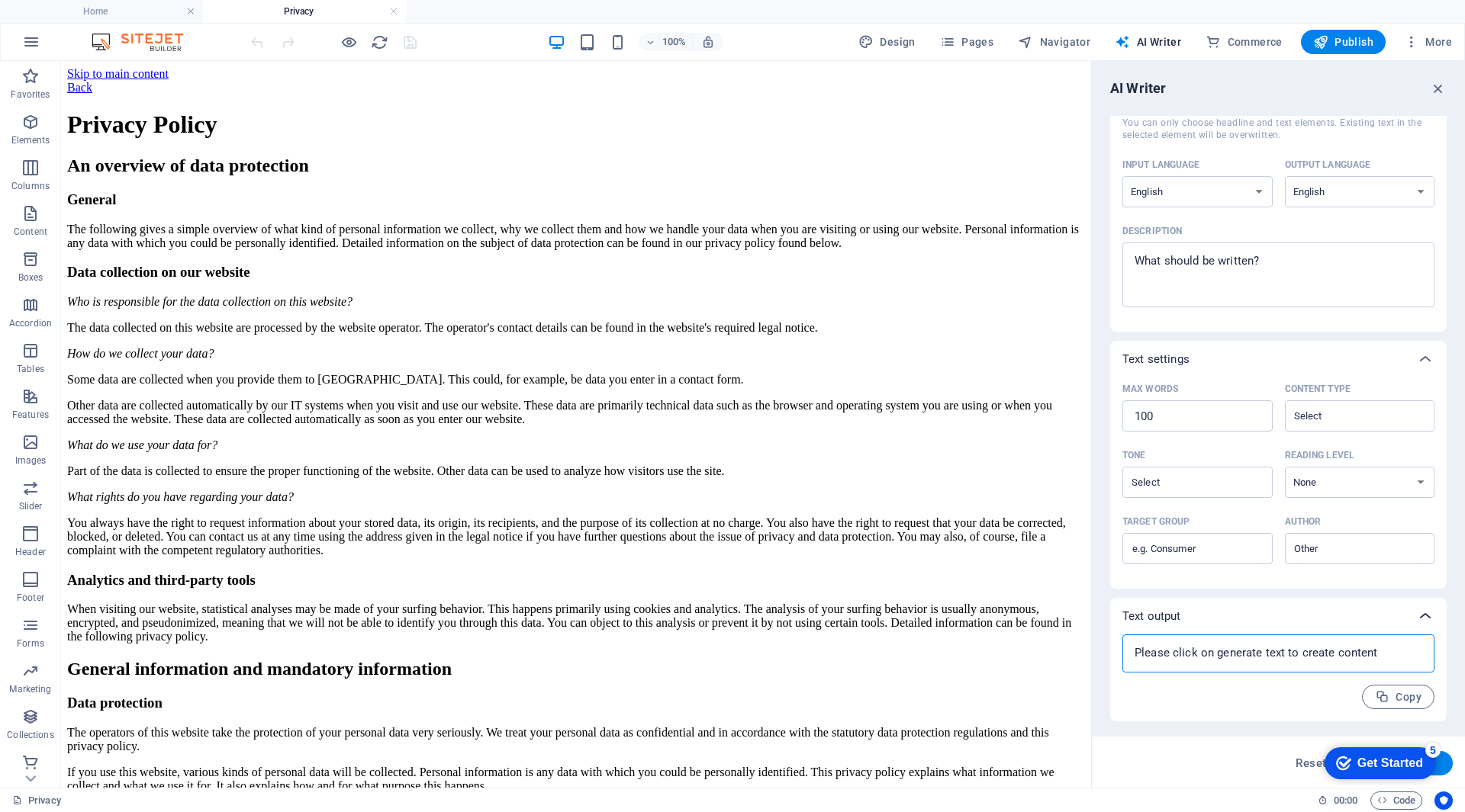
click at [1421, 612] on icon at bounding box center [1425, 616] width 18 height 18
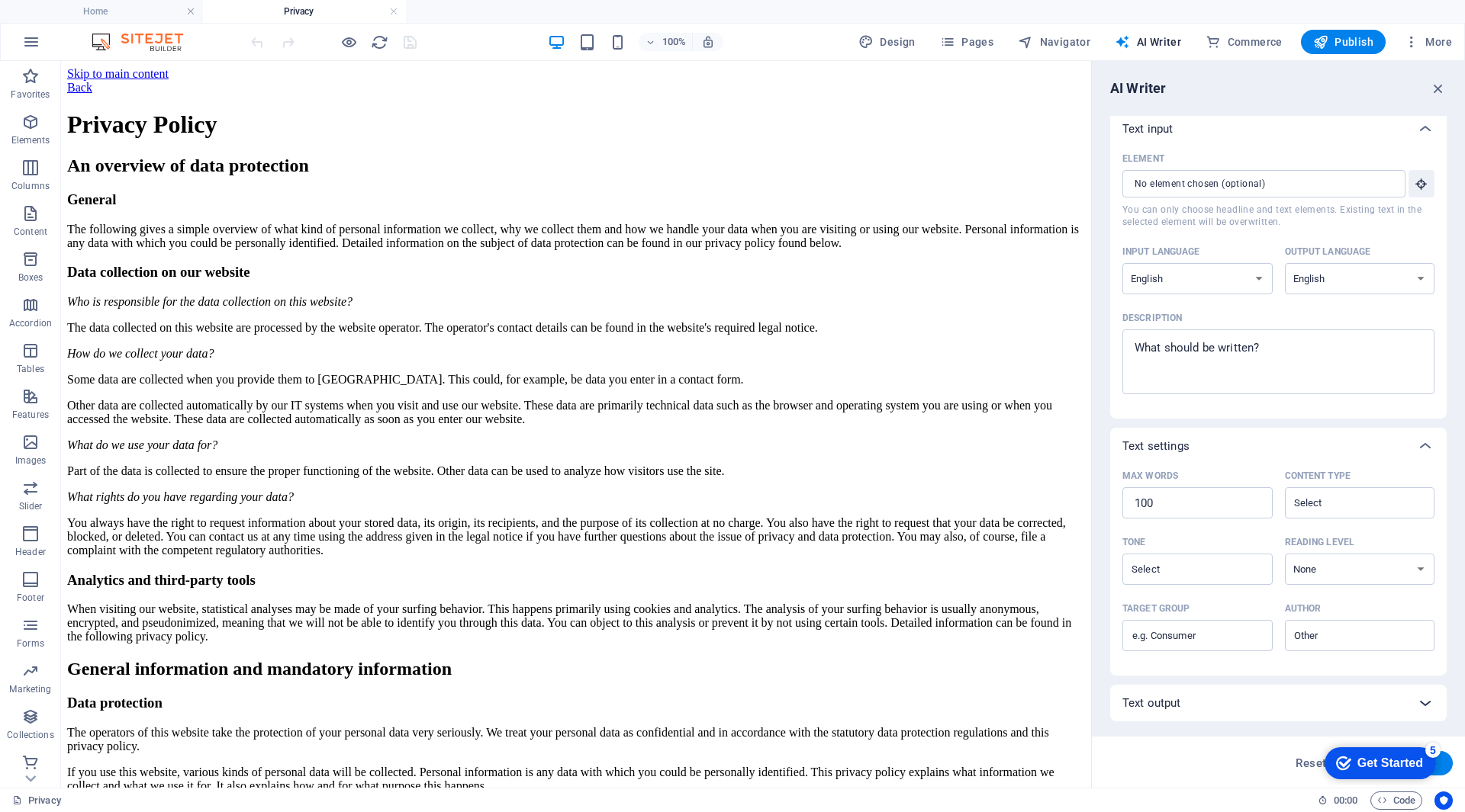
scroll to position [5, 0]
click at [1423, 700] on icon at bounding box center [1425, 703] width 18 height 18
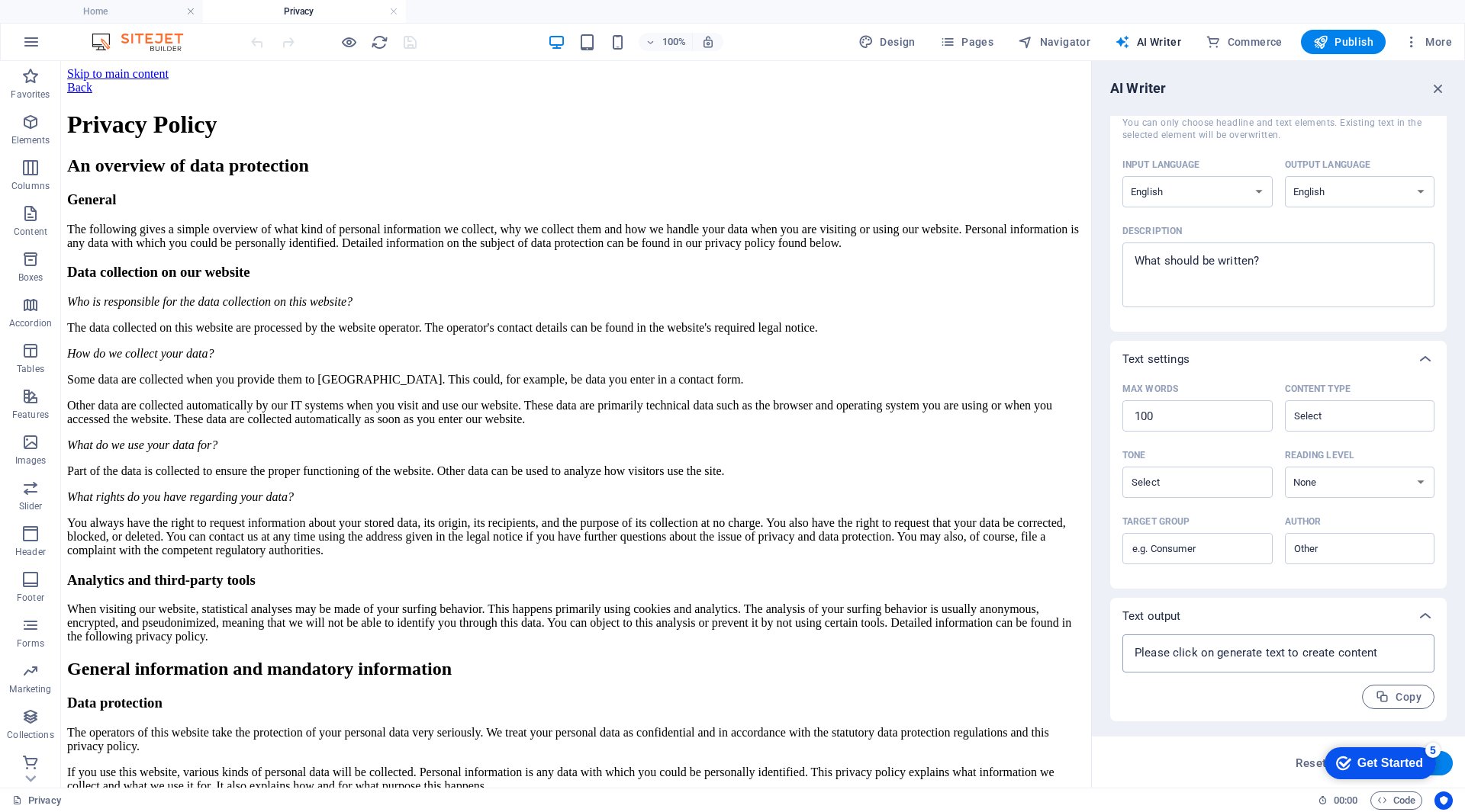
click at [1353, 657] on textarea at bounding box center [1277, 653] width 297 height 23
click at [1374, 650] on textarea at bounding box center [1277, 653] width 297 height 23
click at [1376, 649] on textarea at bounding box center [1277, 653] width 297 height 23
type textarea "x"
drag, startPoint x: 1389, startPoint y: 767, endPoint x: 2542, endPoint y: 1511, distance: 1372.2
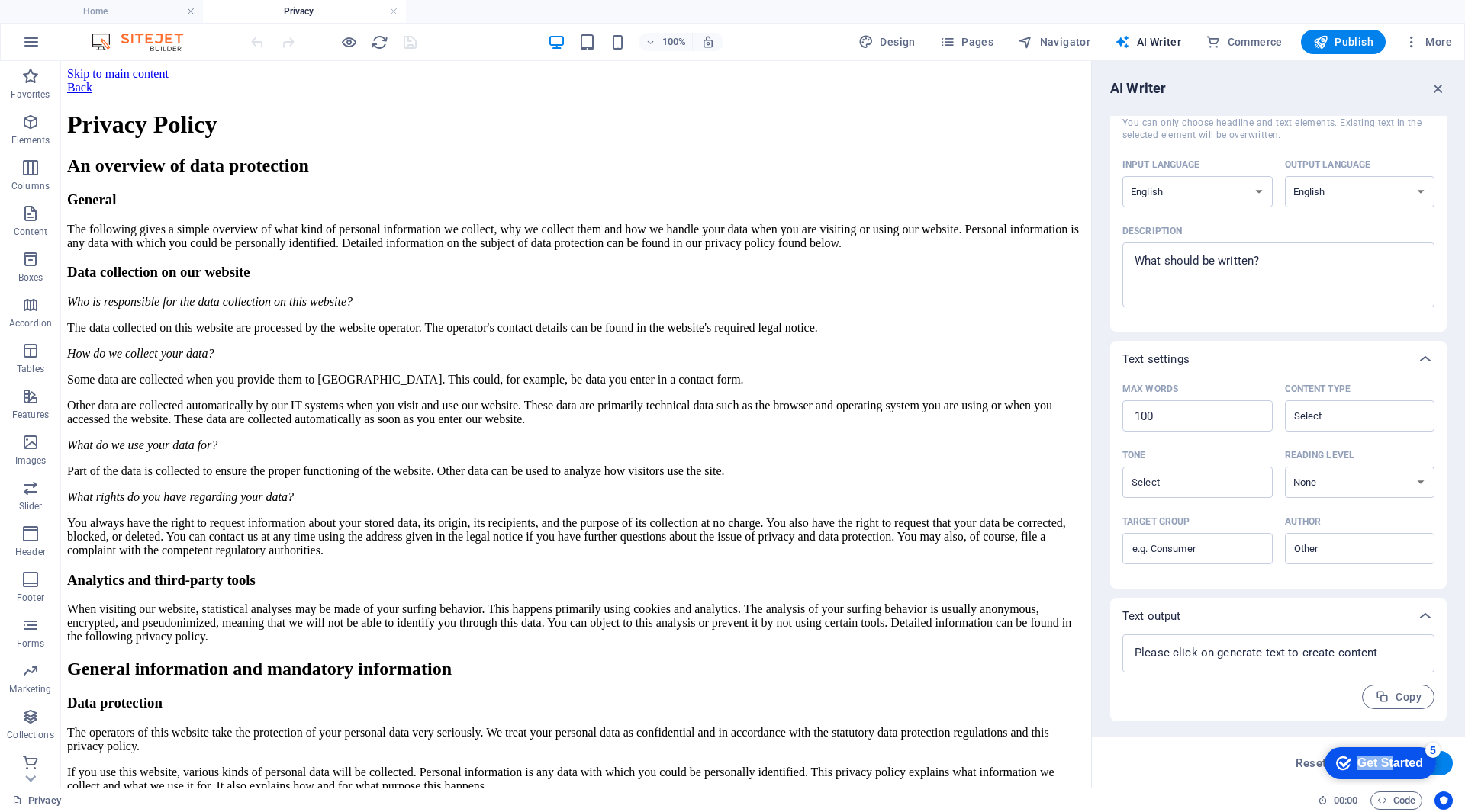
click at [1312, 772] on html "checkmark Get Started 5 First Steps in the Editor Let's guide you through the t…" at bounding box center [1376, 762] width 129 height 46
drag, startPoint x: 3, startPoint y: 26, endPoint x: 1303, endPoint y: 764, distance: 1494.9
click at [1303, 764] on span "Reset" at bounding box center [1310, 763] width 30 height 13
type textarea "x"
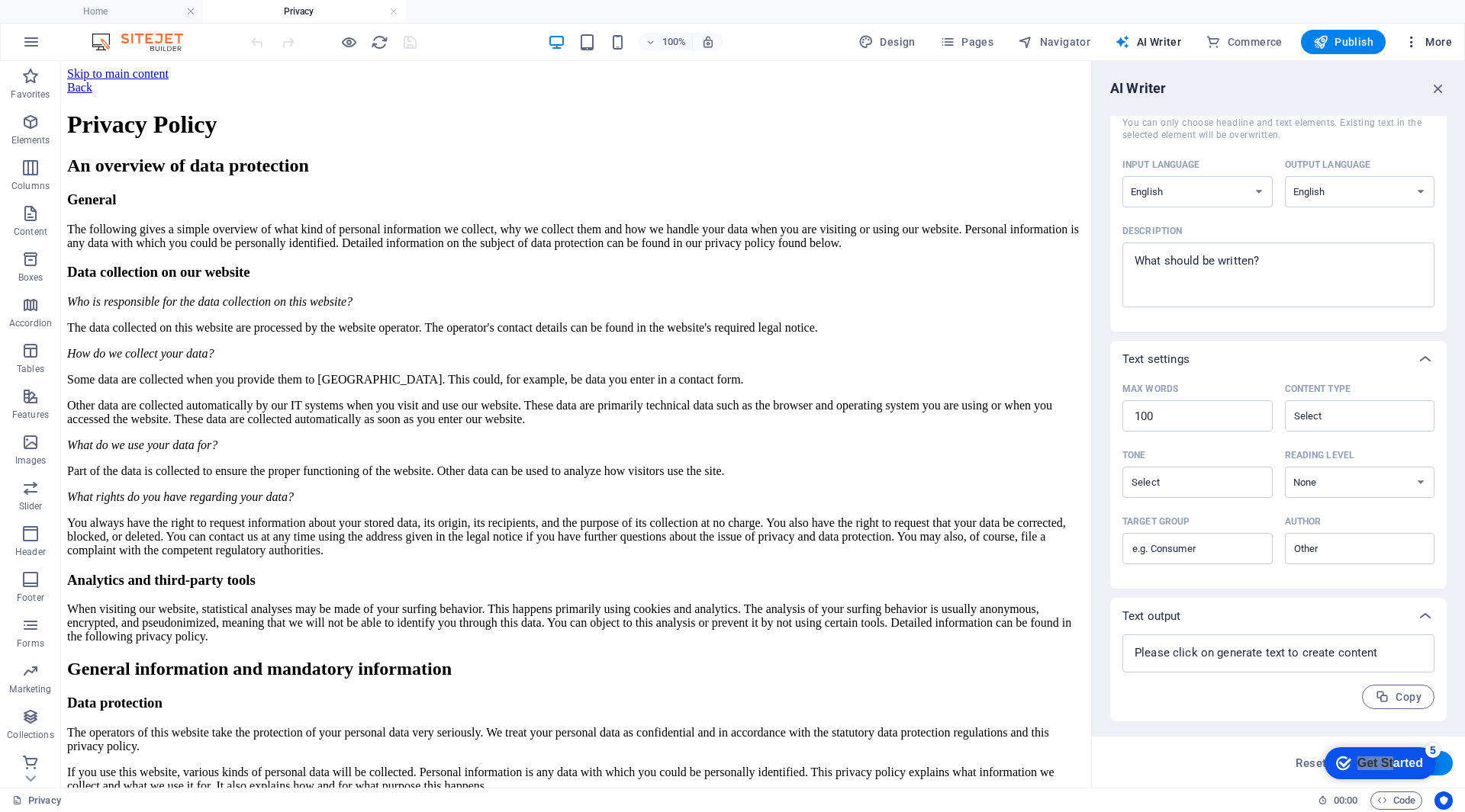
click at [1410, 44] on icon "button" at bounding box center [1411, 42] width 16 height 16
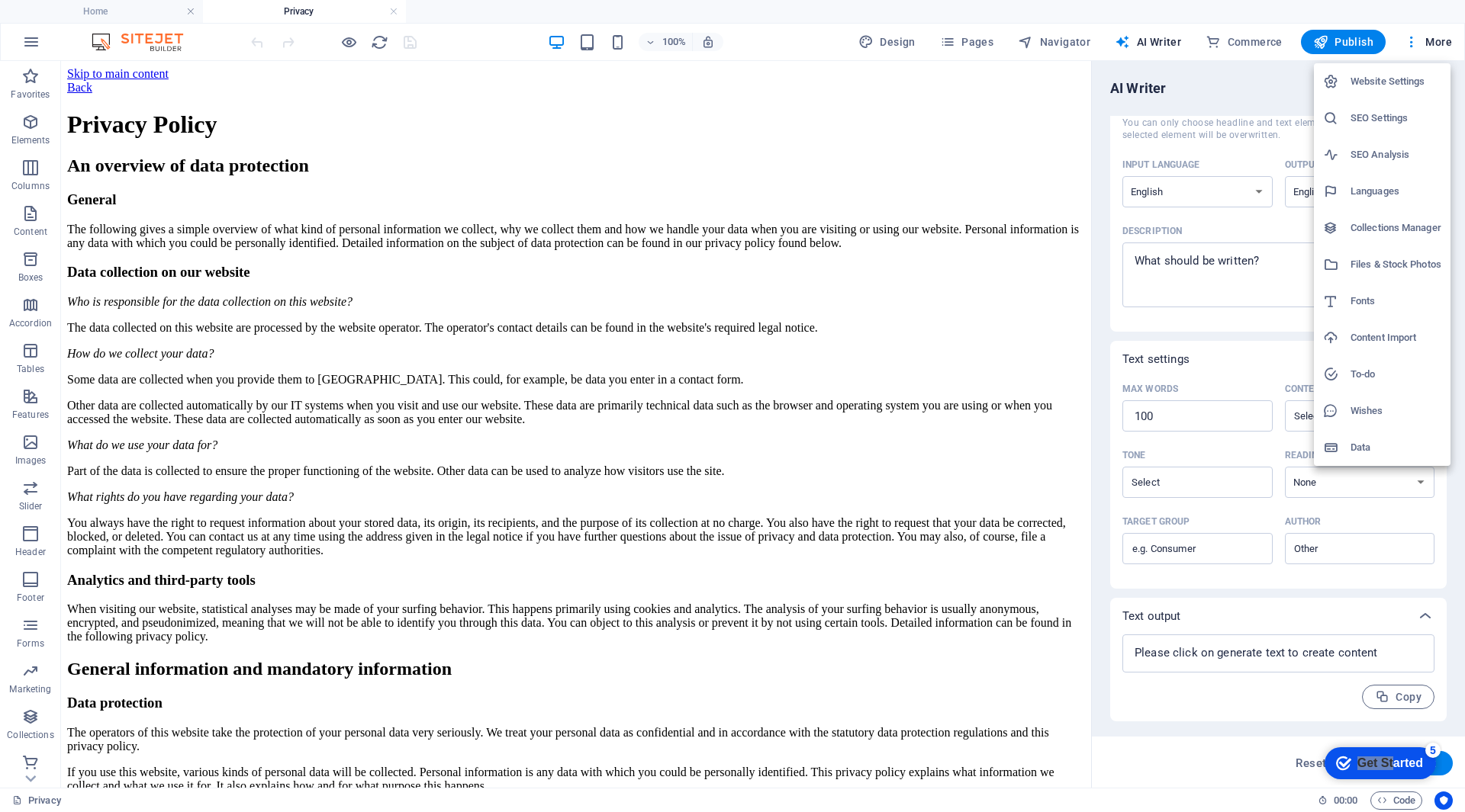
click at [1374, 81] on h6 "Website Settings" at bounding box center [1395, 82] width 90 height 18
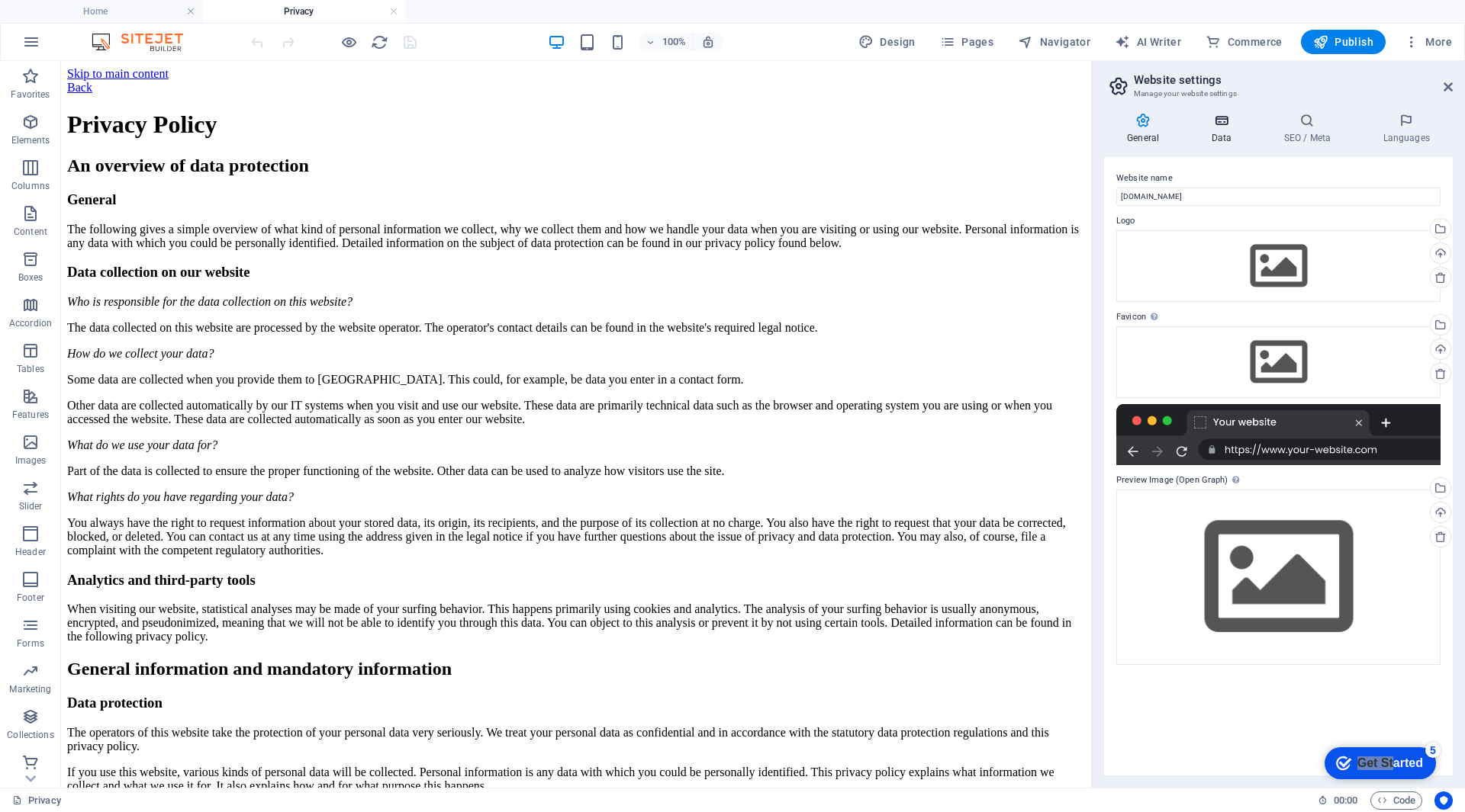
click at [1225, 132] on h4 "Data" at bounding box center [1224, 128] width 73 height 32
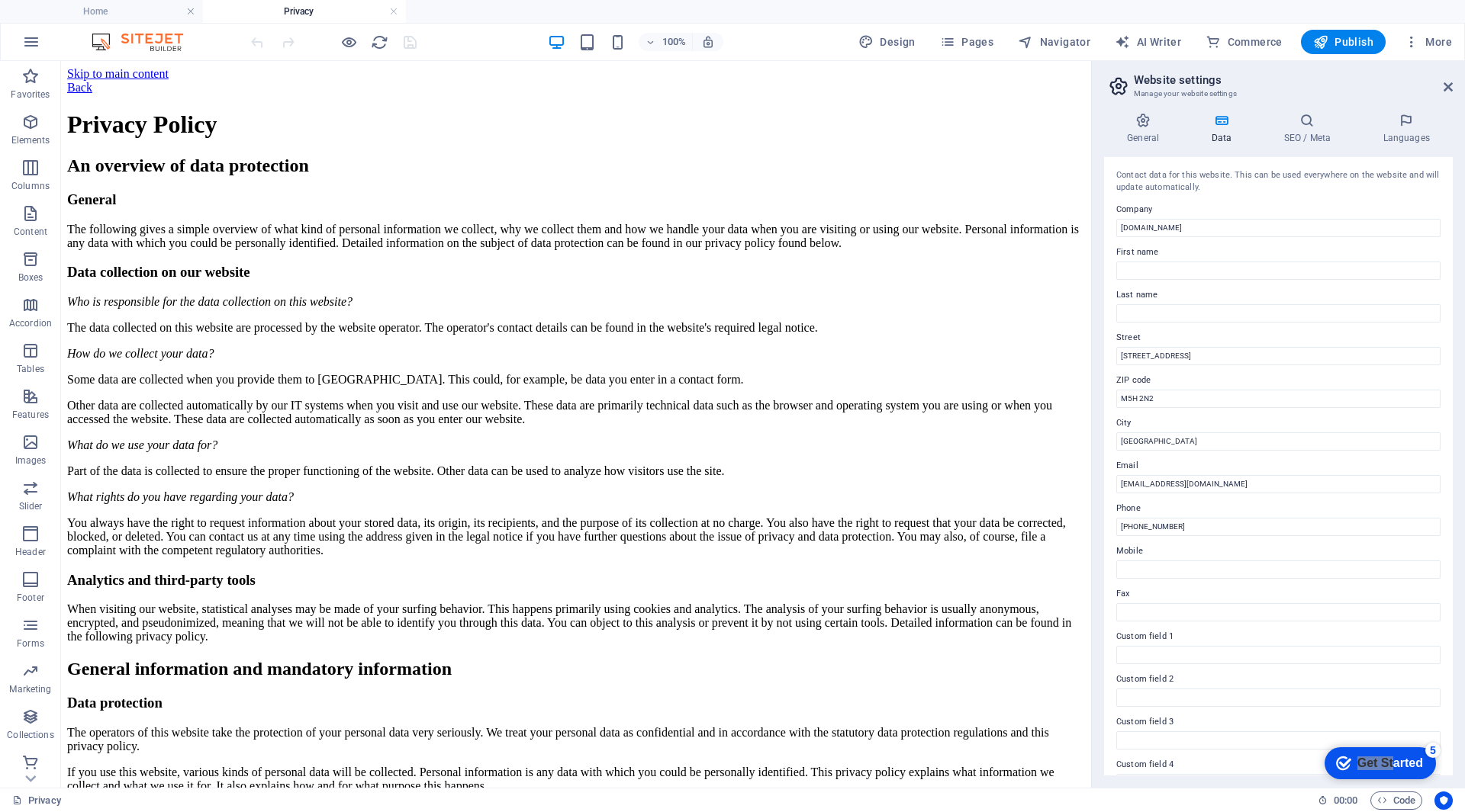
scroll to position [115, 0]
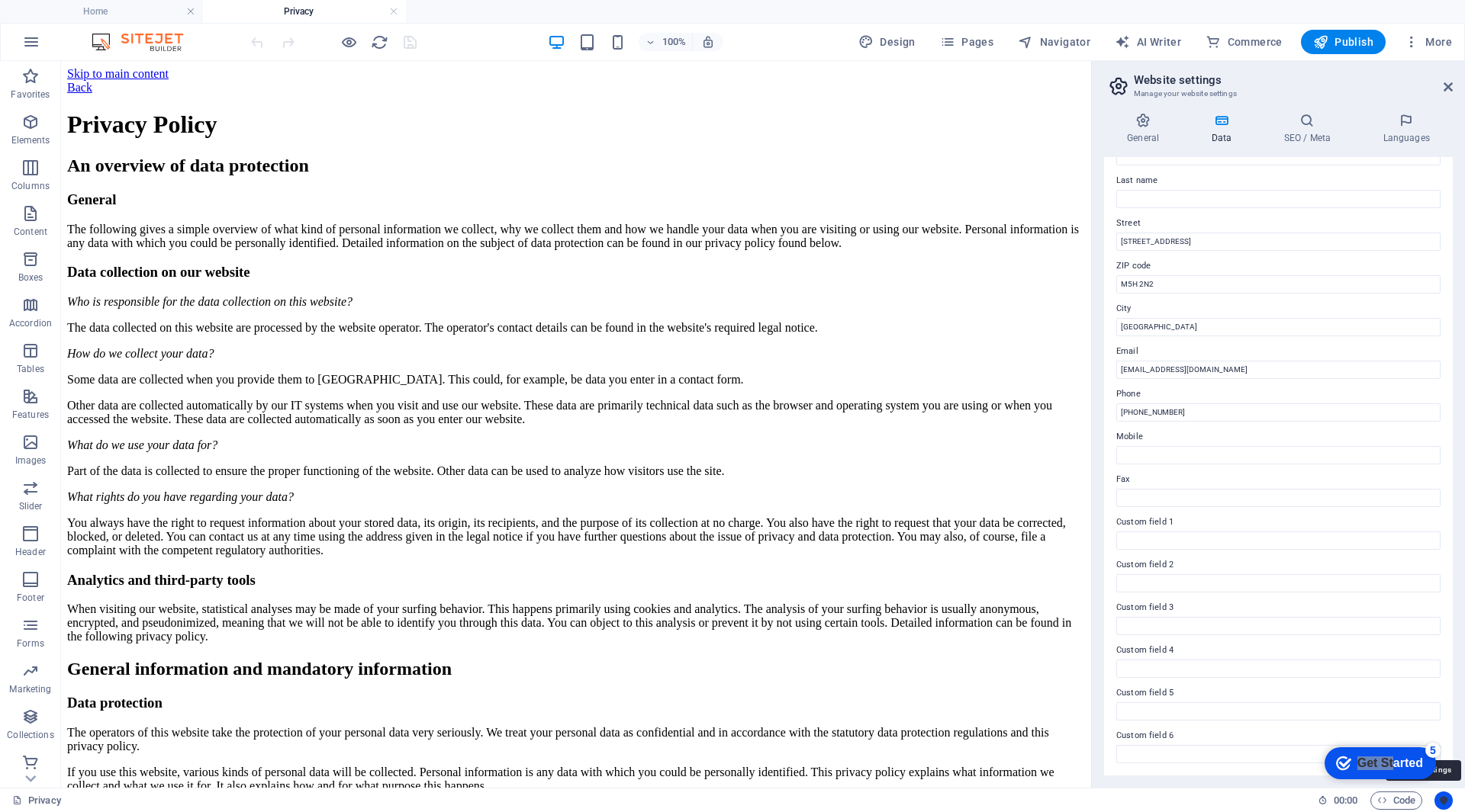
click at [1447, 795] on icon "Usercentrics" at bounding box center [1443, 800] width 11 height 11
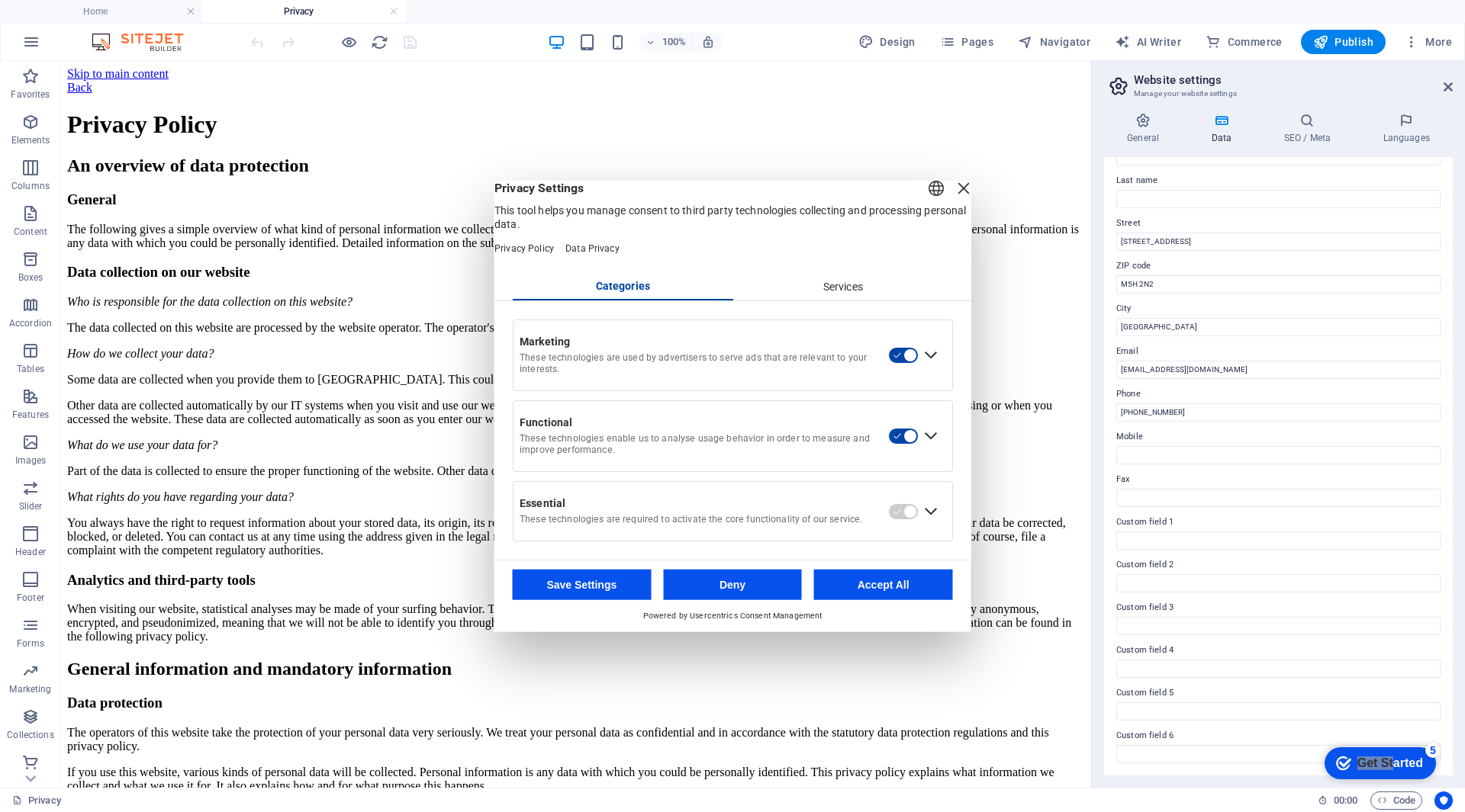
click at [786, 300] on div "Services" at bounding box center [842, 287] width 221 height 26
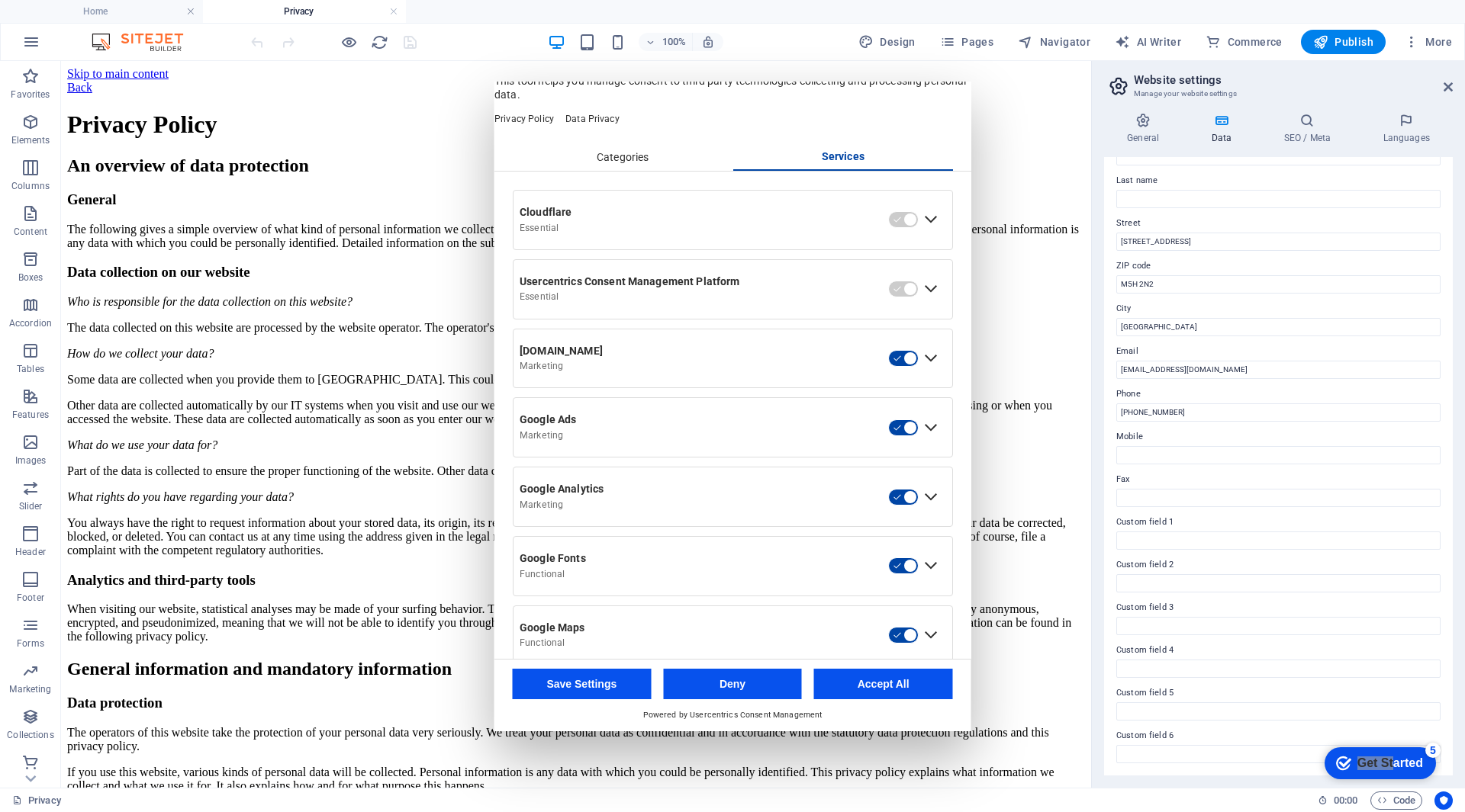
scroll to position [0, 0]
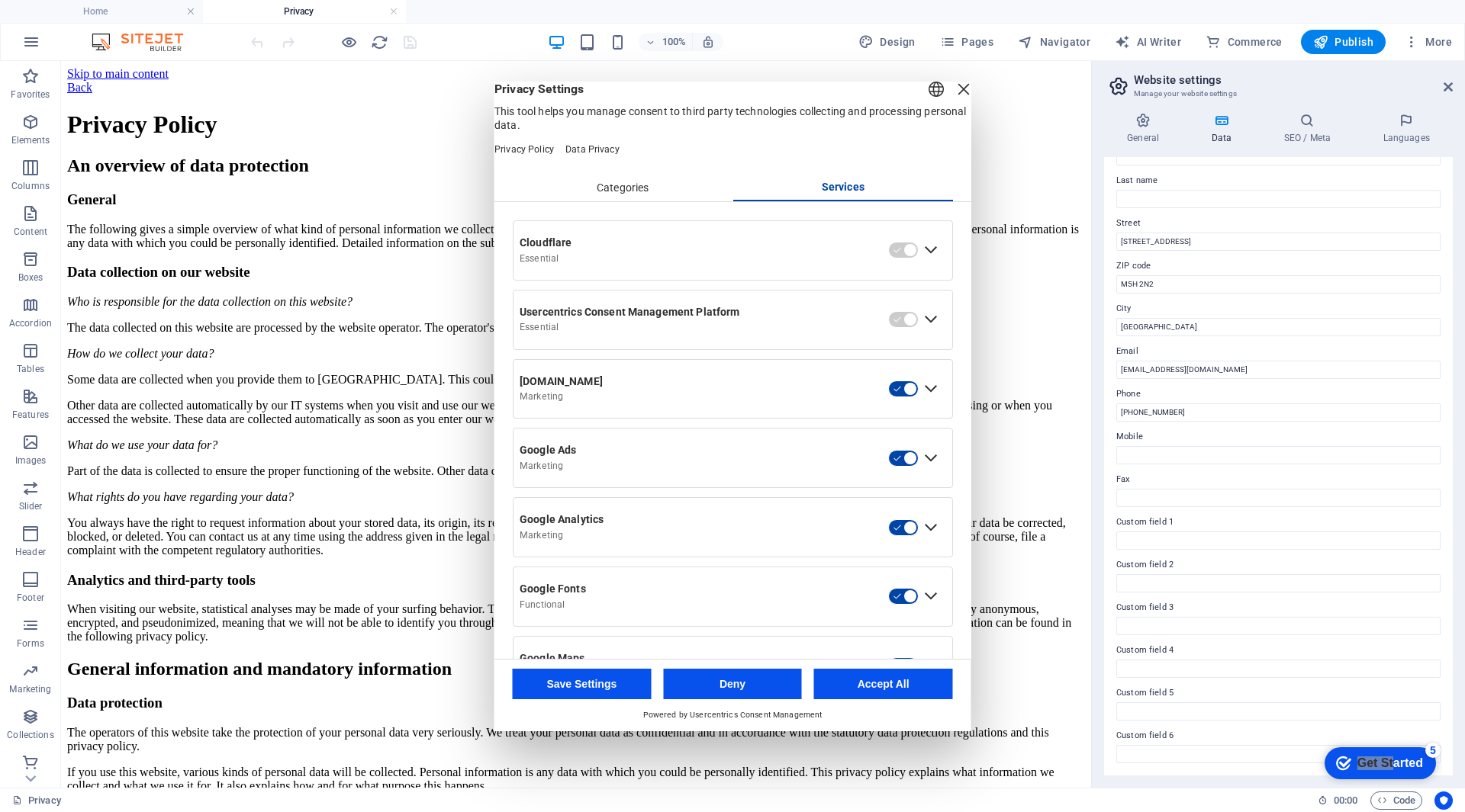
click at [953, 100] on div "Close Layer" at bounding box center [964, 89] width 21 height 21
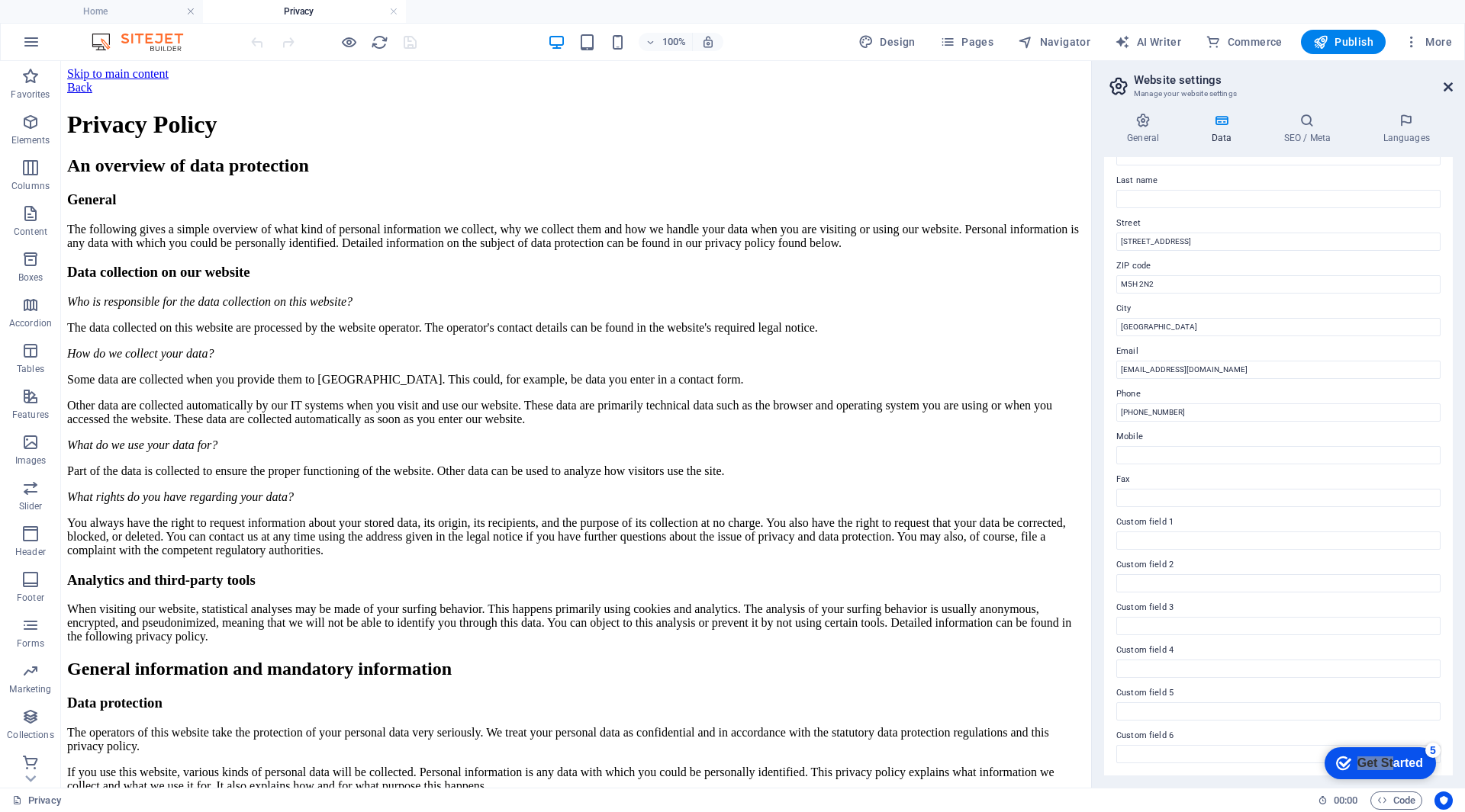
click at [1444, 83] on icon at bounding box center [1447, 87] width 9 height 13
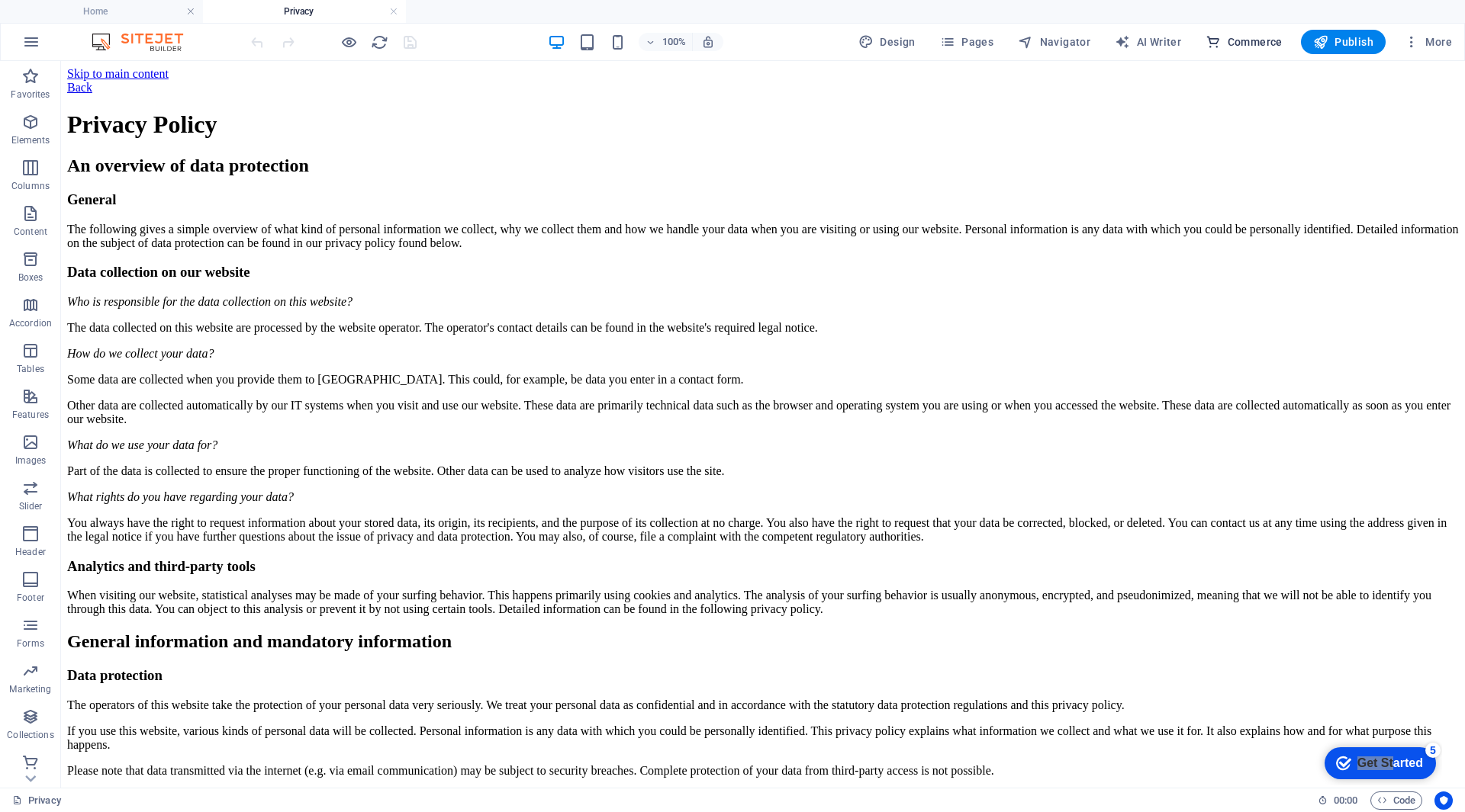
click at [1284, 41] on button "Commerce" at bounding box center [1244, 42] width 89 height 24
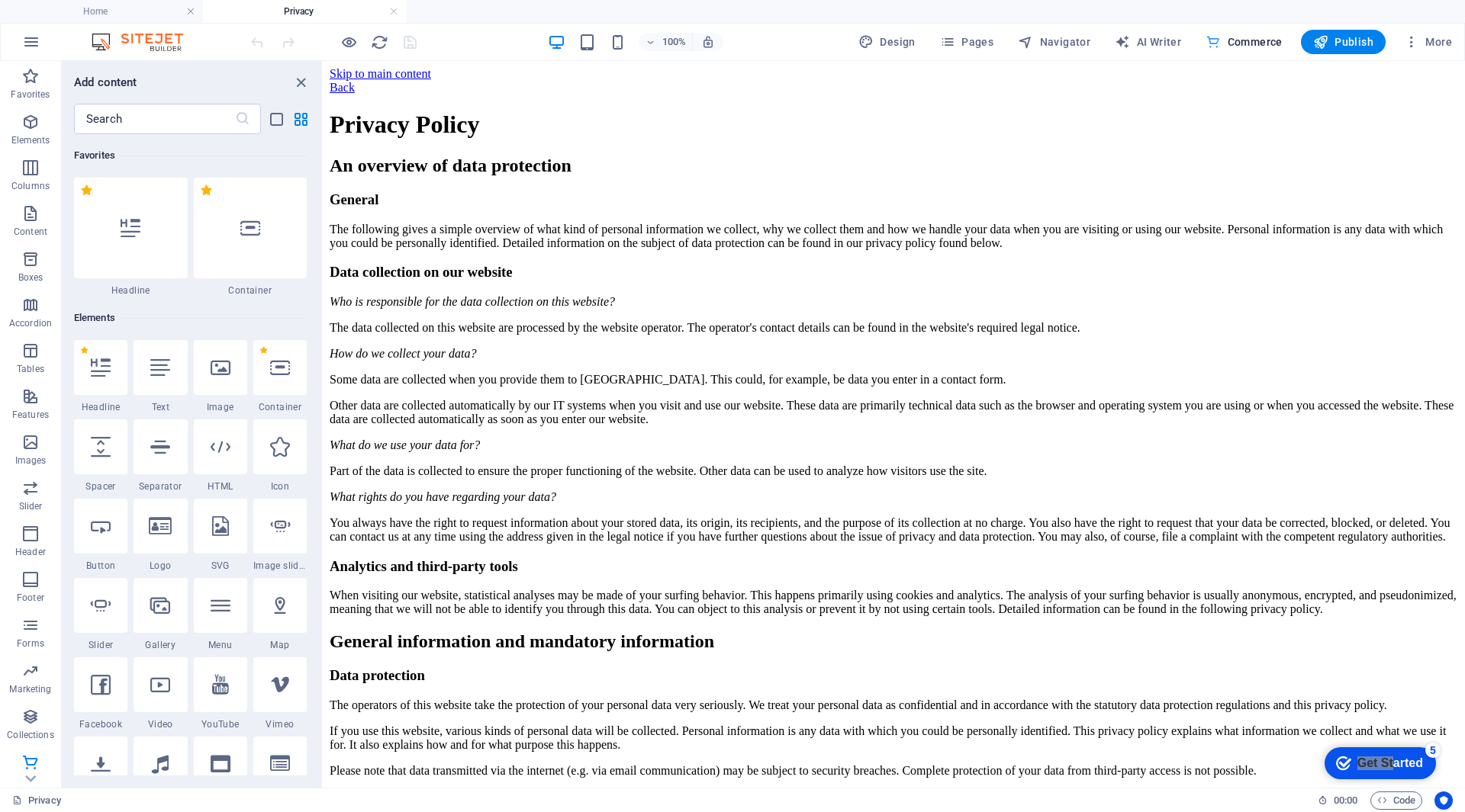
click at [1281, 39] on span "Commerce" at bounding box center [1243, 42] width 77 height 16
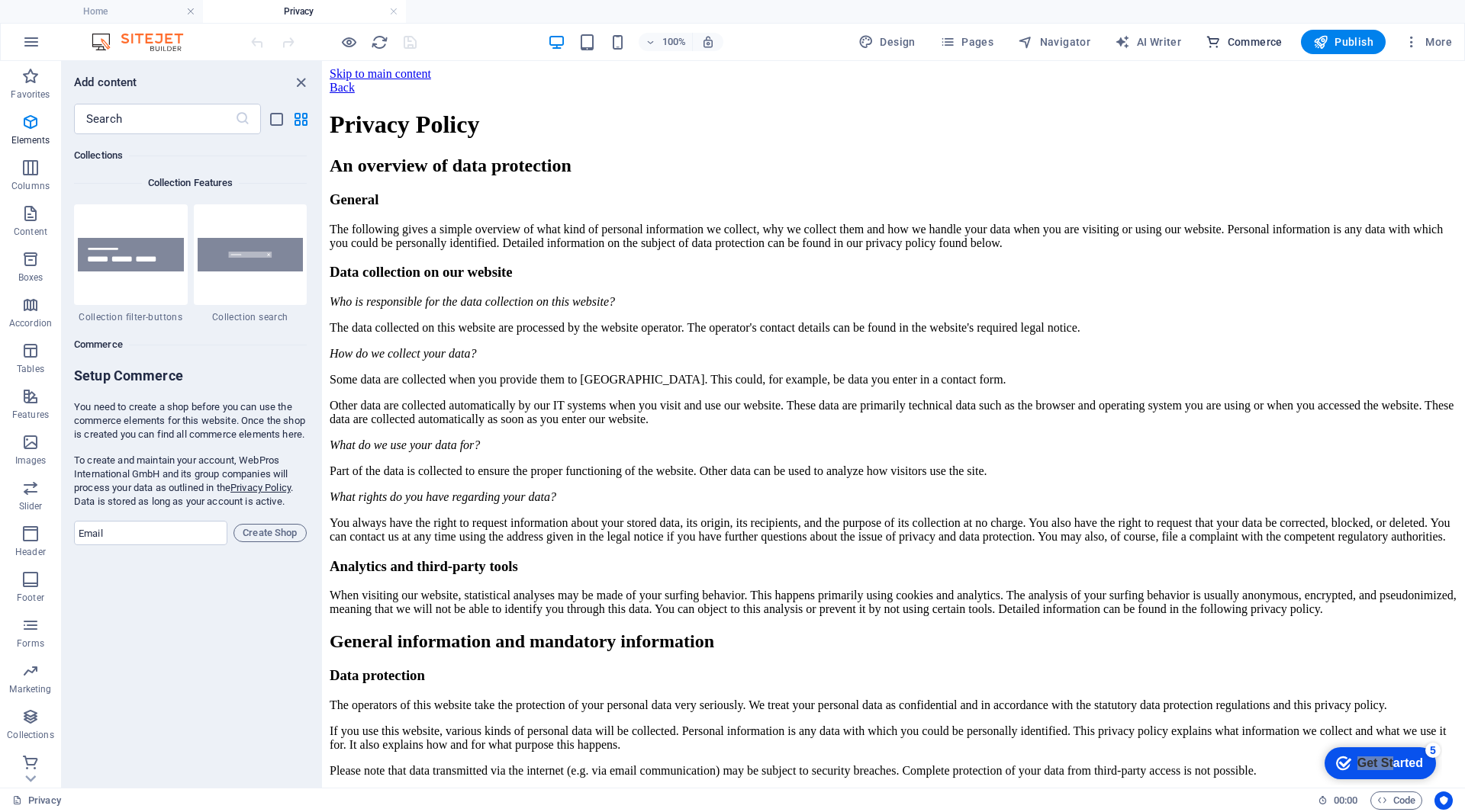
scroll to position [14697, 0]
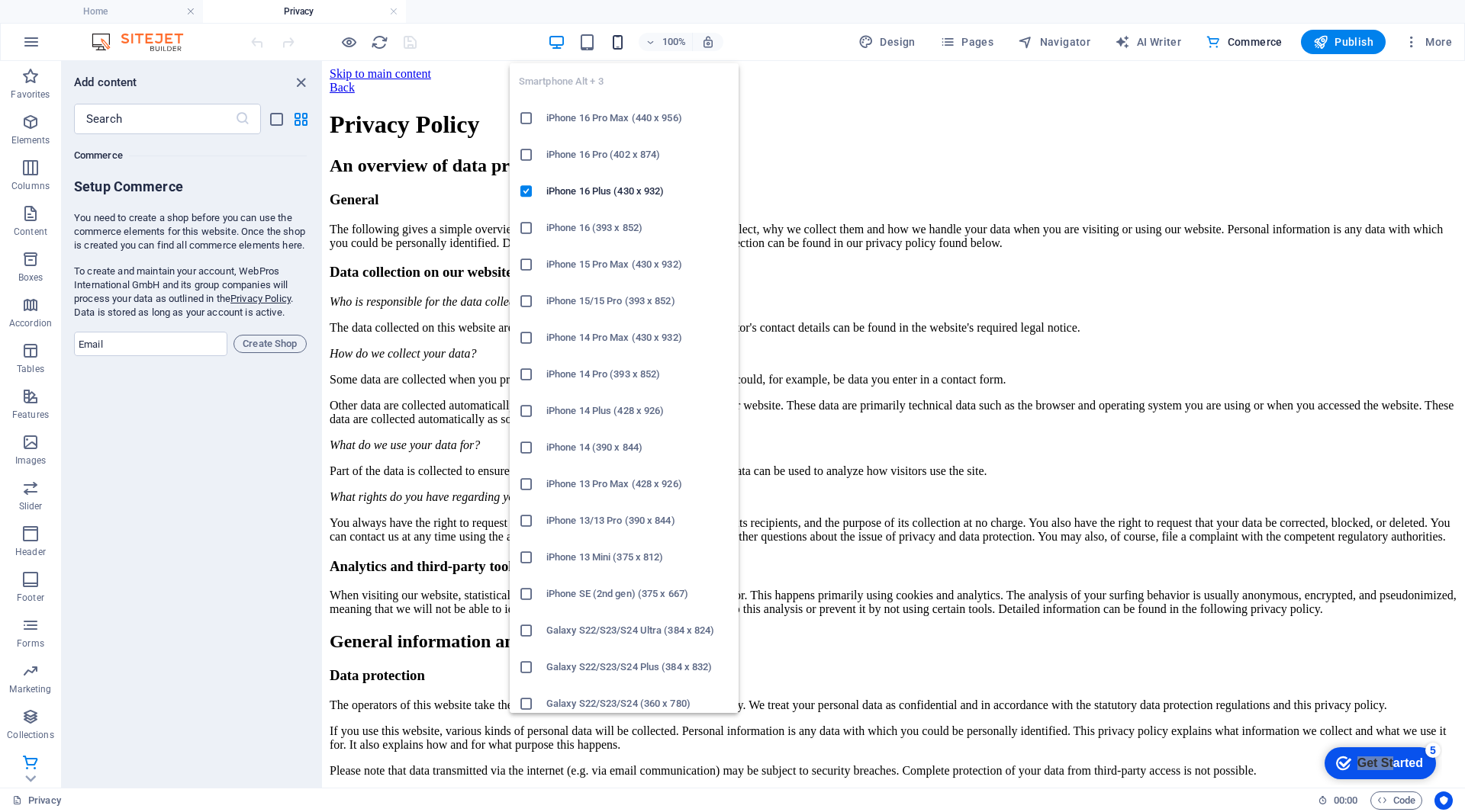
click at [610, 34] on span "button" at bounding box center [617, 43] width 18 height 18
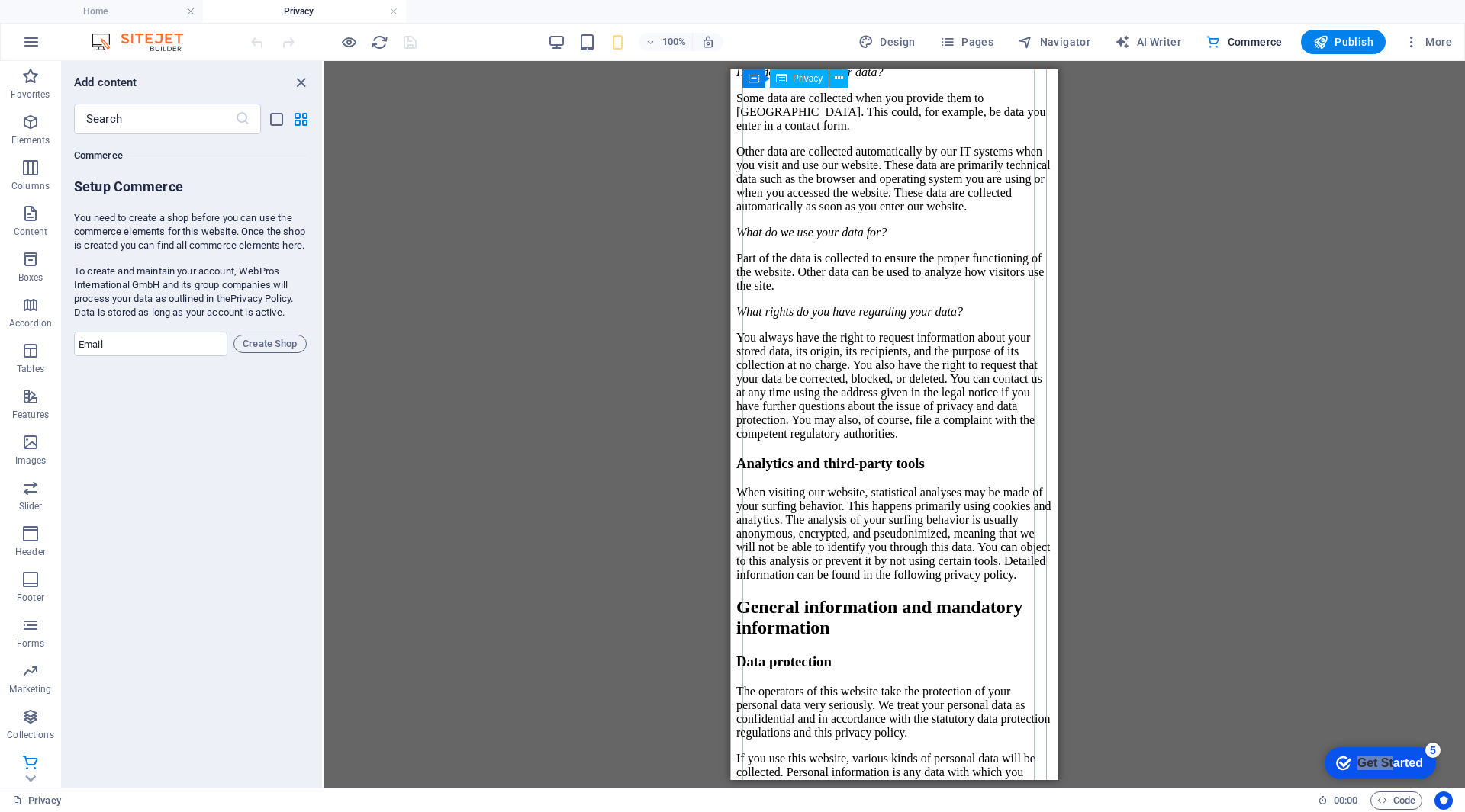
scroll to position [0, 0]
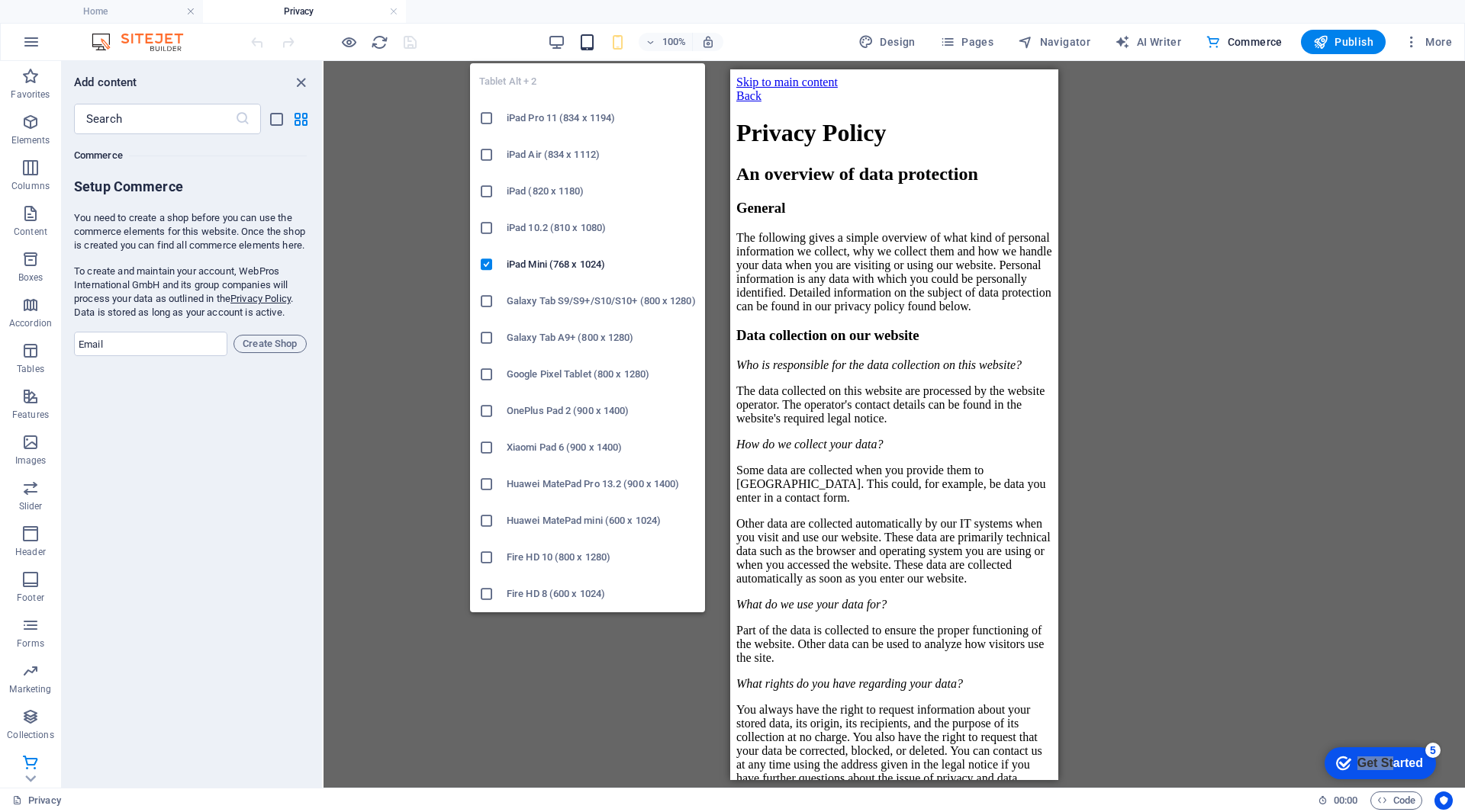
click at [592, 41] on icon "button" at bounding box center [587, 43] width 18 height 18
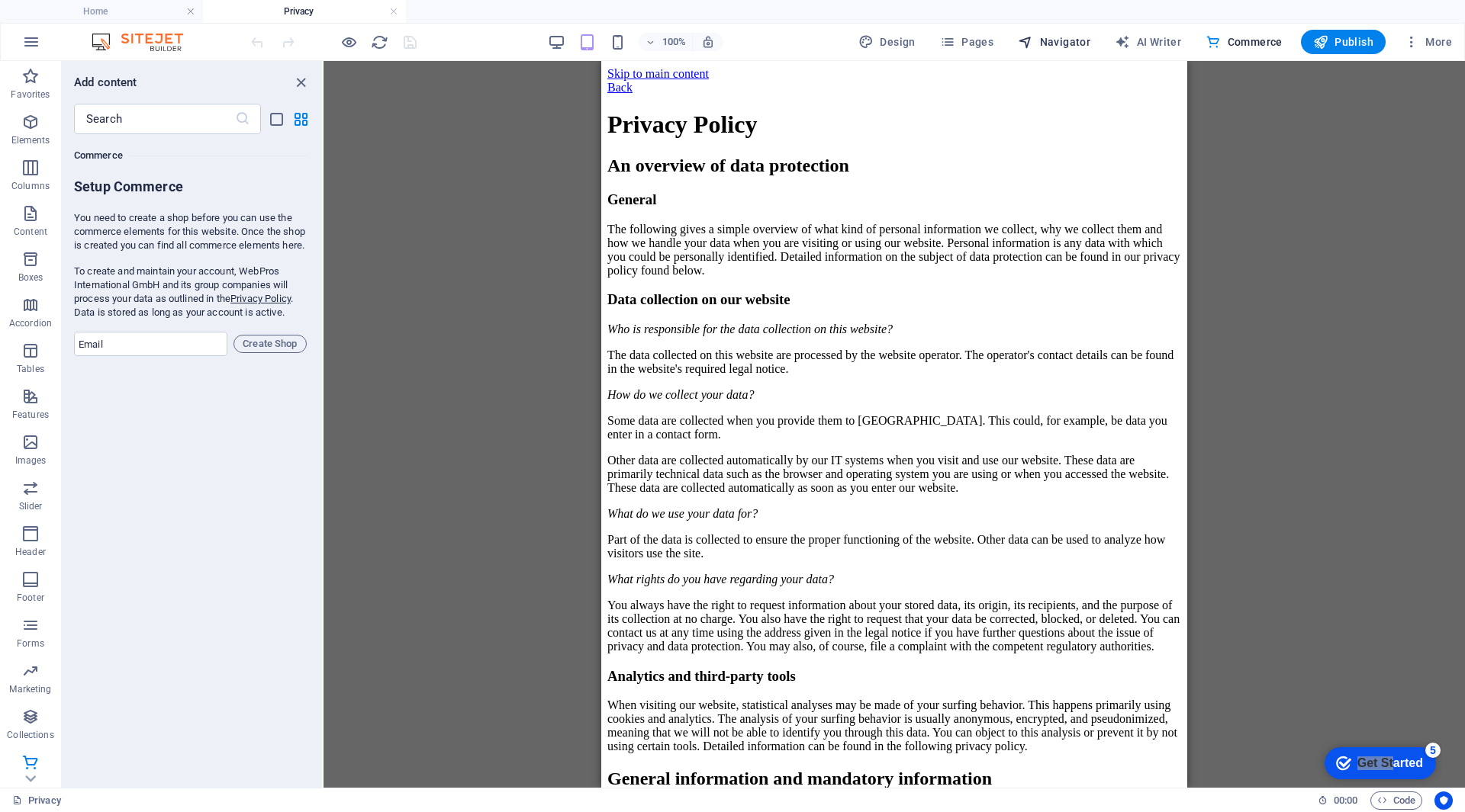
click at [1066, 50] on button "Navigator" at bounding box center [1054, 42] width 85 height 24
select select "17052648-en"
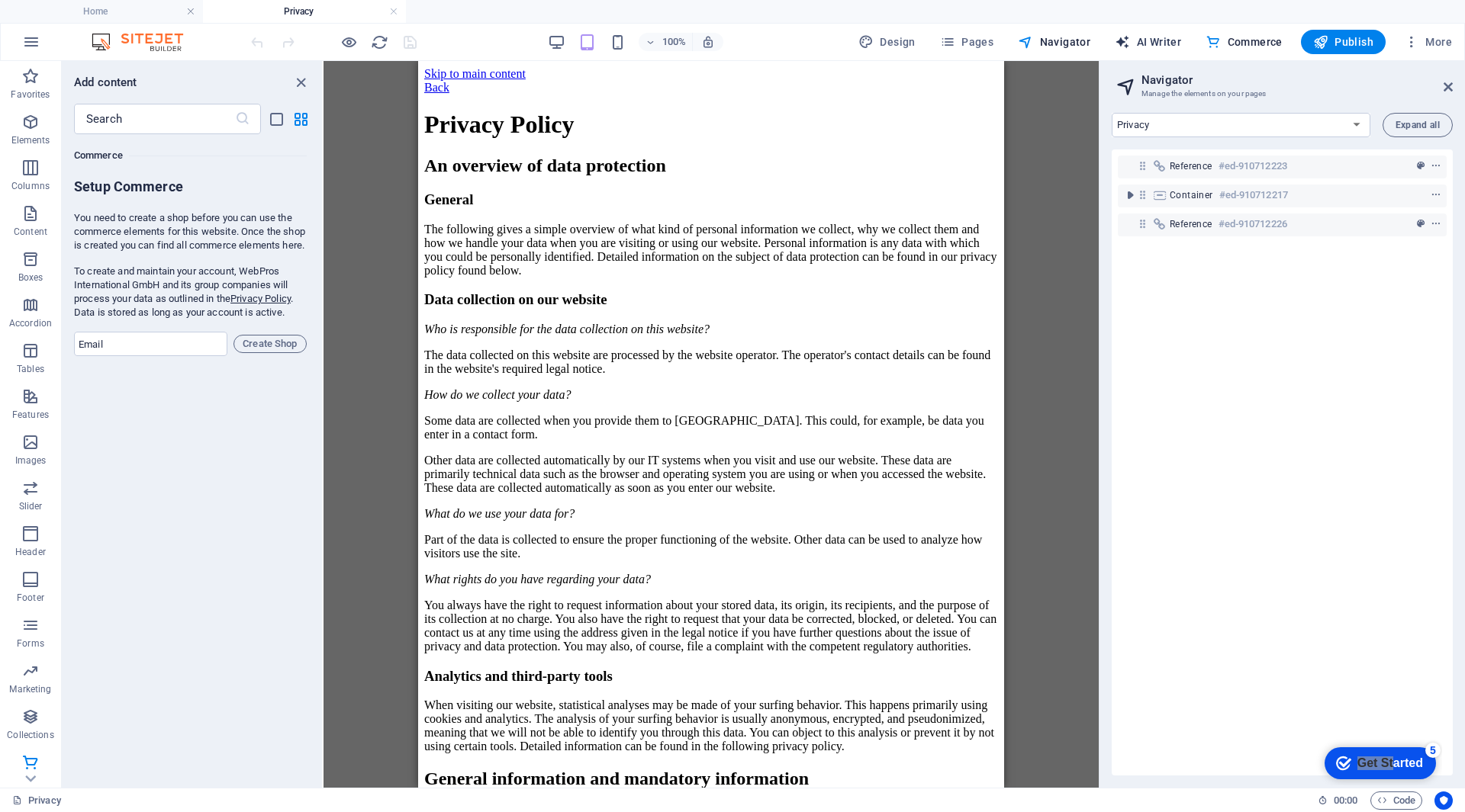
click at [1144, 38] on span "AI Writer" at bounding box center [1148, 42] width 66 height 16
select select "English"
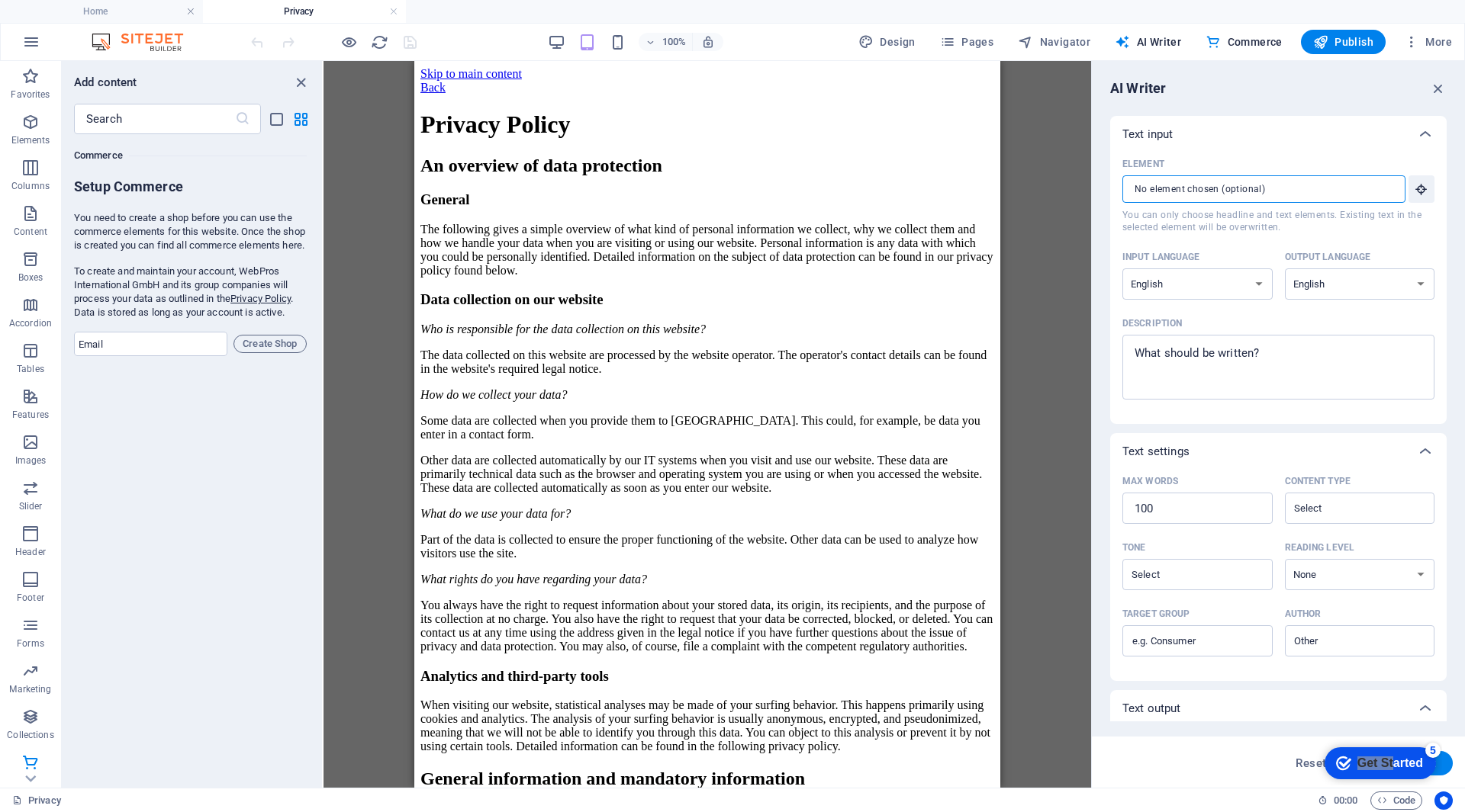
click at [1359, 191] on input "Element ​ You can only choose headline and text elements. Existing text in the …" at bounding box center [1259, 189] width 272 height 27
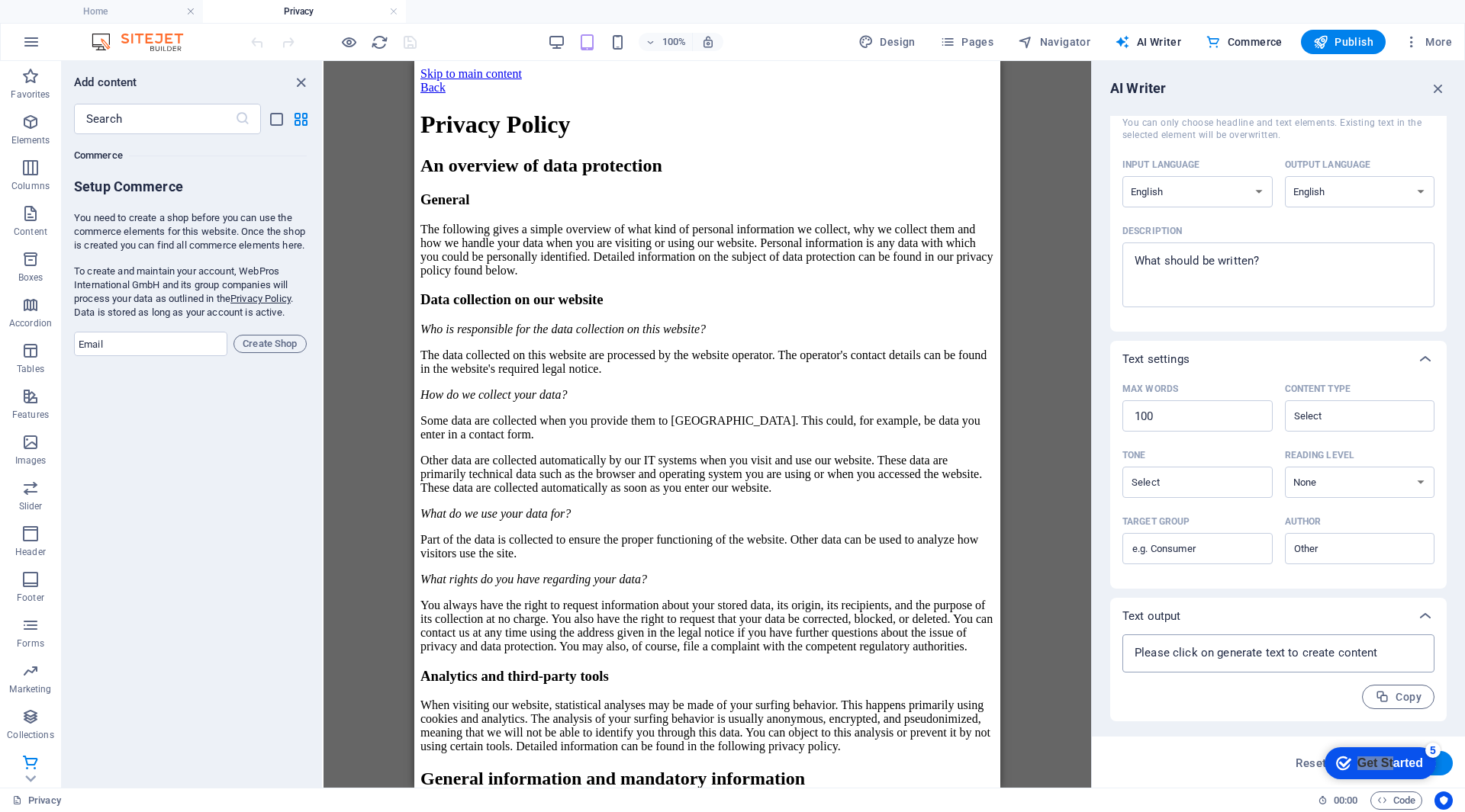
type textarea "x"
drag, startPoint x: 1355, startPoint y: 647, endPoint x: 1353, endPoint y: 655, distance: 8.2
click at [1353, 650] on textarea at bounding box center [1277, 653] width 297 height 23
type textarea "x"
click at [1442, 765] on button "Generate text" at bounding box center [1399, 762] width 106 height 24
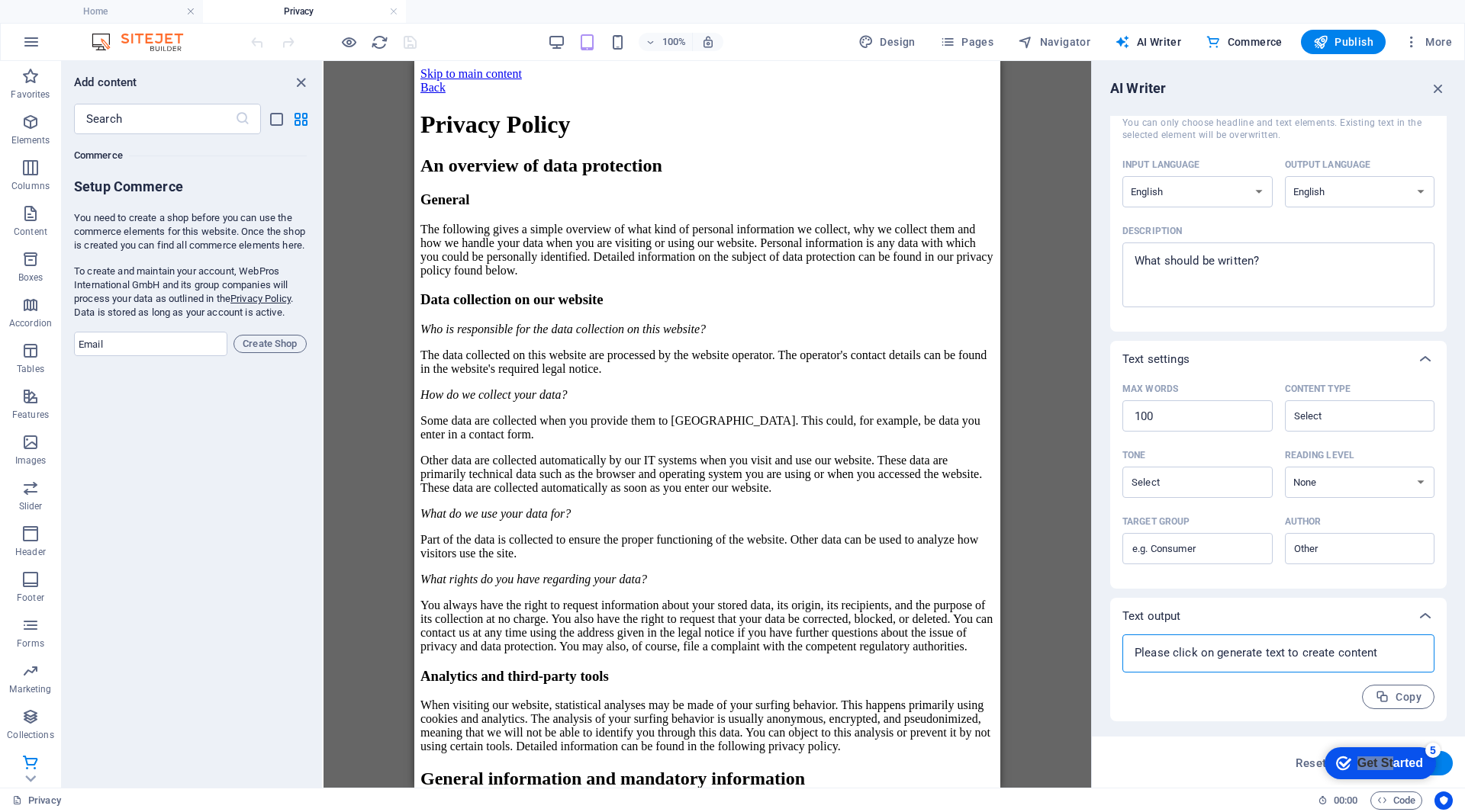
type textarea "x"
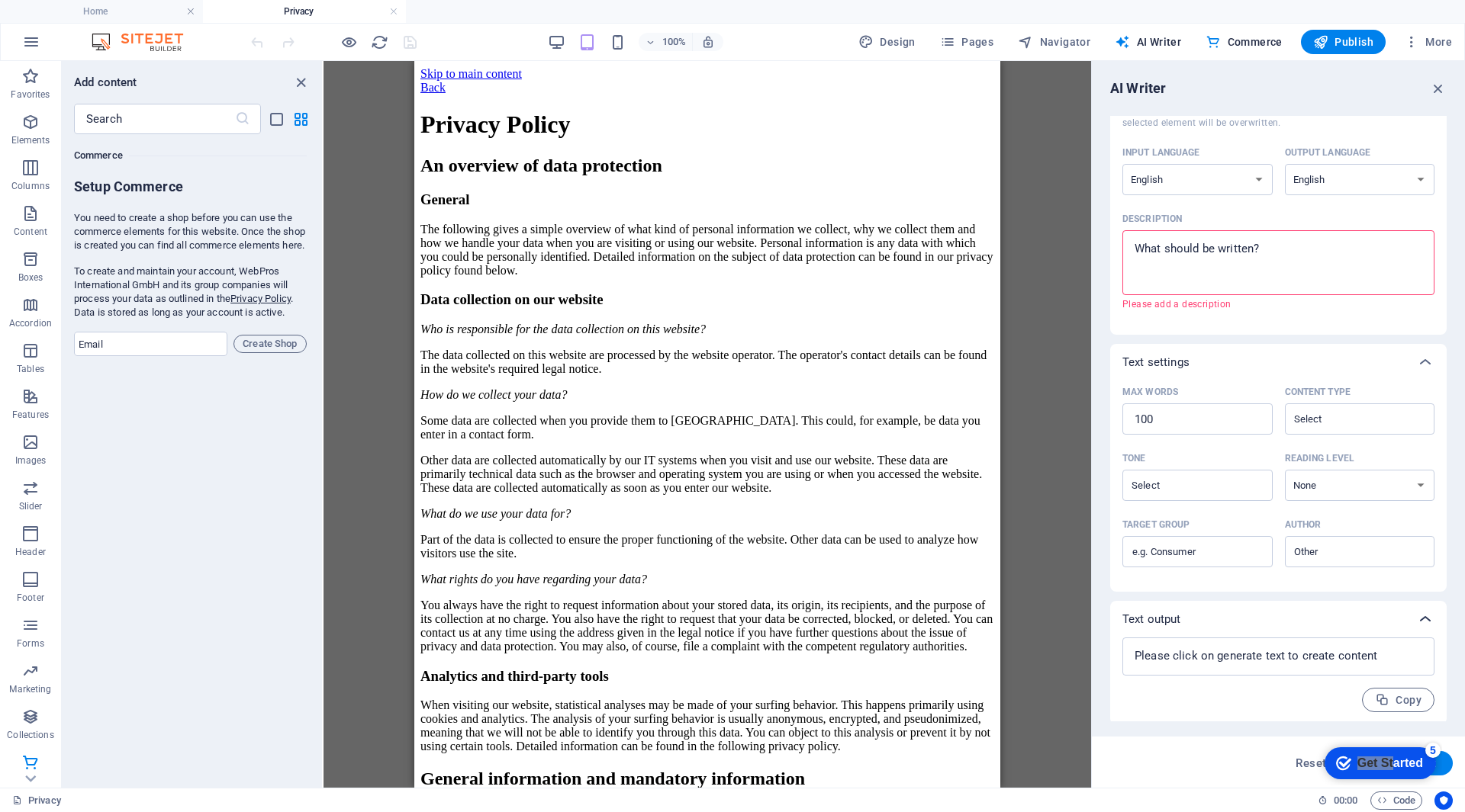
scroll to position [108, 0]
